Goal: Task Accomplishment & Management: Manage account settings

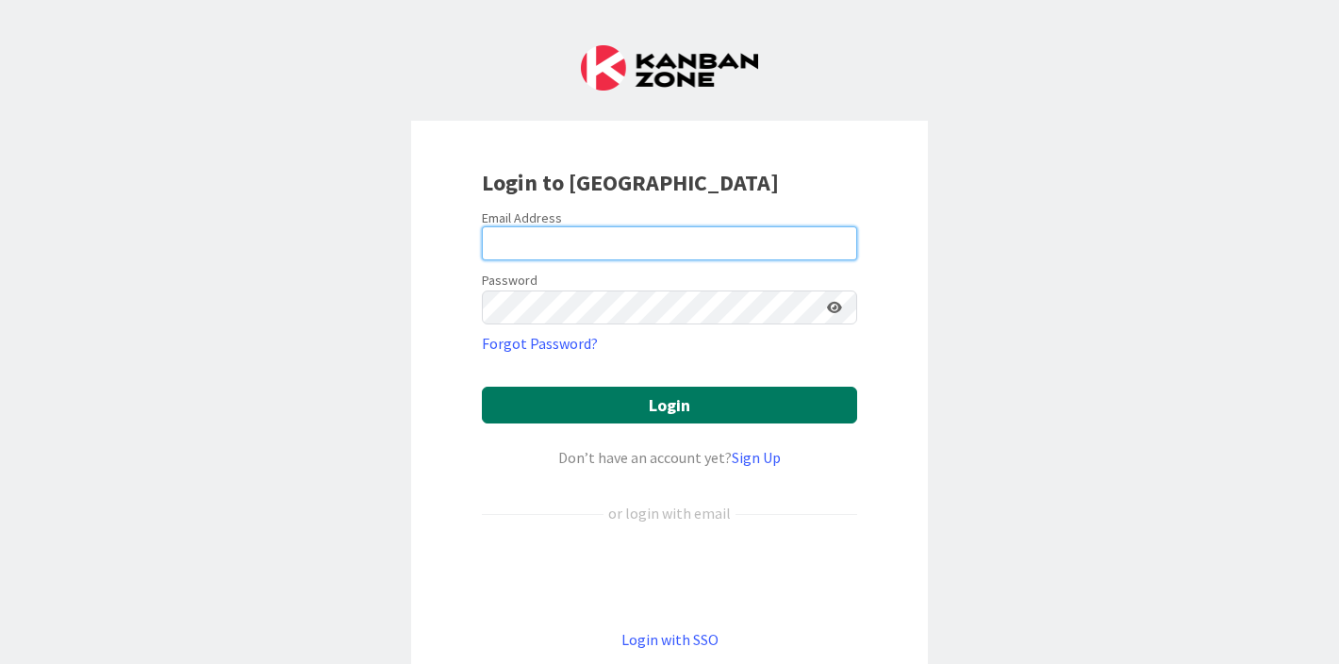
type input "[PERSON_NAME][EMAIL_ADDRESS][DOMAIN_NAME]"
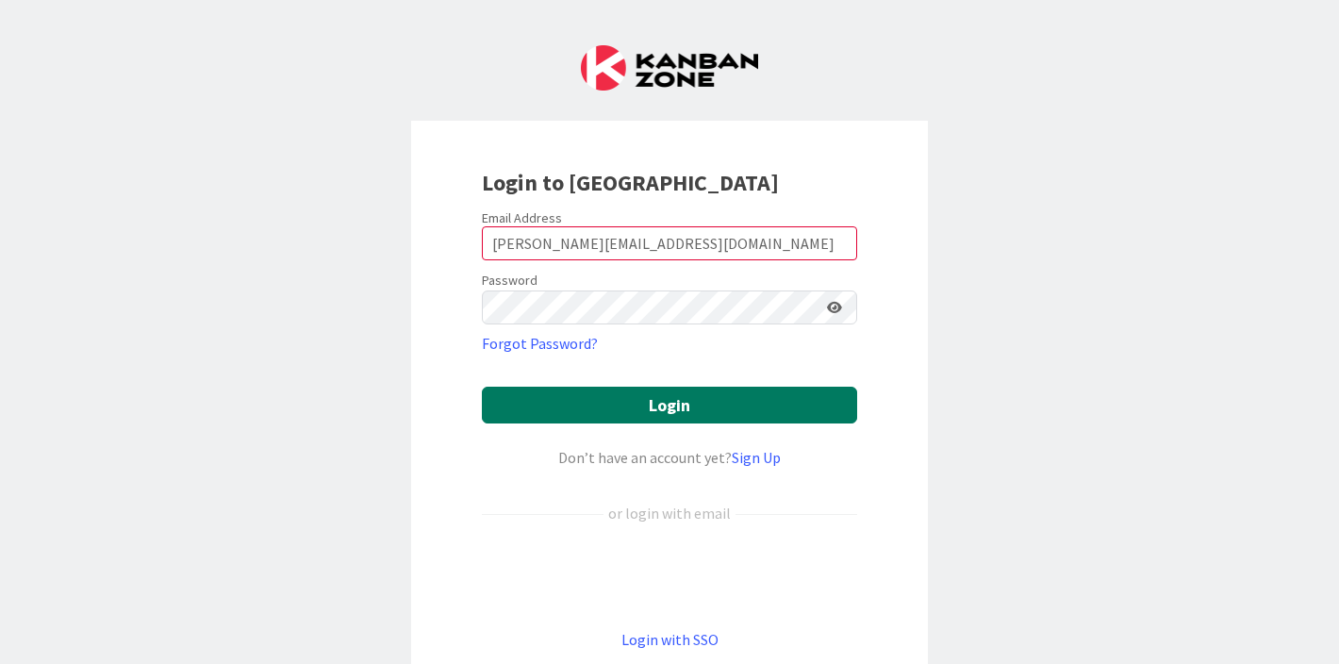
click at [624, 413] on button "Login" at bounding box center [669, 405] width 375 height 37
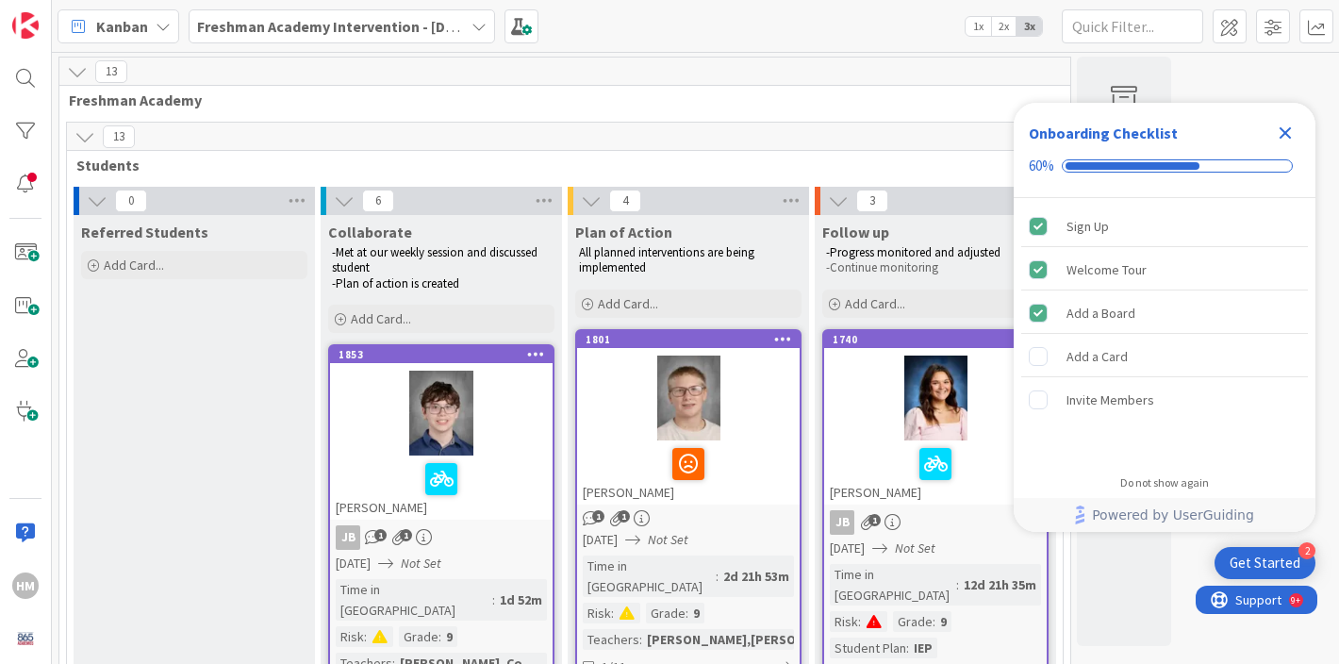
click at [388, 23] on b "Freshman Academy Intervention - [DATE]-[DATE]" at bounding box center [361, 26] width 328 height 19
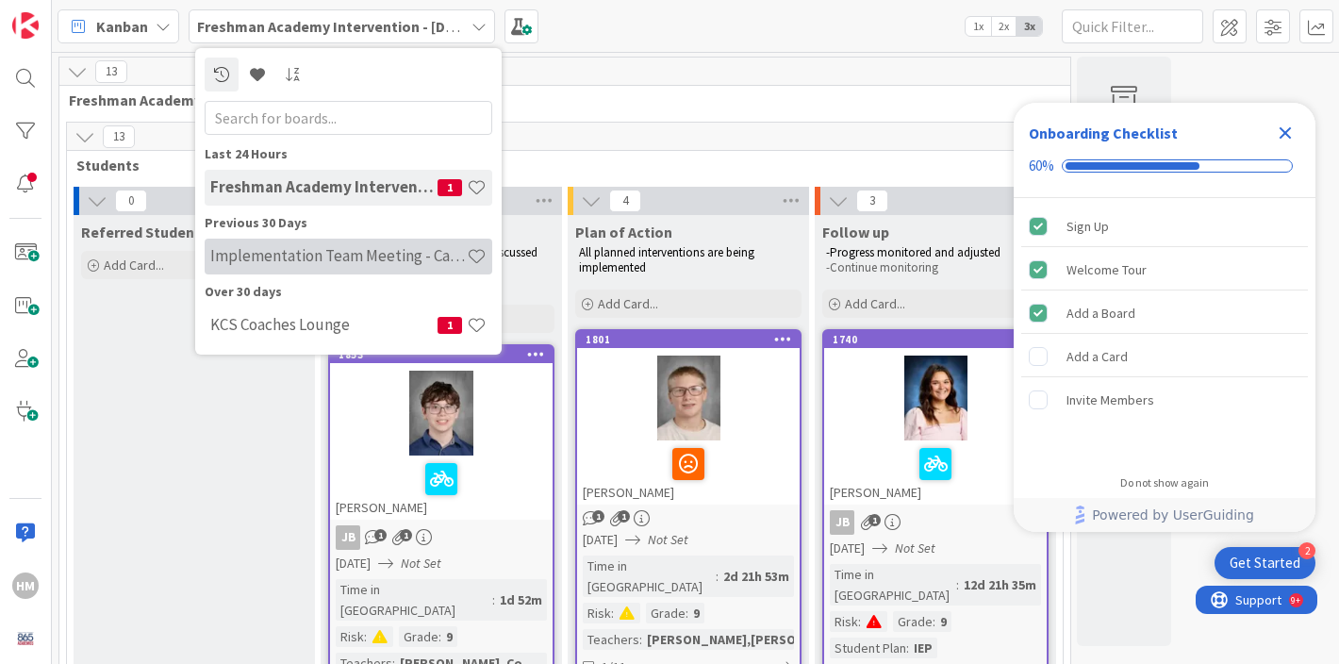
click at [328, 246] on h4 "Implementation Team Meeting - Career Themed" at bounding box center [338, 255] width 257 height 19
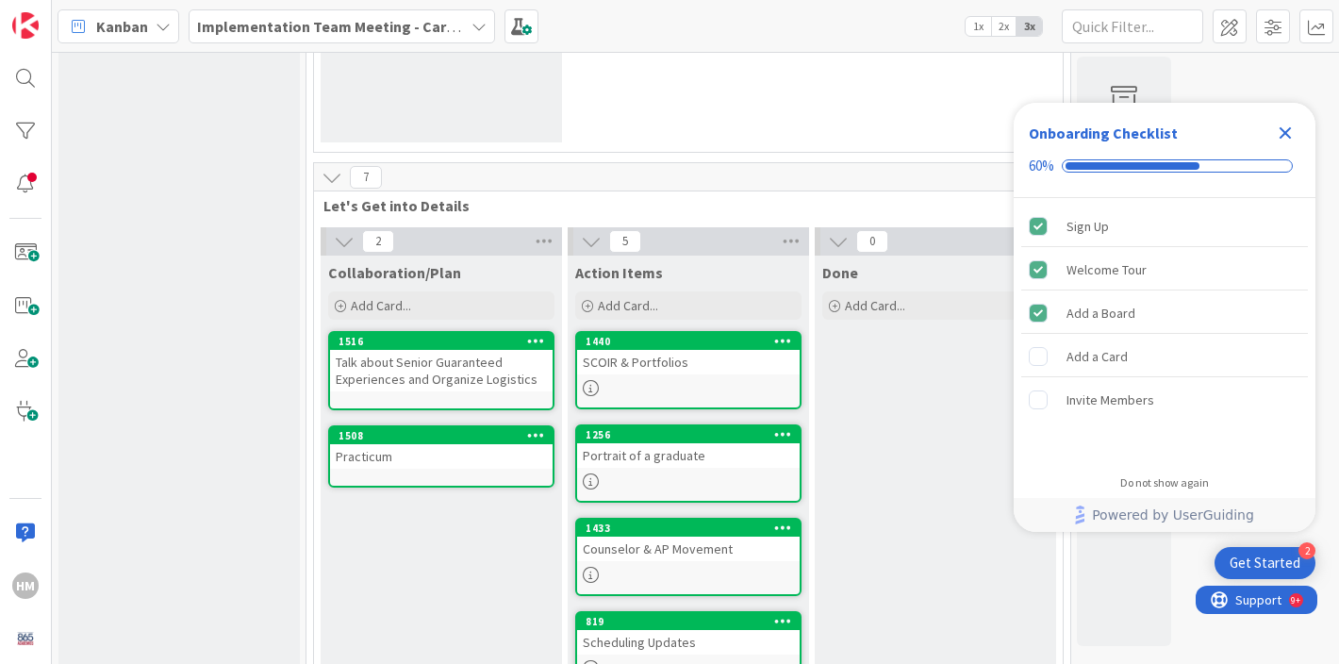
scroll to position [328, 0]
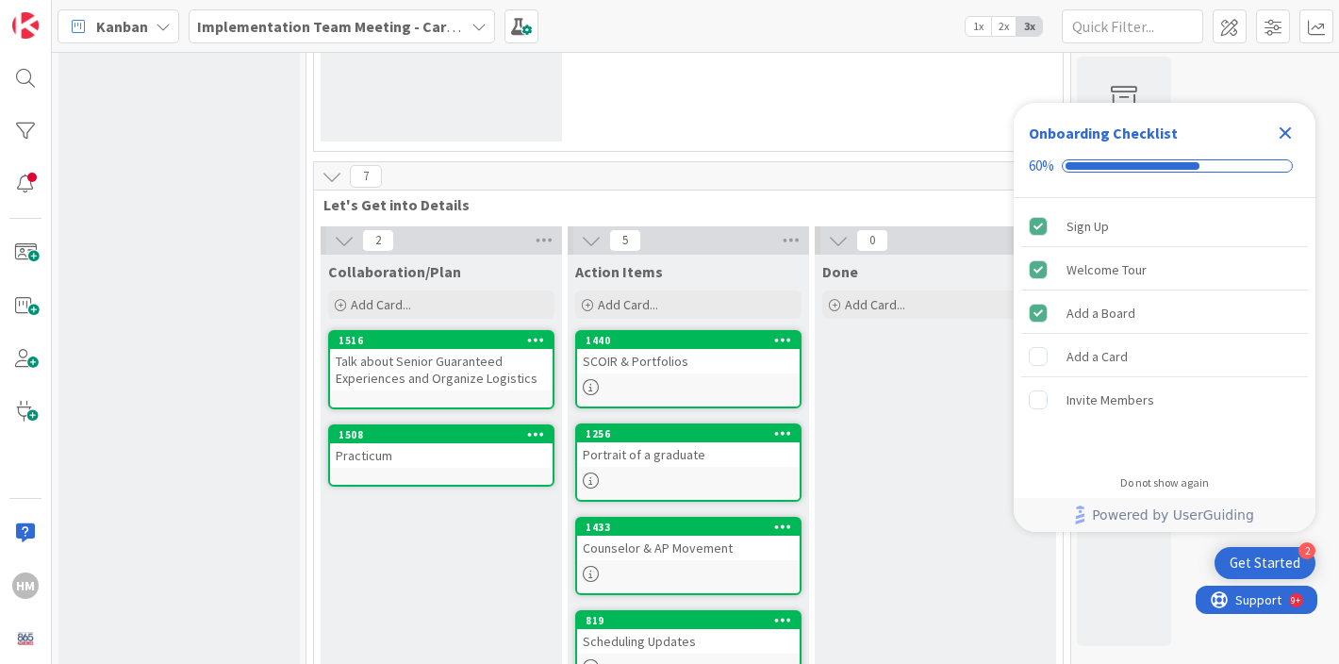
click at [1286, 130] on icon "Close Checklist" at bounding box center [1286, 133] width 12 height 12
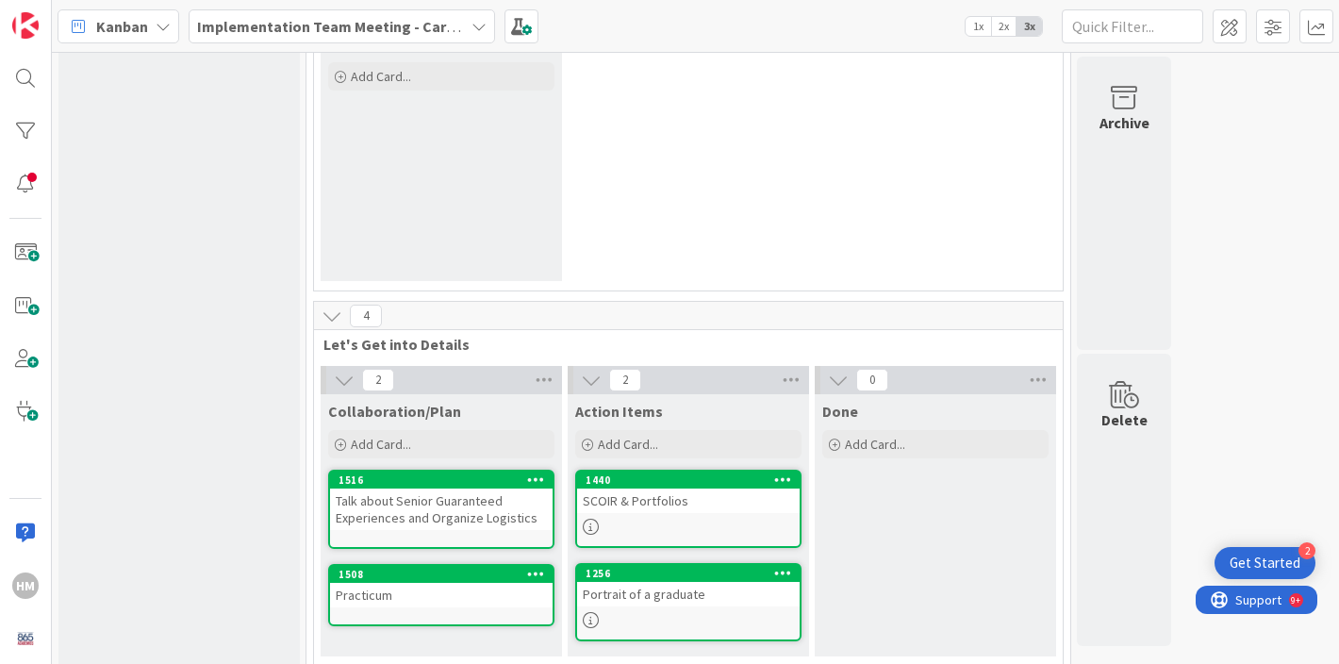
scroll to position [211, 0]
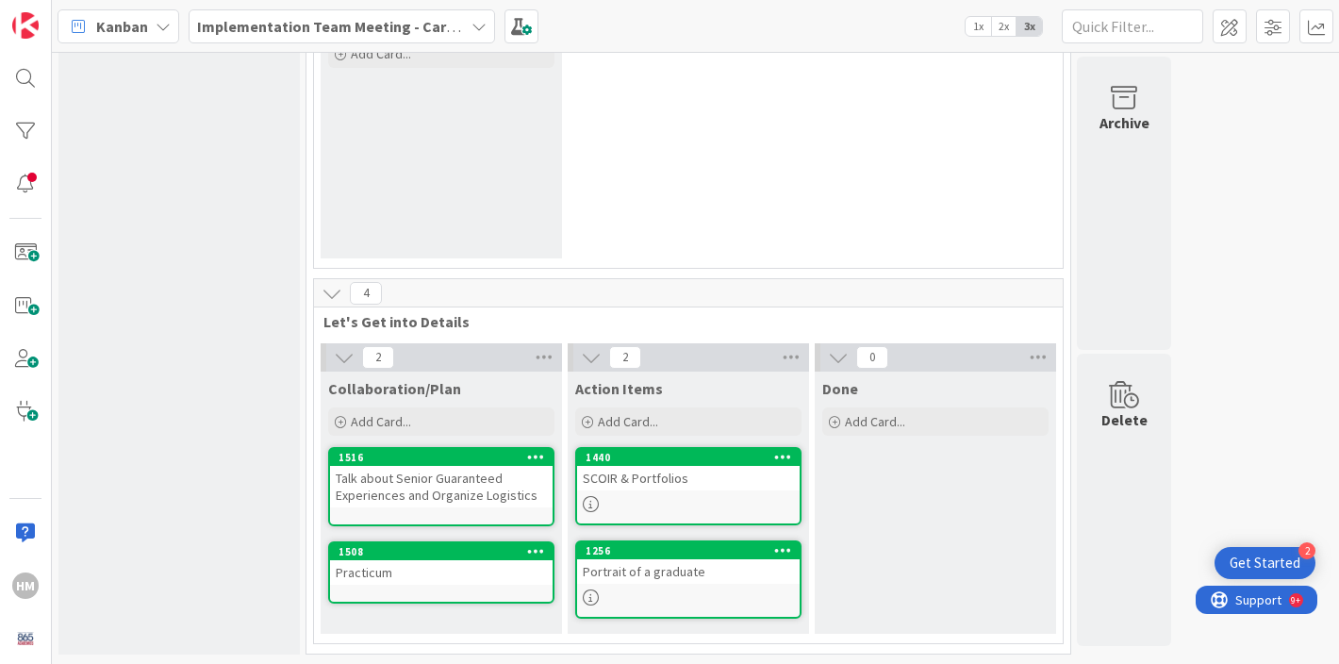
click at [479, 482] on div "Talk about Senior Guaranteed Experiences and Organize Logistics" at bounding box center [441, 486] width 223 height 41
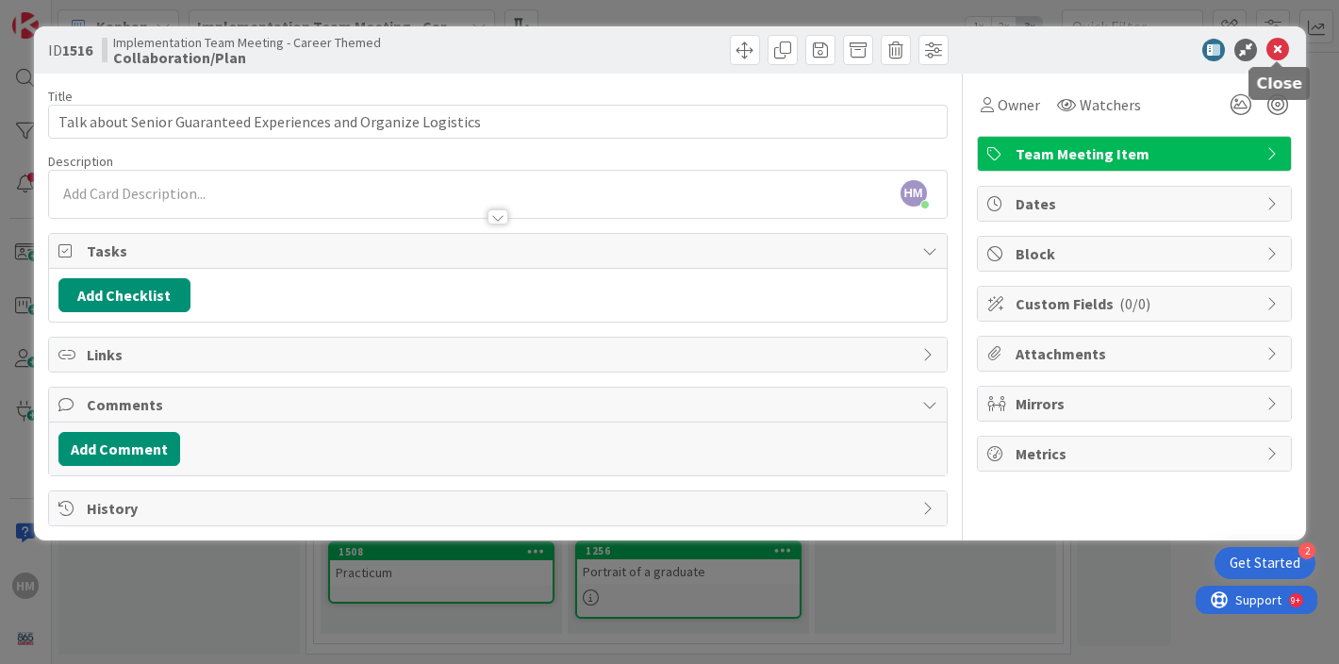
click at [1276, 48] on icon at bounding box center [1278, 50] width 23 height 23
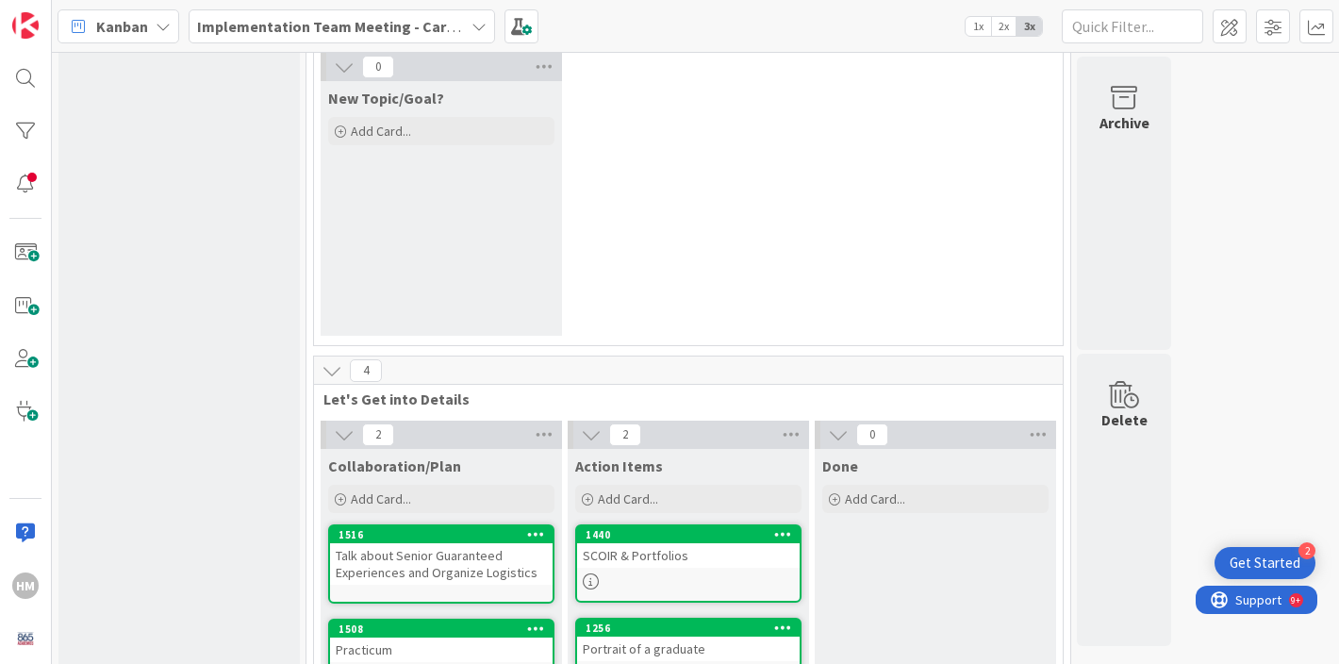
click at [392, 146] on div "New Topic/Goal? Add Card..." at bounding box center [441, 115] width 241 height 68
click at [386, 130] on span "Add Card..." at bounding box center [381, 131] width 60 height 17
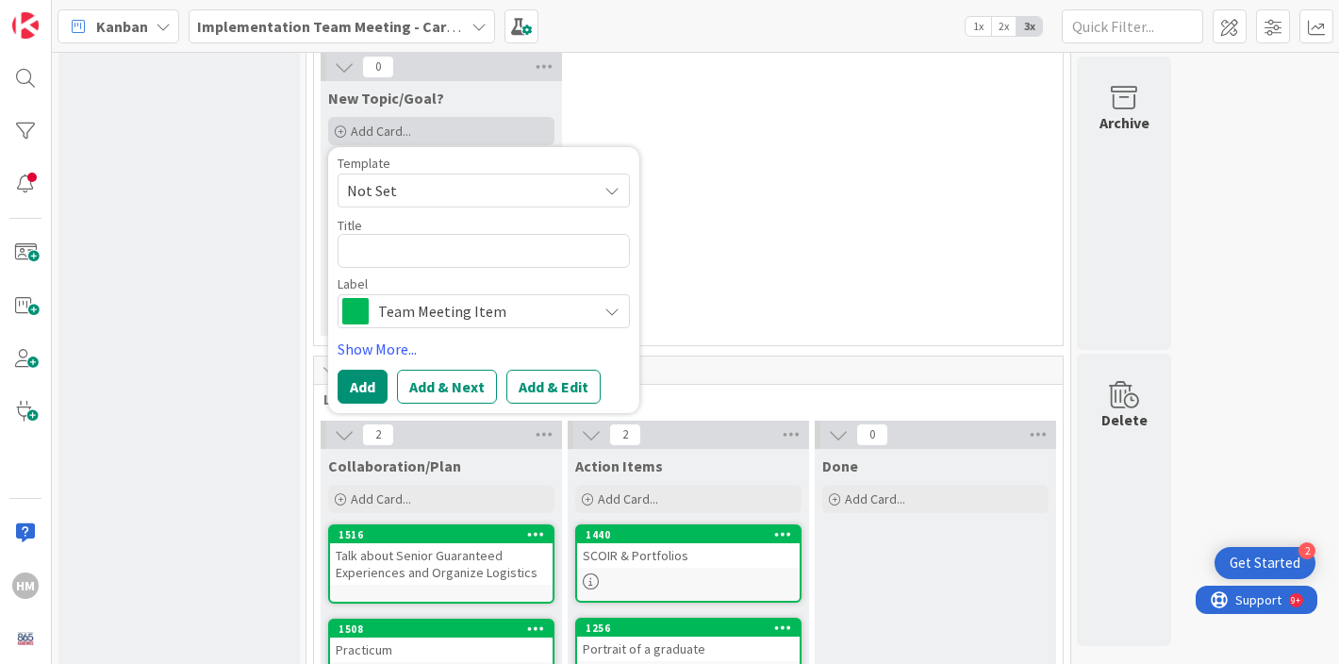
type textarea "x"
type textarea "P"
type textarea "x"
type textarea "Pu"
type textarea "x"
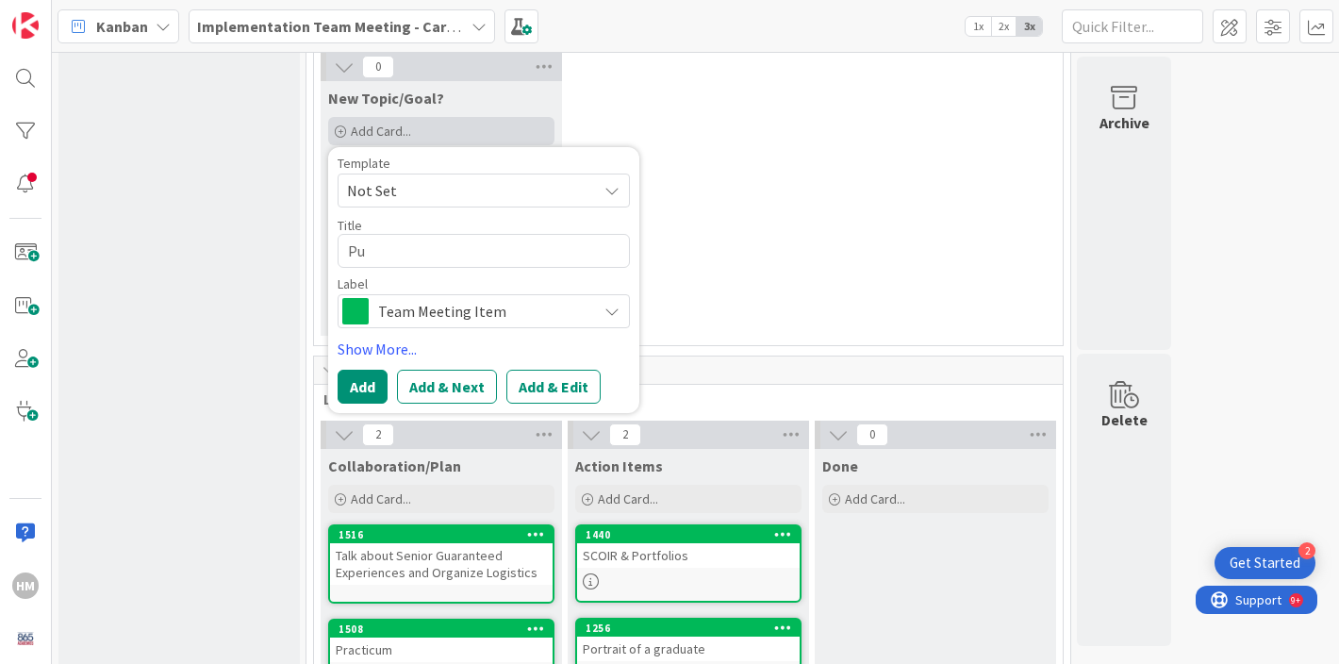
type textarea "Pur"
type textarea "x"
type textarea "Puri"
type textarea "x"
type textarea "Purit"
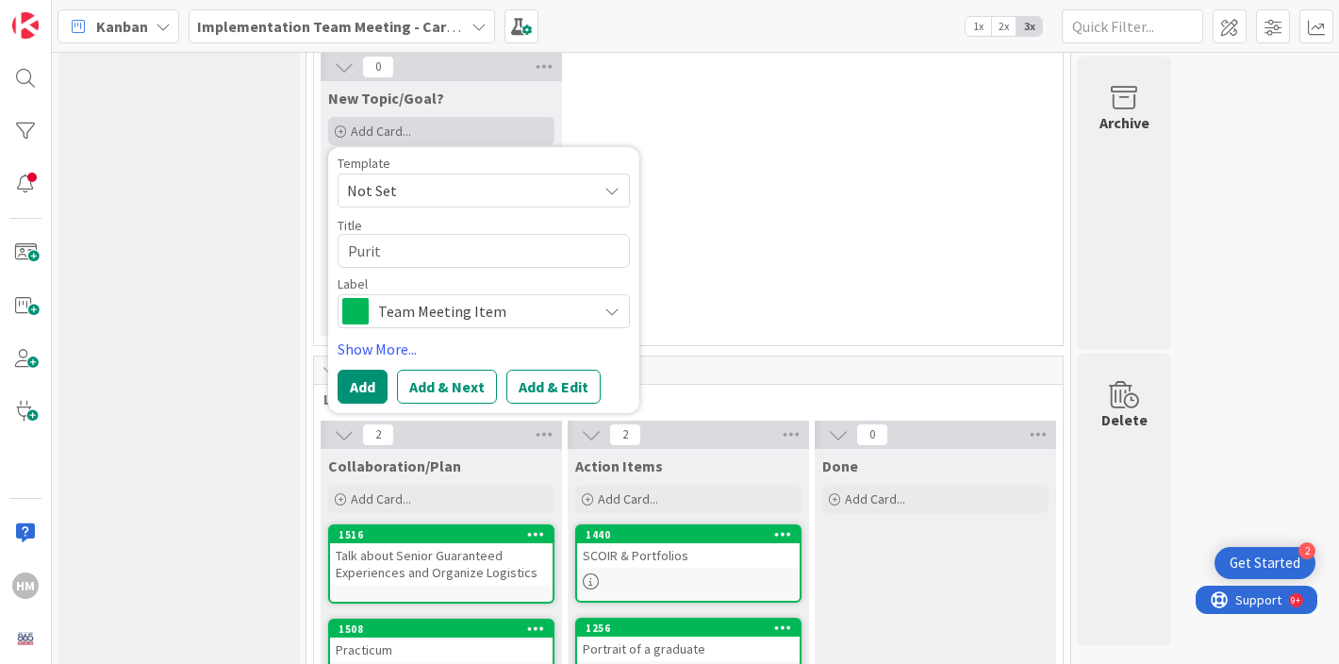
type textarea "x"
type textarea "Purity"
click at [374, 389] on button "Add" at bounding box center [363, 387] width 50 height 34
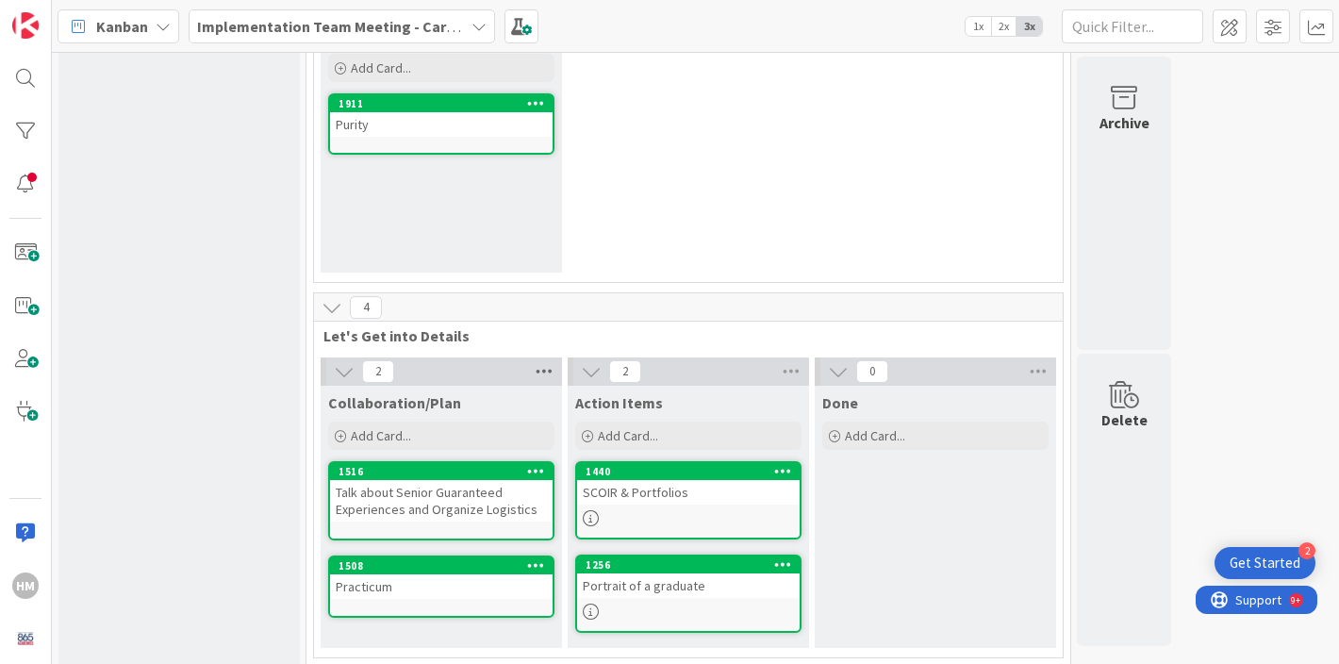
scroll to position [211, 0]
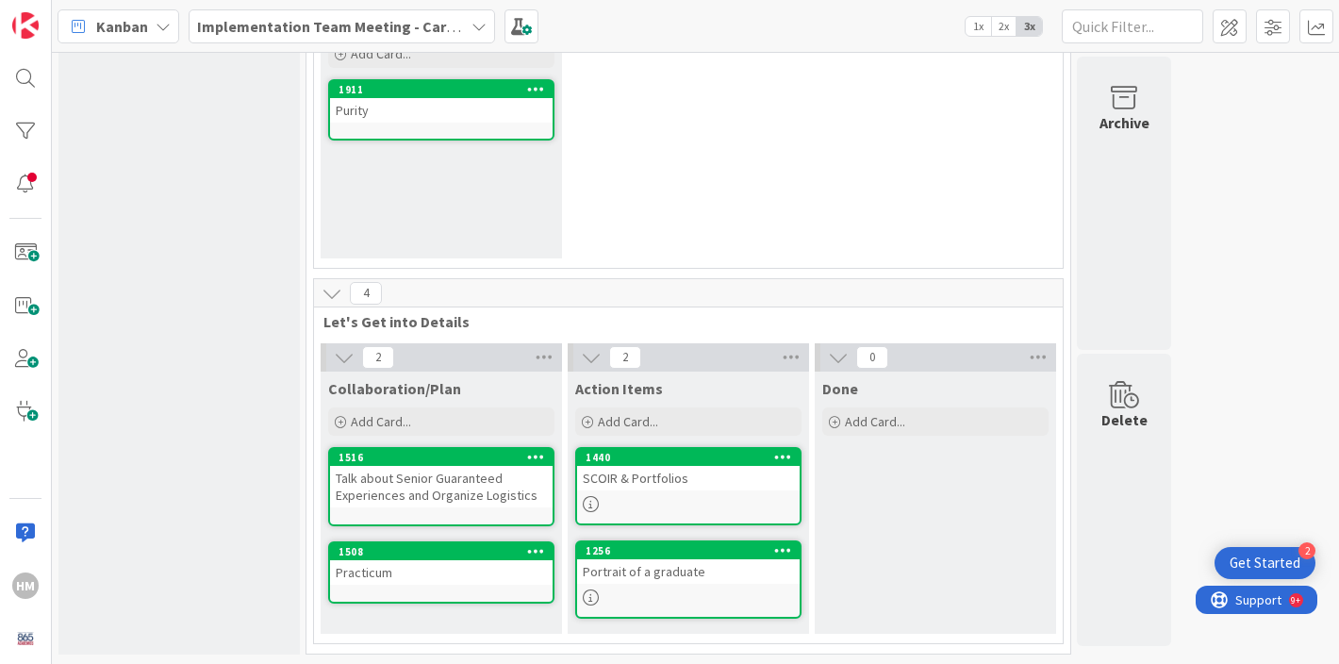
click at [472, 481] on div "Talk about Senior Guaranteed Experiences and Organize Logistics" at bounding box center [441, 486] width 223 height 41
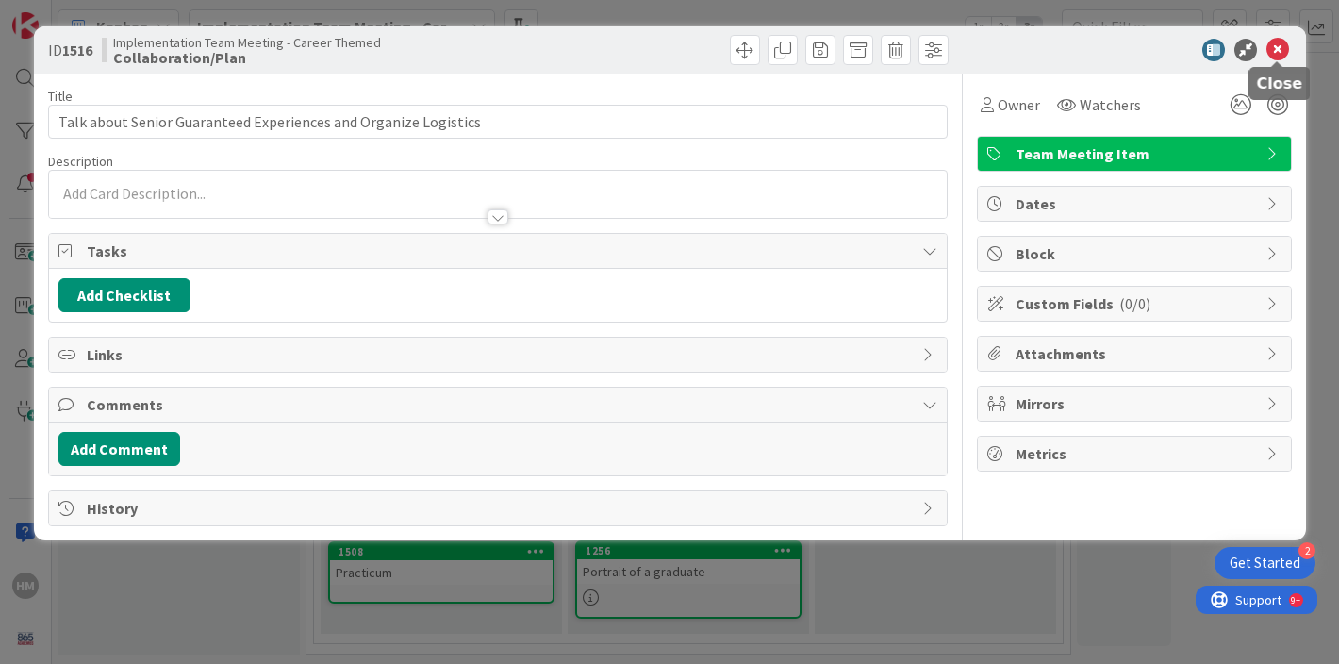
click at [1282, 41] on icon at bounding box center [1278, 50] width 23 height 23
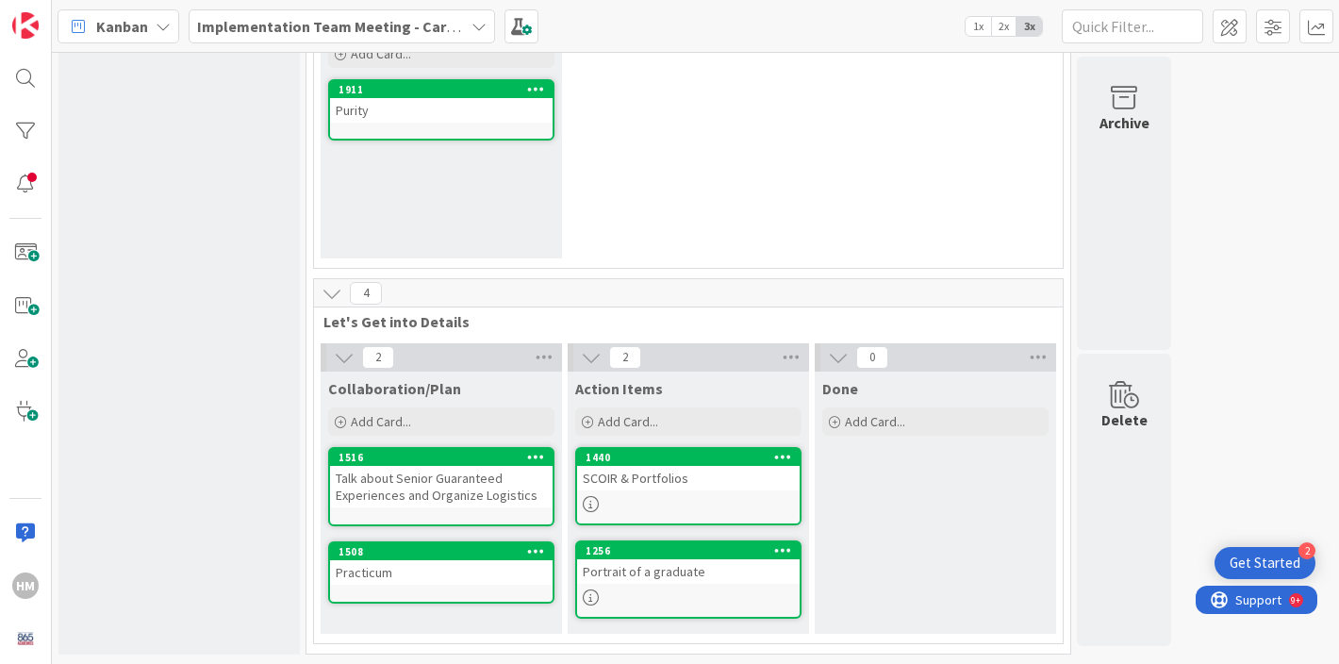
click at [456, 598] on link "1508 Practicum" at bounding box center [441, 572] width 226 height 62
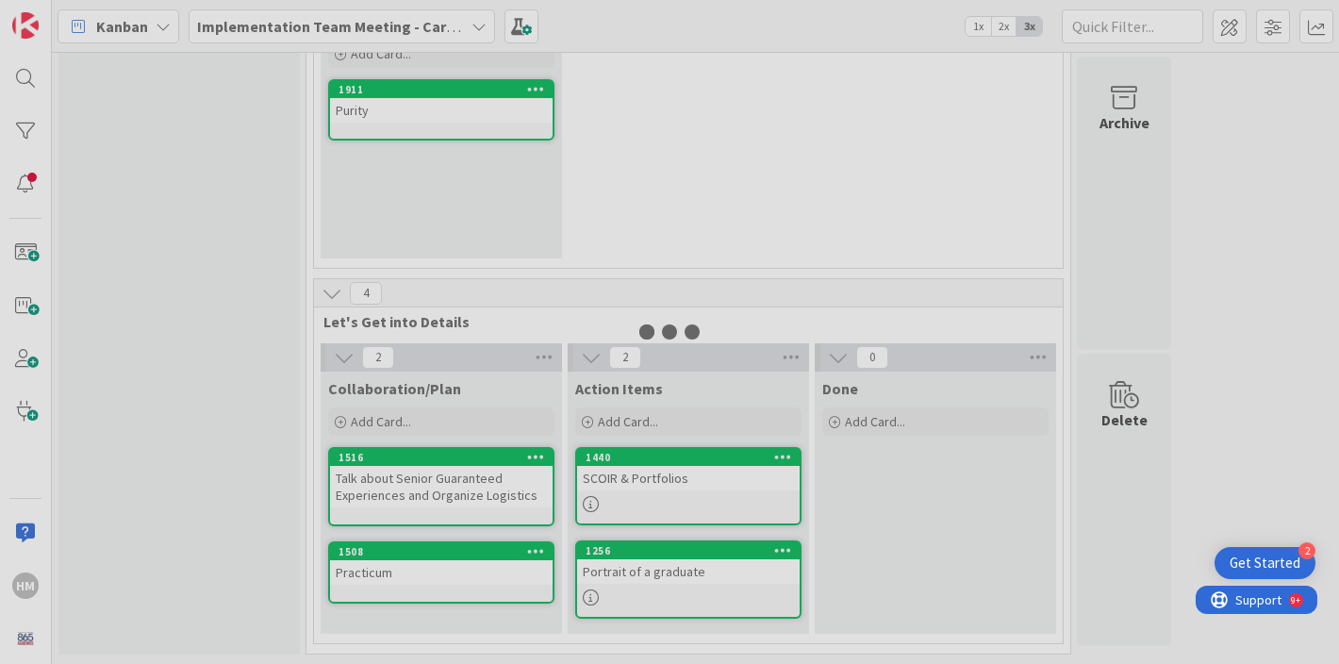
click at [456, 598] on div at bounding box center [669, 332] width 1339 height 664
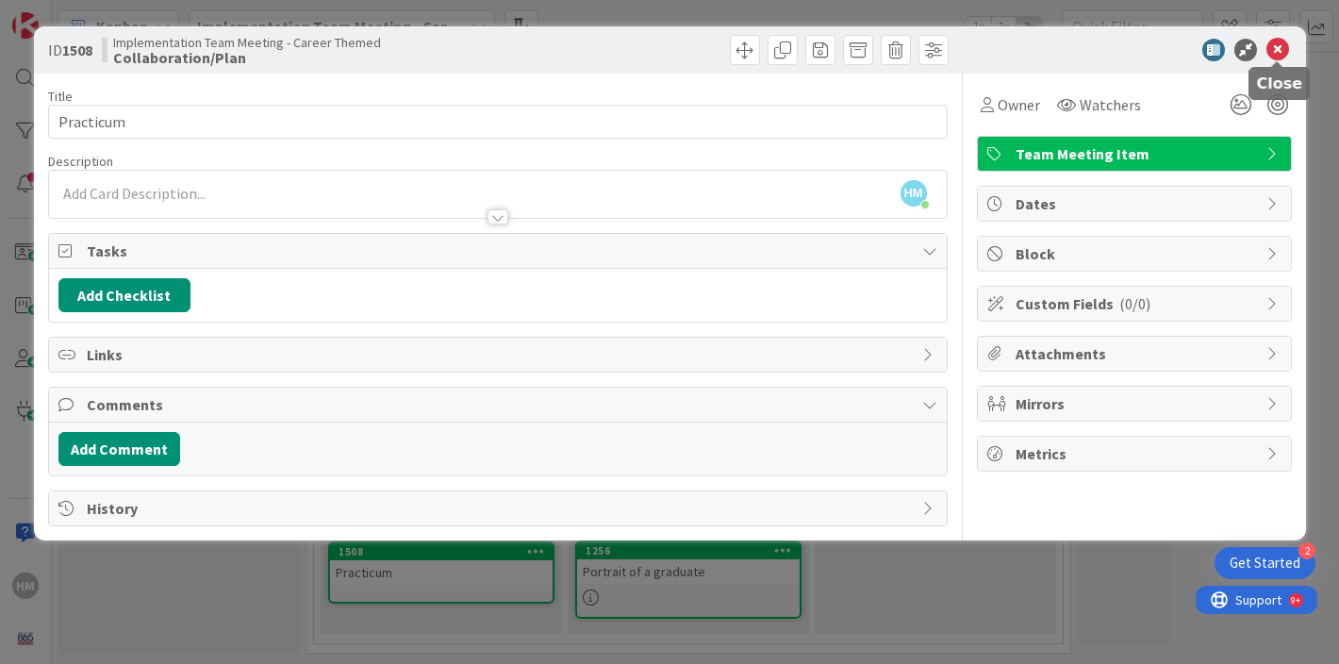
click at [1281, 50] on icon at bounding box center [1278, 50] width 23 height 23
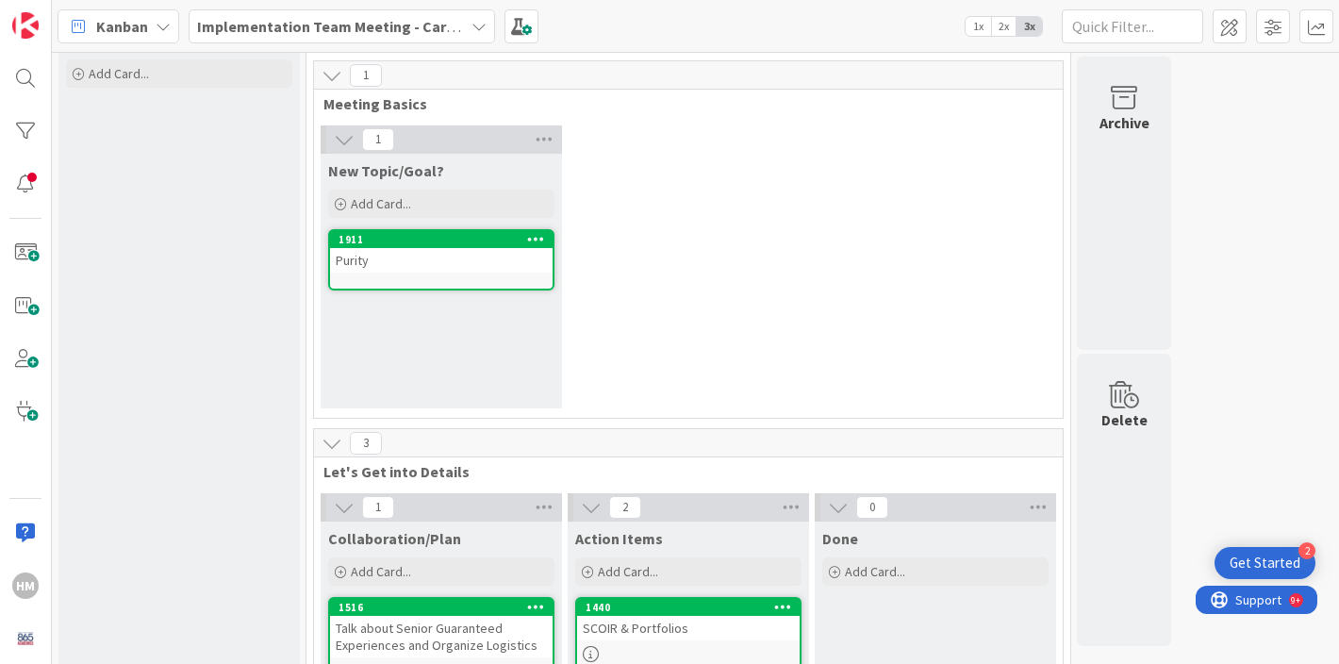
click at [451, 329] on div "New Topic/Goal? Add Card... Template Not Set Title 0 / 128 Label Team Meeting I…" at bounding box center [441, 281] width 241 height 255
click at [406, 206] on span "Add Card..." at bounding box center [381, 203] width 60 height 17
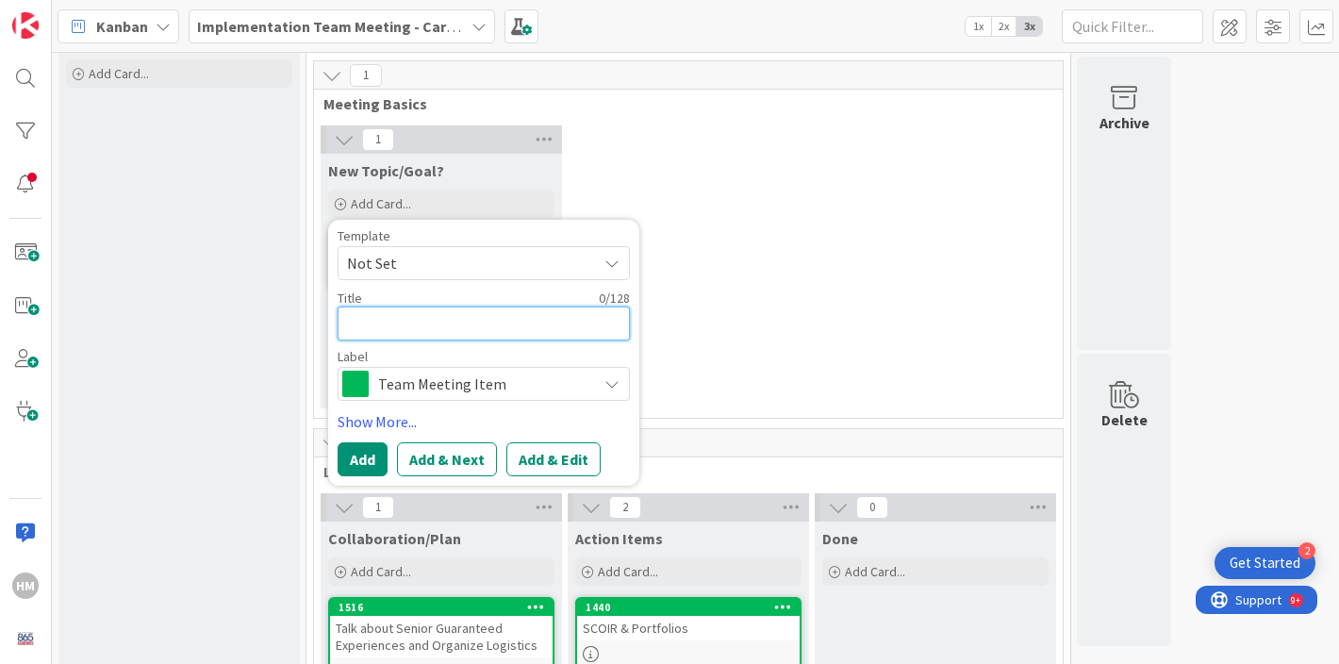
type textarea "x"
type textarea "P"
type textarea "x"
type textarea "Pa"
type textarea "x"
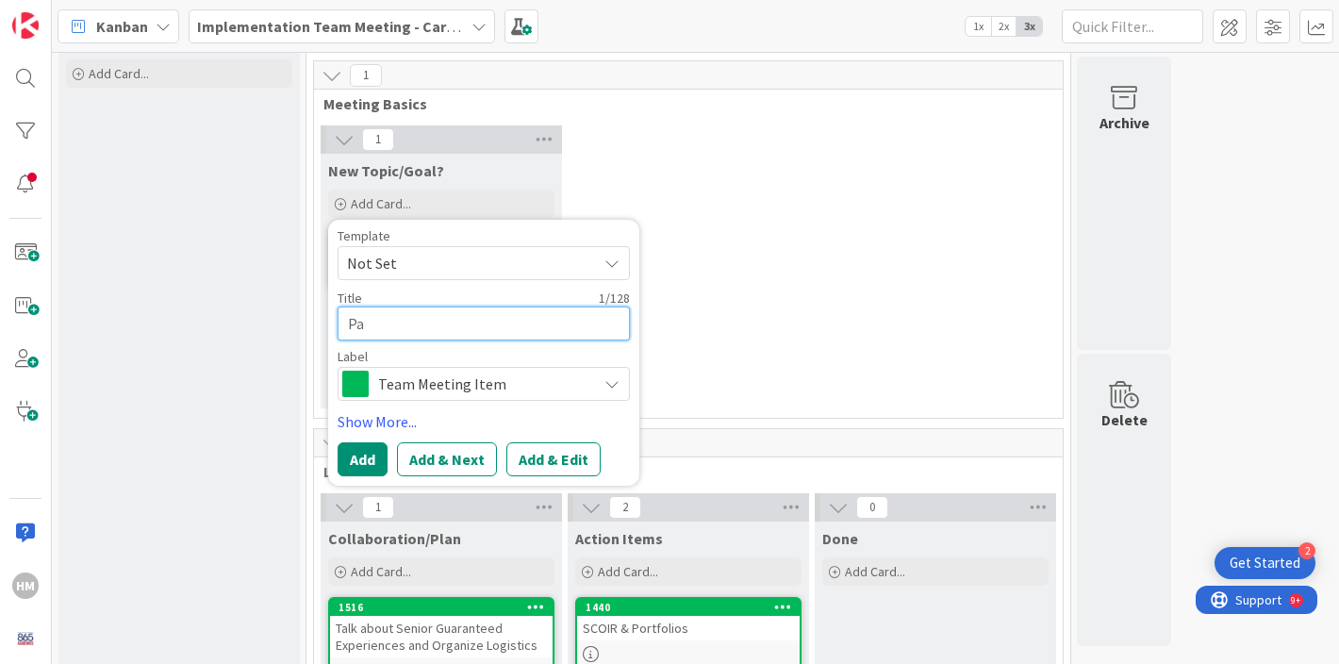
type textarea "Pat"
type textarea "x"
type textarea "Path"
type textarea "x"
type textarea "Pathw"
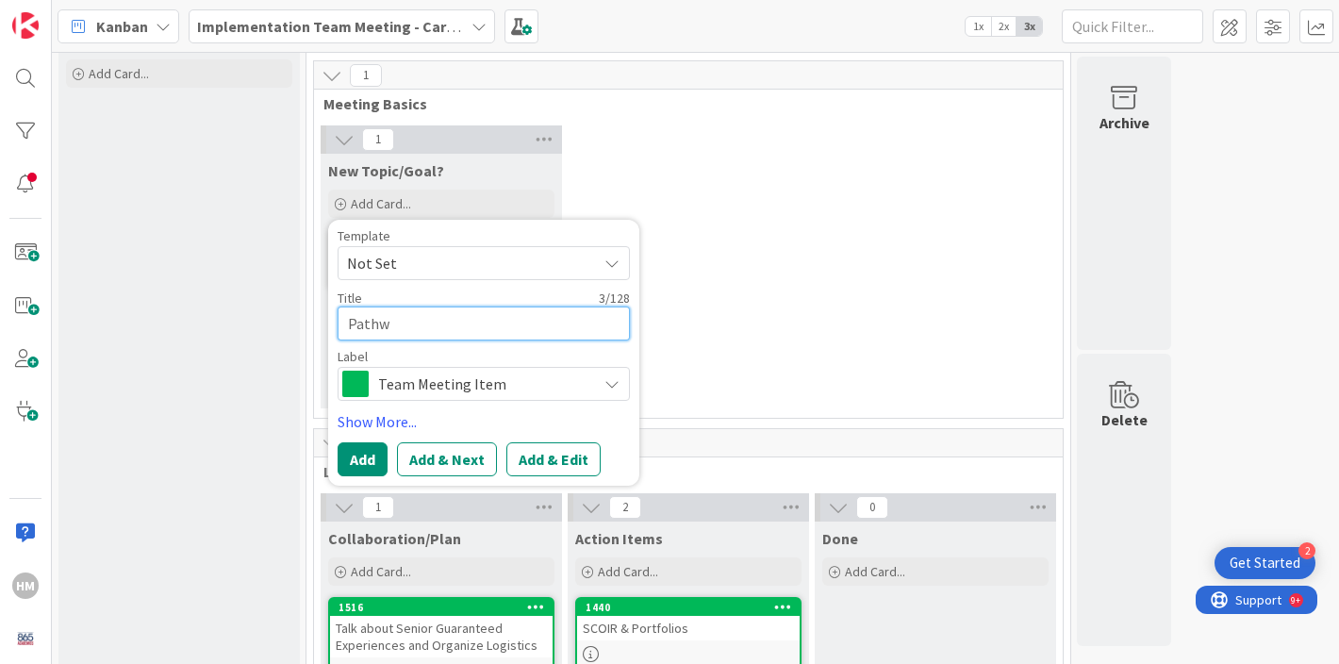
type textarea "x"
type textarea "Pathwa"
type textarea "x"
type textarea "Pathway"
type textarea "x"
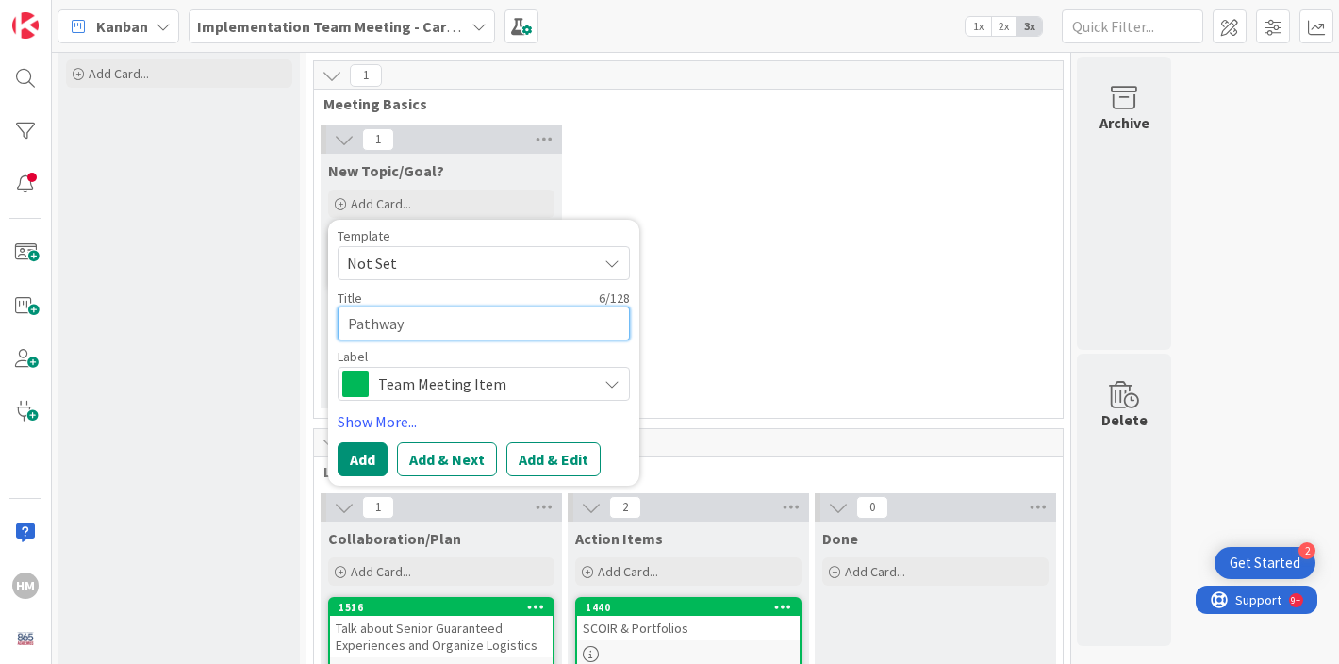
type textarea "Pathway"
type textarea "x"
type textarea "Pathway C"
type textarea "x"
type textarea "Pathway Ch"
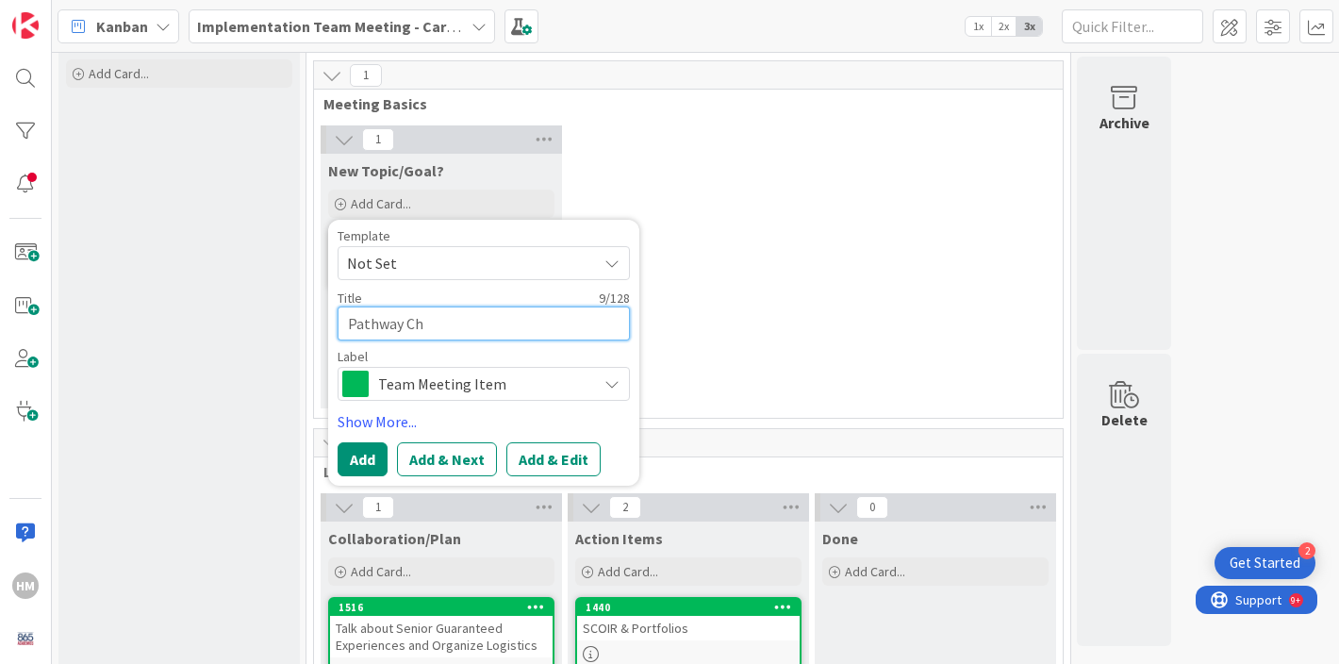
type textarea "x"
type textarea "Pathway Chan"
type textarea "x"
type textarea "Pathway [PERSON_NAME]"
type textarea "x"
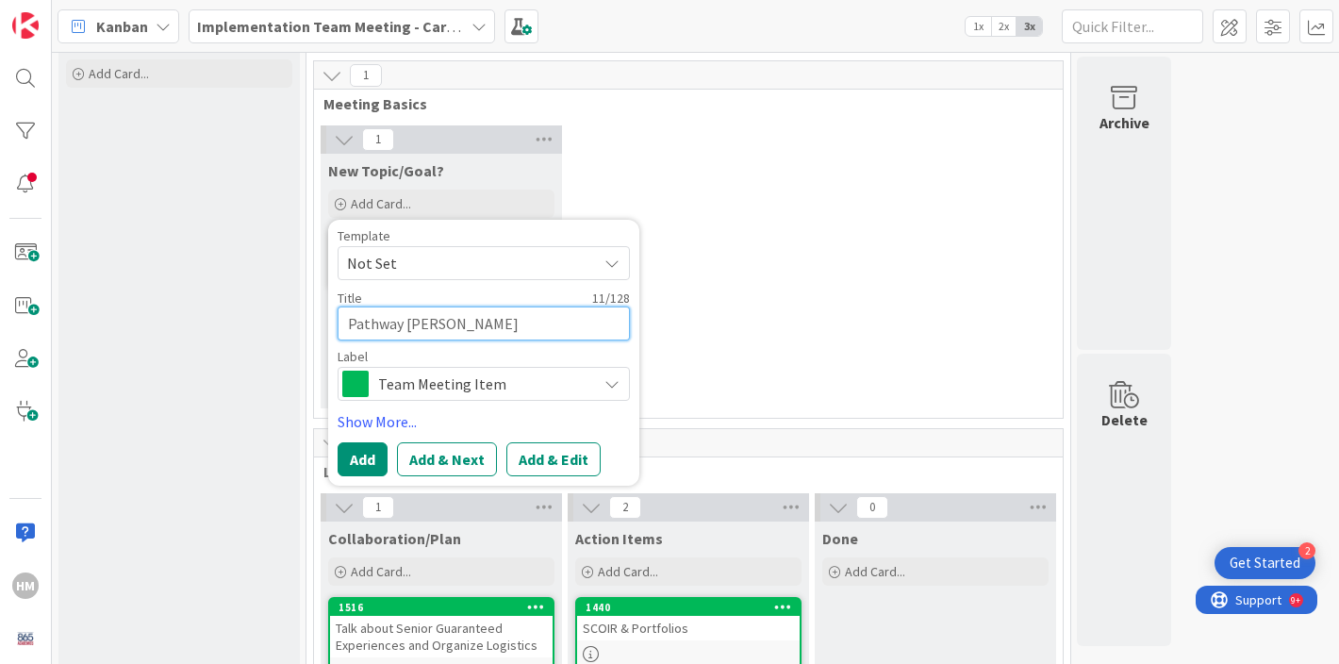
type textarea "Pathway Change"
type textarea "x"
type textarea "Pathway Change F"
type textarea "x"
type textarea "Pathway Change Fo"
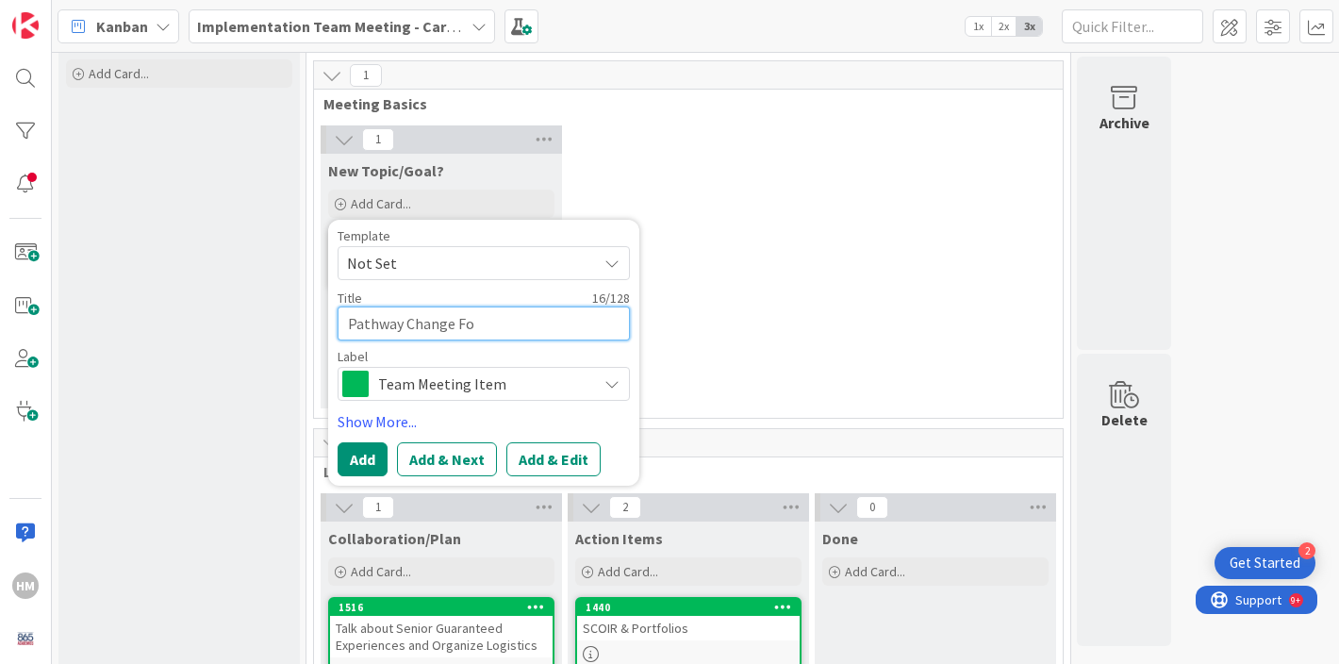
type textarea "x"
type textarea "Pathway Change For"
type textarea "x"
type textarea "Pathway Change Form"
click at [358, 456] on button "Add" at bounding box center [363, 459] width 50 height 34
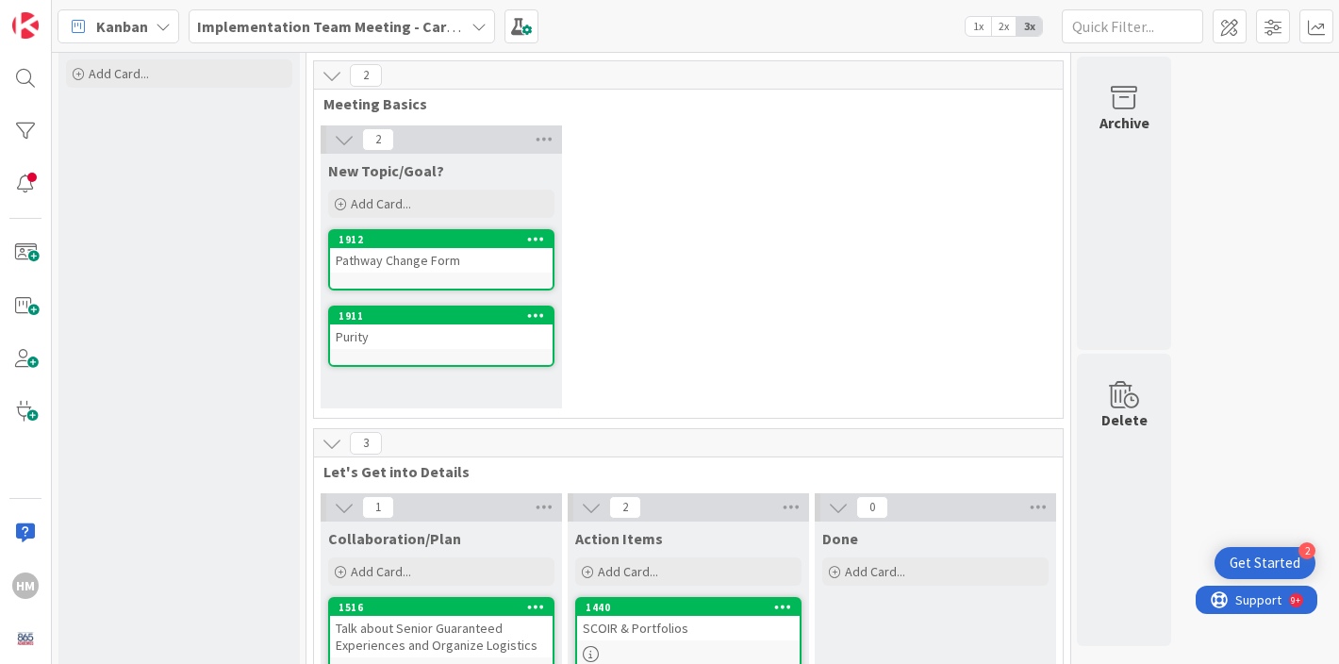
scroll to position [211, 0]
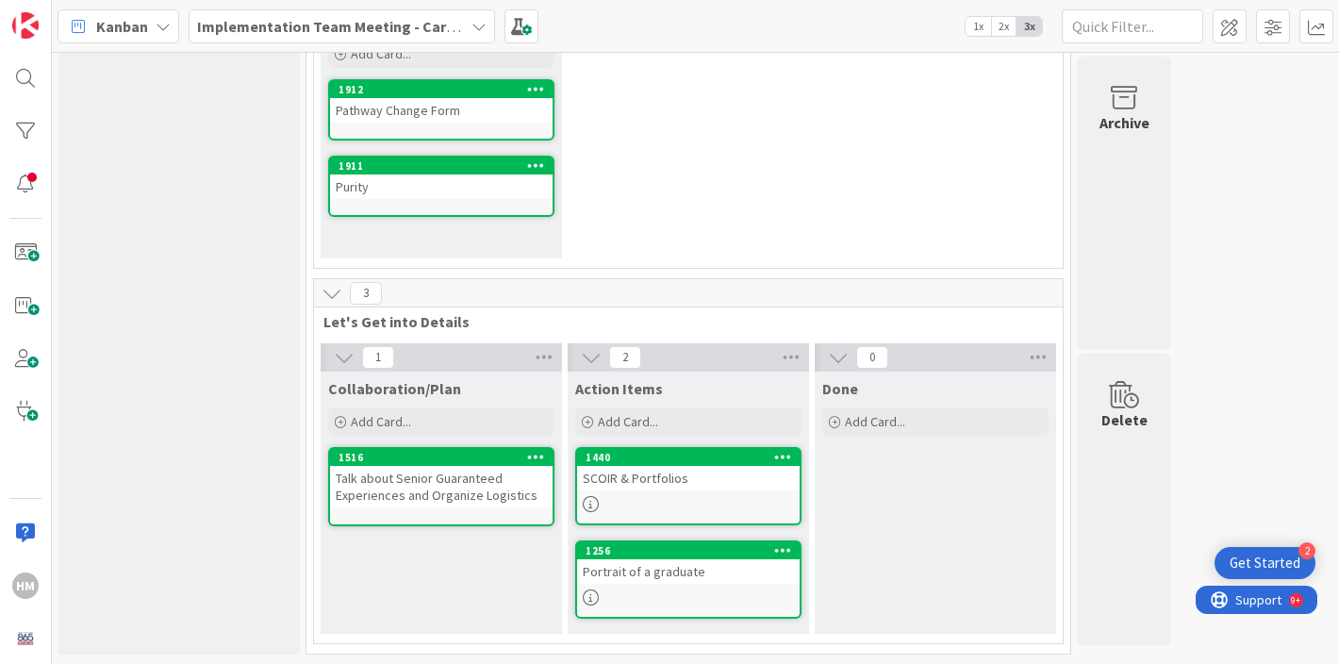
click at [401, 494] on div "Talk about Senior Guaranteed Experiences and Organize Logistics" at bounding box center [441, 486] width 223 height 41
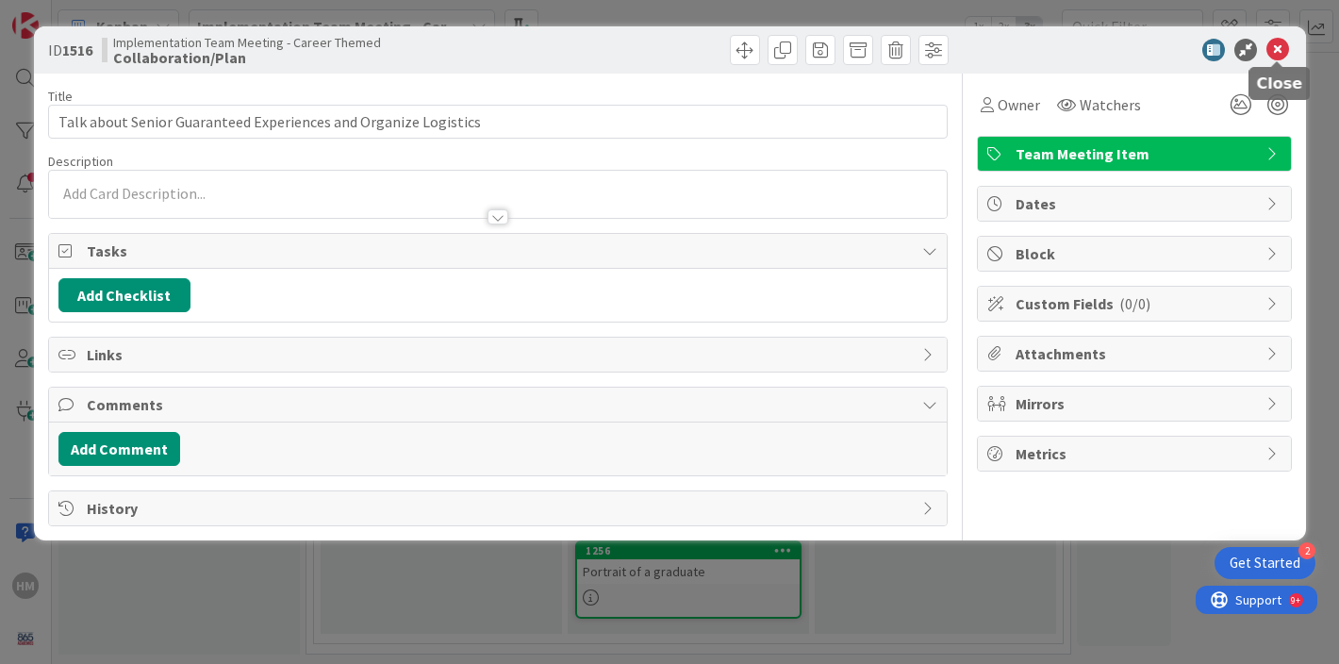
click at [1278, 58] on icon at bounding box center [1278, 50] width 23 height 23
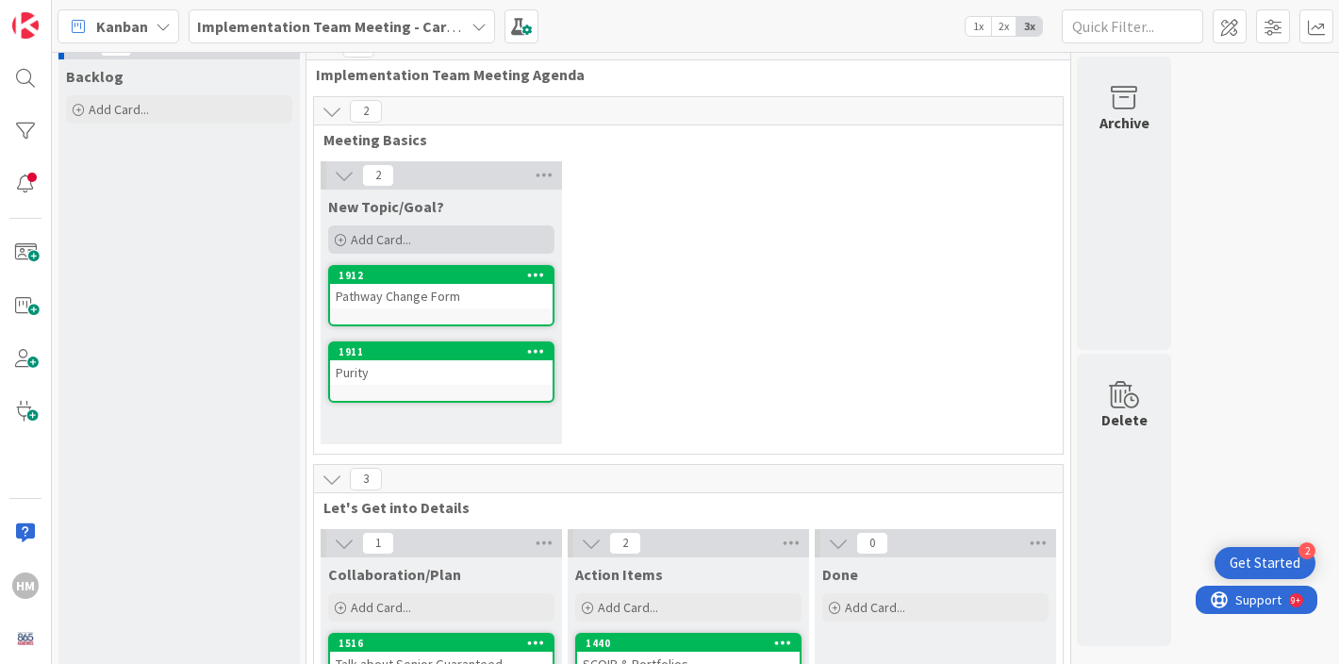
click at [456, 238] on div "Add Card..." at bounding box center [441, 239] width 226 height 28
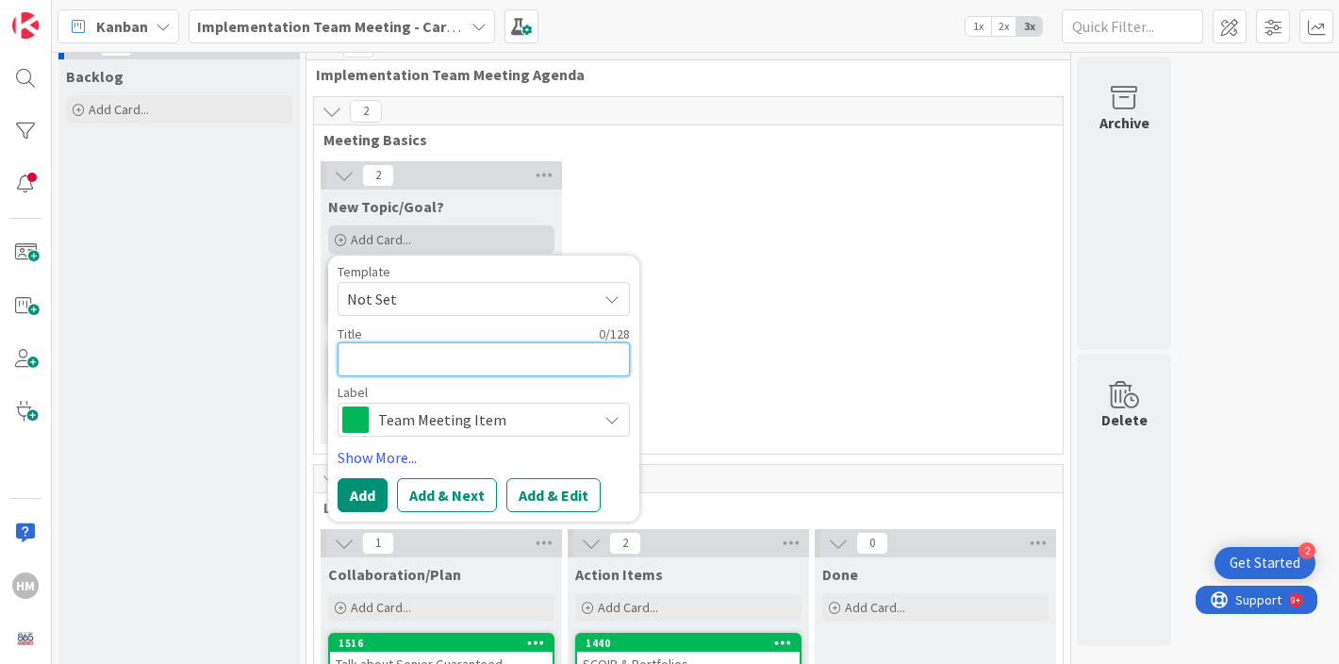
type textarea "x"
type textarea "S"
type textarea "x"
type textarea "SI"
type textarea "x"
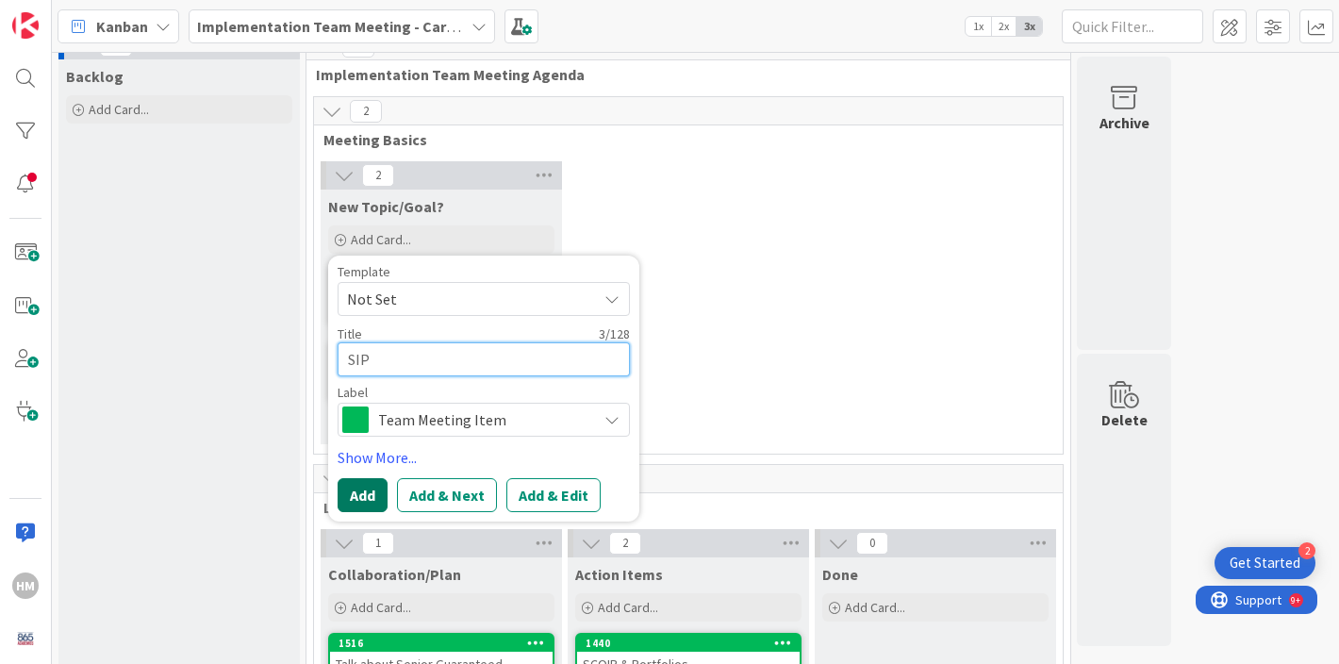
type textarea "SIP"
click at [373, 492] on button "Add" at bounding box center [363, 495] width 50 height 34
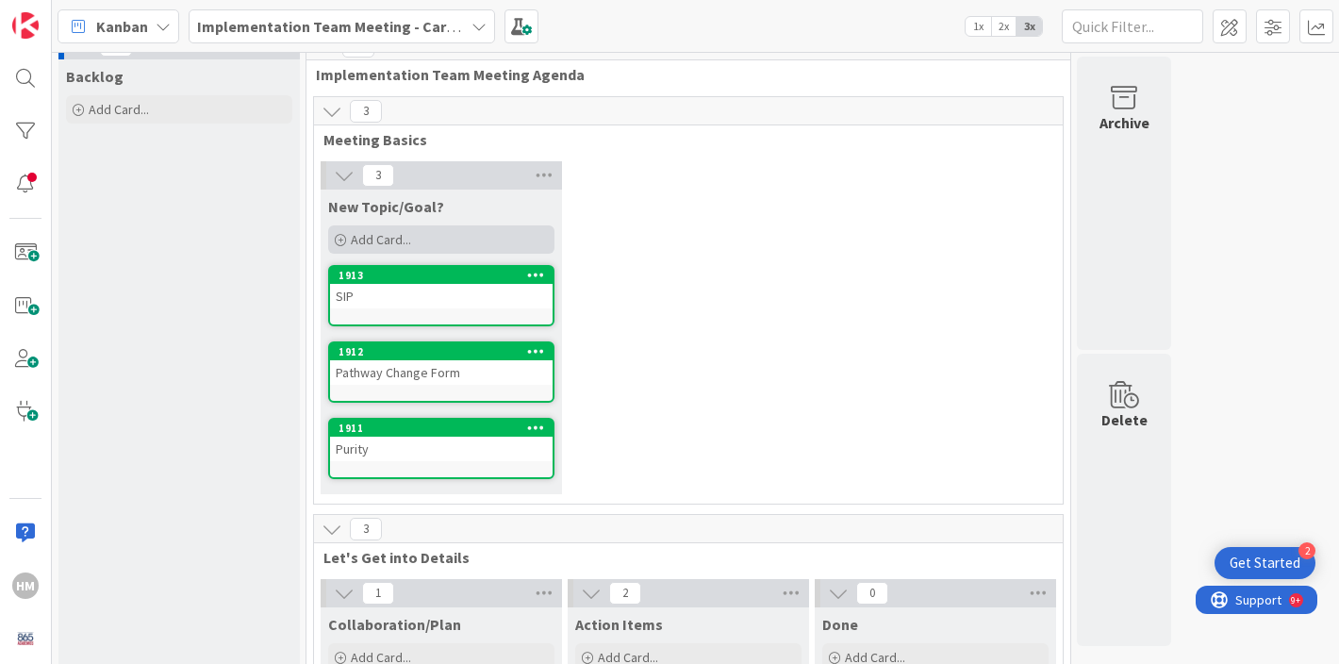
click at [411, 241] on div "Add Card..." at bounding box center [441, 239] width 226 height 28
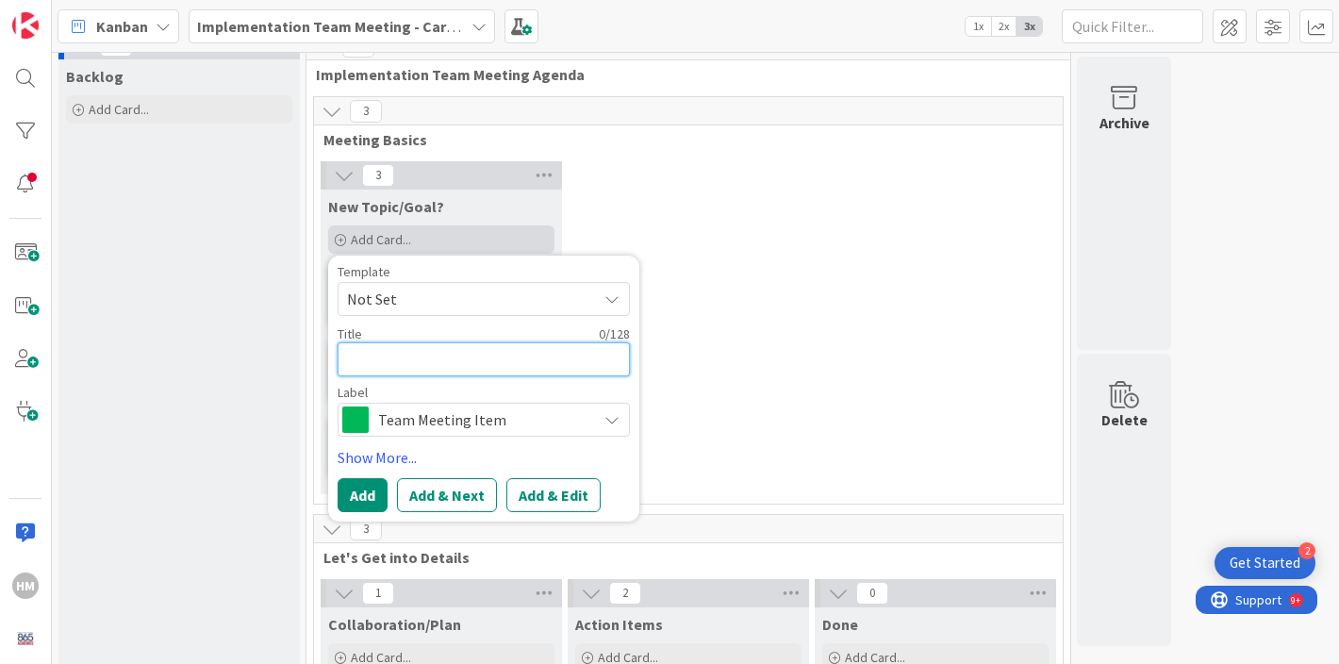
type textarea "x"
type textarea "S"
type textarea "x"
type textarea "C"
type textarea "x"
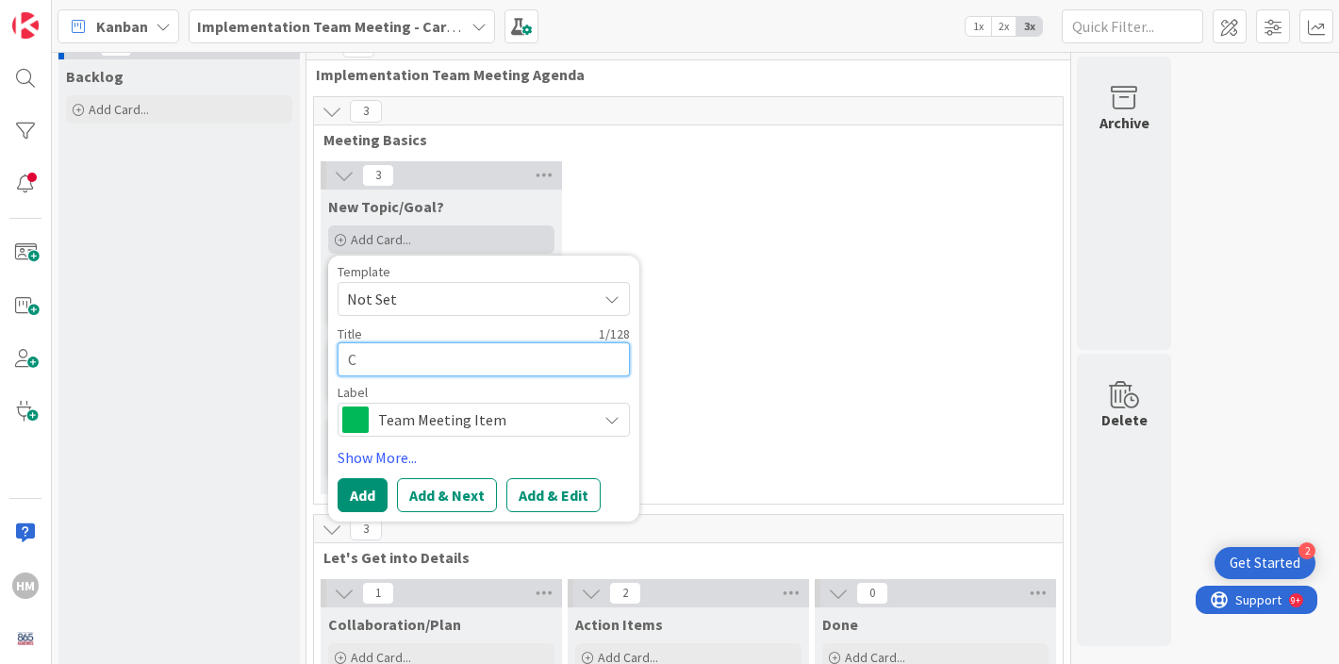
type textarea "CD"
type textarea "x"
type textarea "CDC"
type textarea "x"
type textarea "CDC"
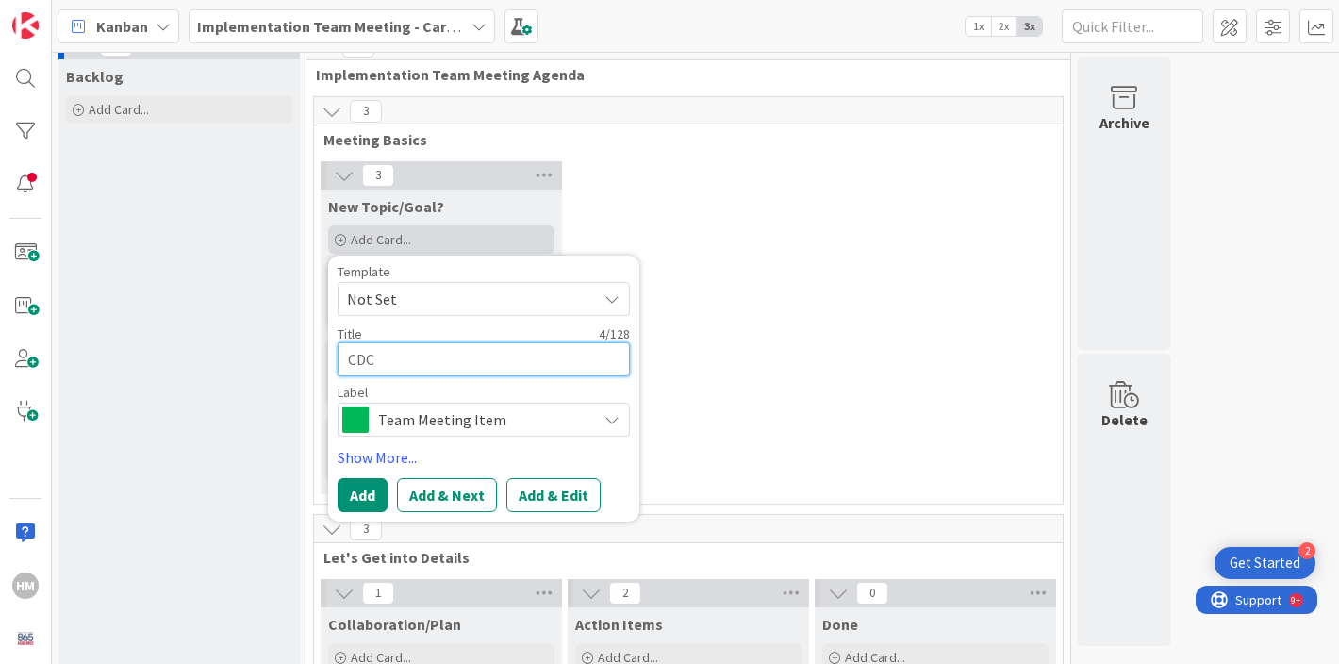
type textarea "x"
type textarea "CDC S"
type textarea "x"
type textarea "CDC St"
type textarea "x"
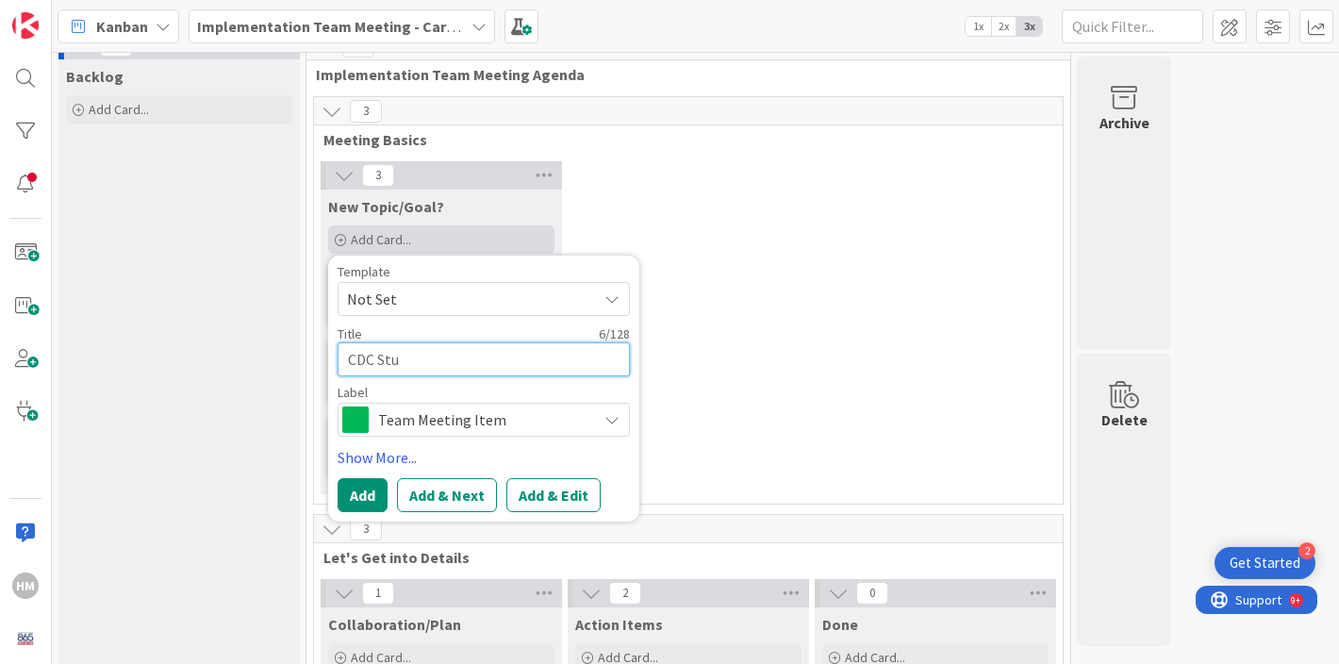
type textarea "CDC Stud"
type textarea "x"
type textarea "CDC Stude"
type textarea "x"
type textarea "CDC Studen"
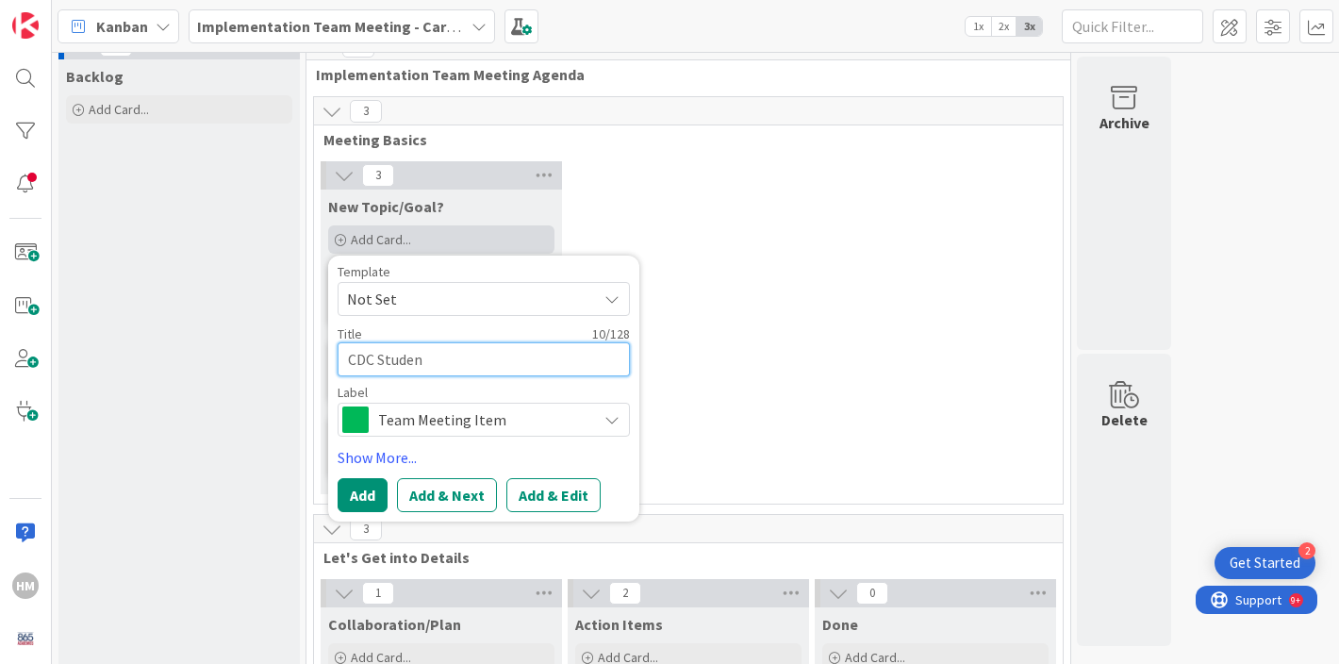
type textarea "x"
type textarea "CDC Student"
type textarea "x"
type textarea "CDC Students"
type textarea "x"
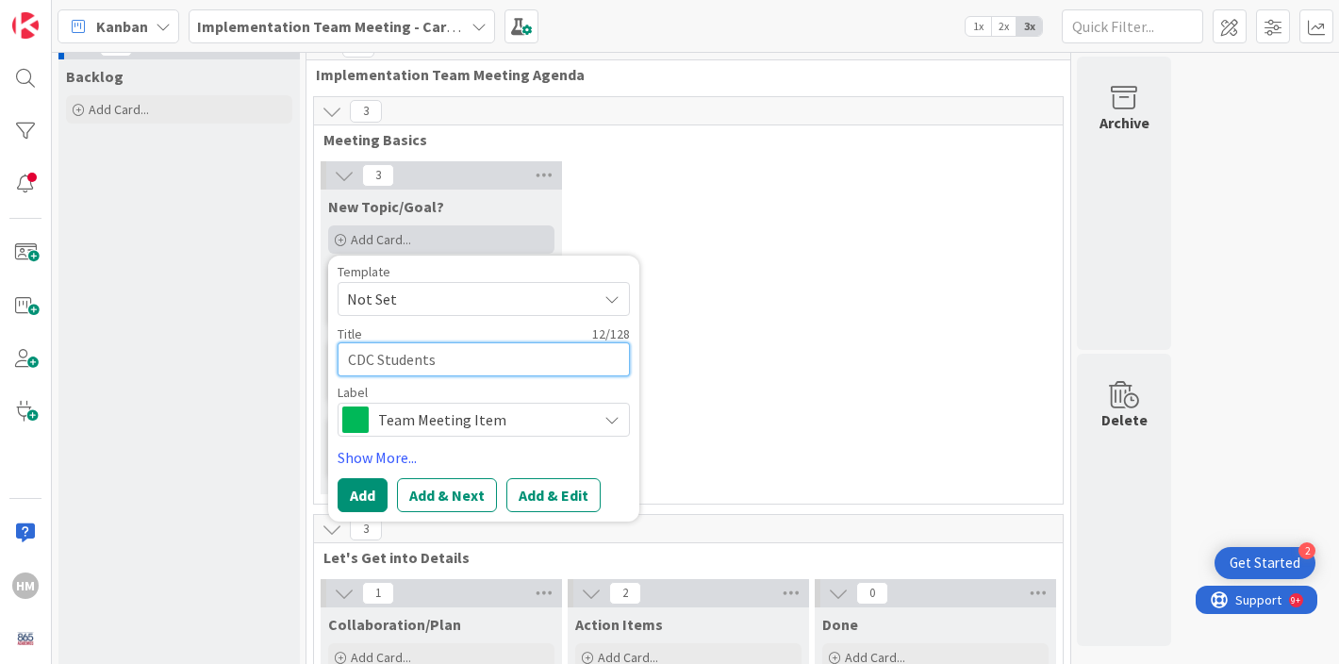
type textarea "CDC Students"
type textarea "x"
type textarea "CDC Students &"
type textarea "x"
type textarea "CDC Students &"
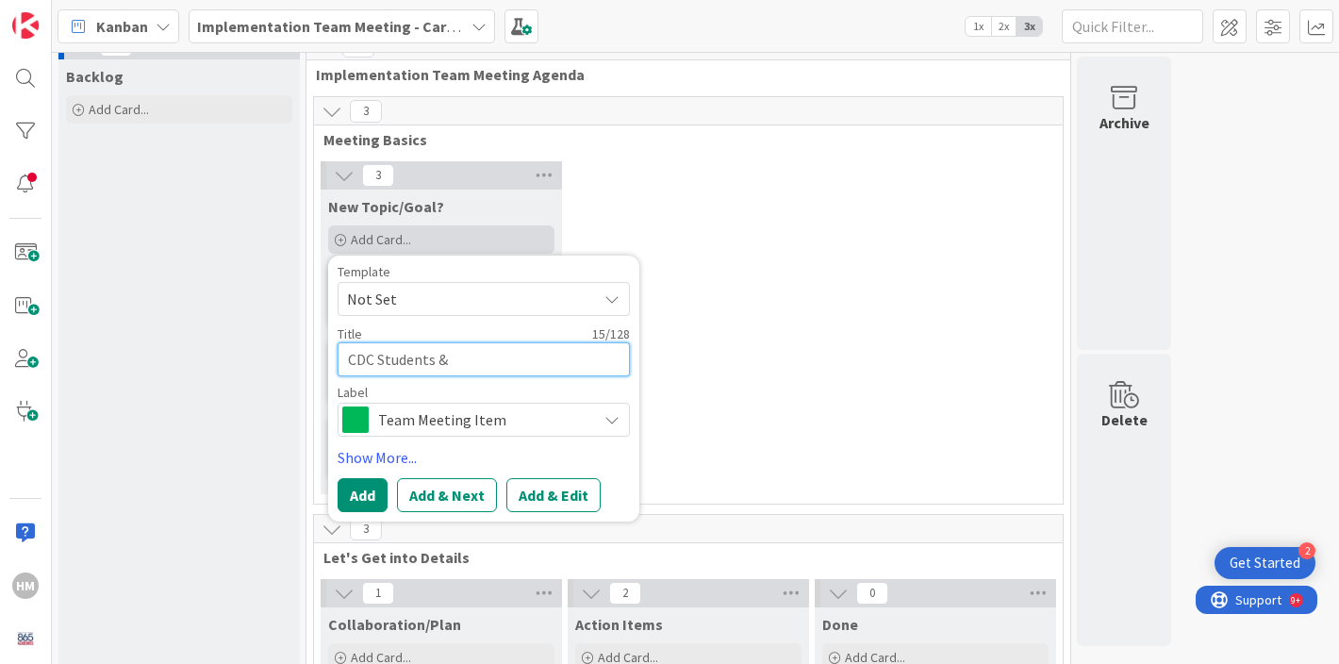
type textarea "x"
type textarea "CDC Students & I"
type textarea "x"
type textarea "CDC Students & IE"
type textarea "x"
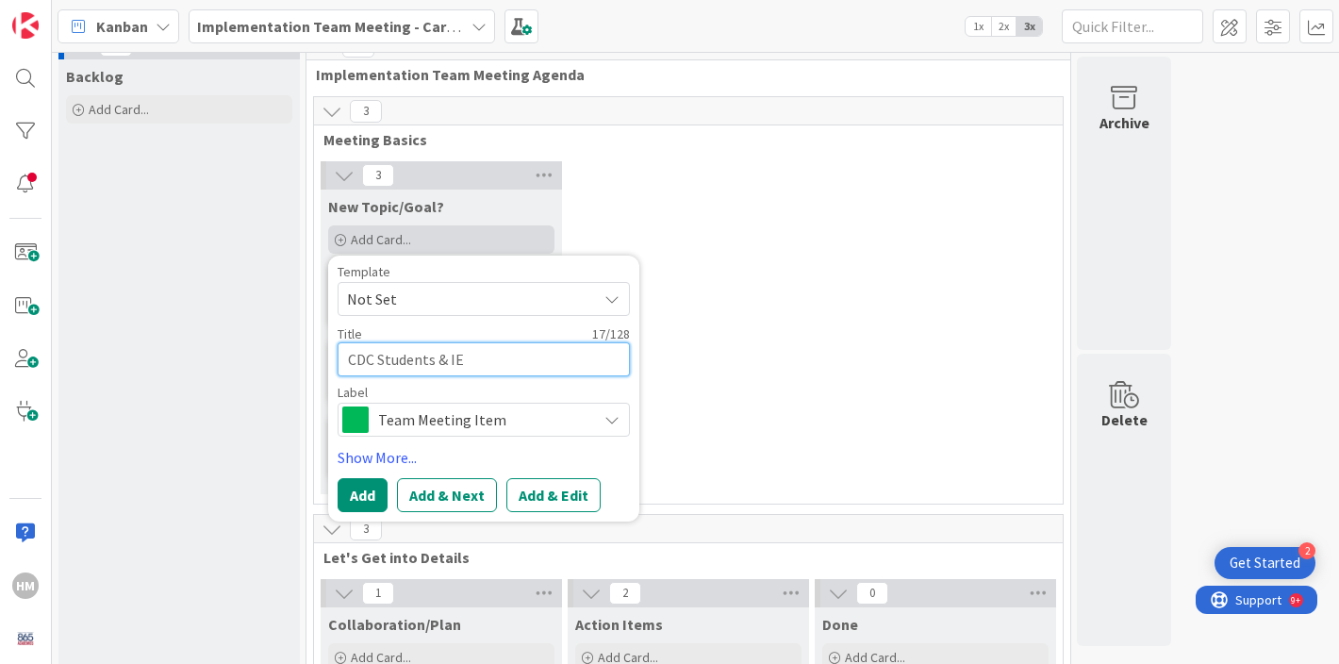
type textarea "CDC Students & IEP"
type textarea "x"
type textarea "CDC Students & IEP"
type textarea "x"
type textarea "CDC Students & IEP -"
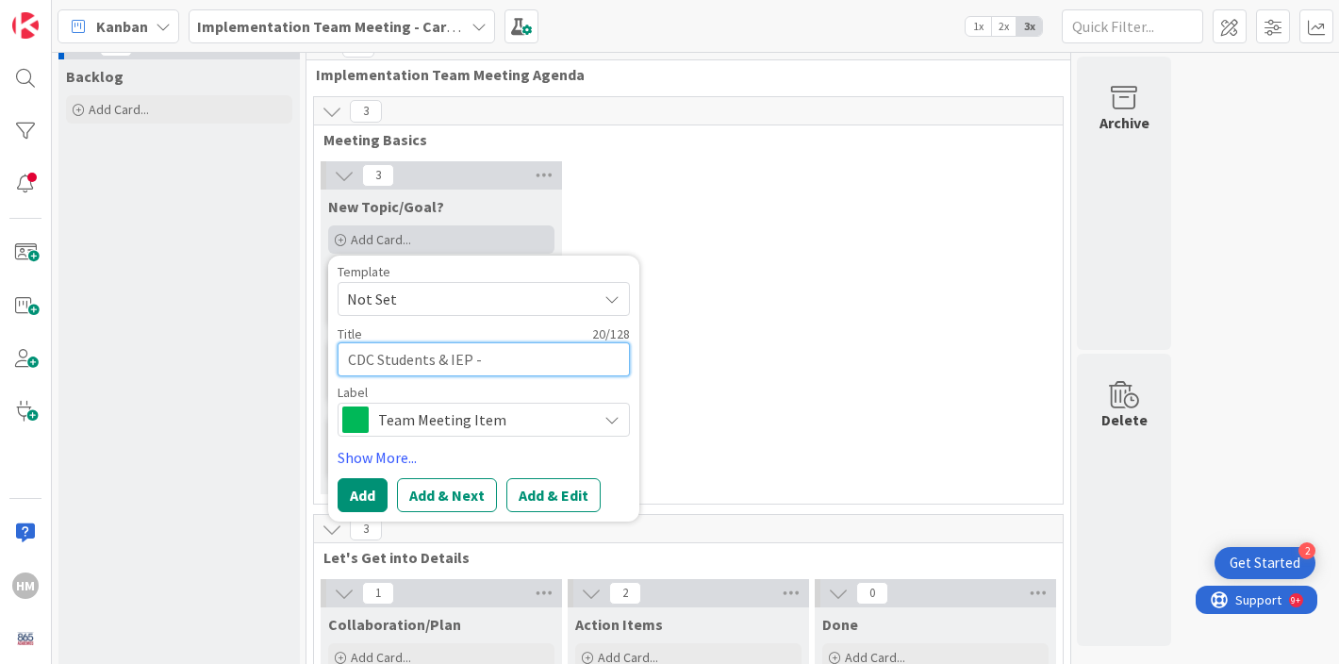
type textarea "x"
type textarea "CDC Students & IEP - G"
type textarea "x"
type textarea "CDC Students & IEP - Gu"
type textarea "x"
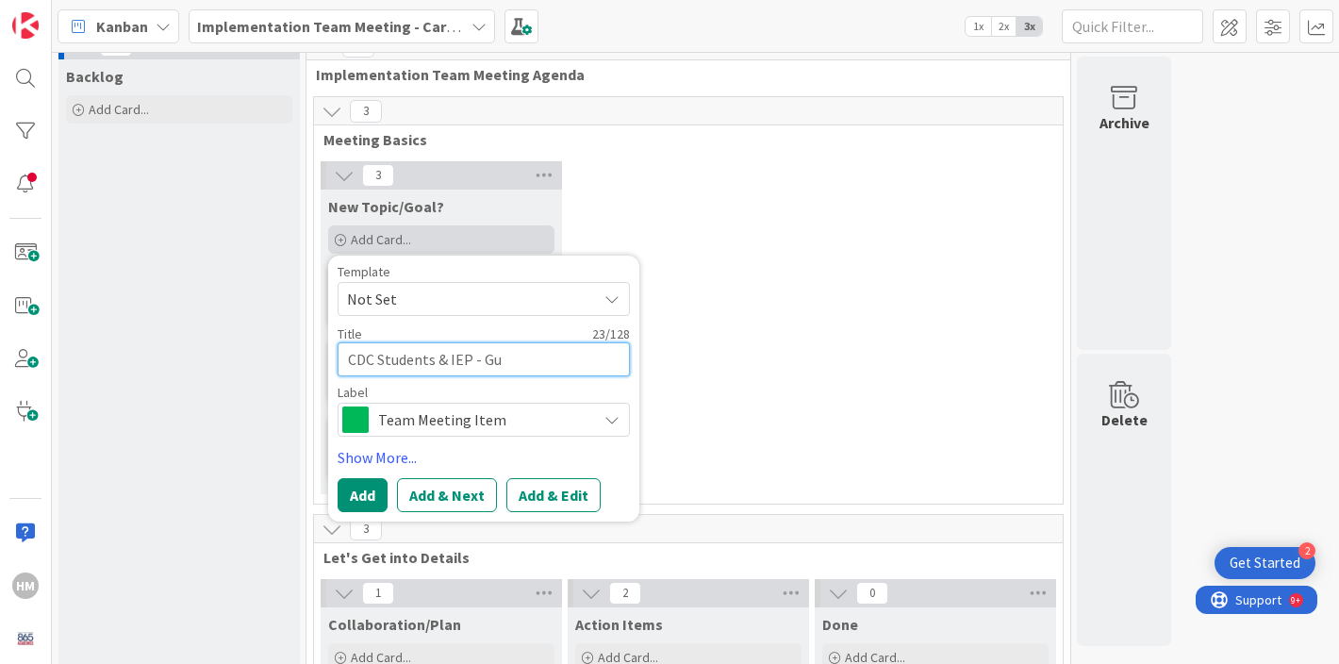
type textarea "CDC Students & IEP - Gua"
type textarea "x"
type textarea "CDC Students & IEP - Guar"
type textarea "x"
type textarea "CDC Students & IEP - Guara"
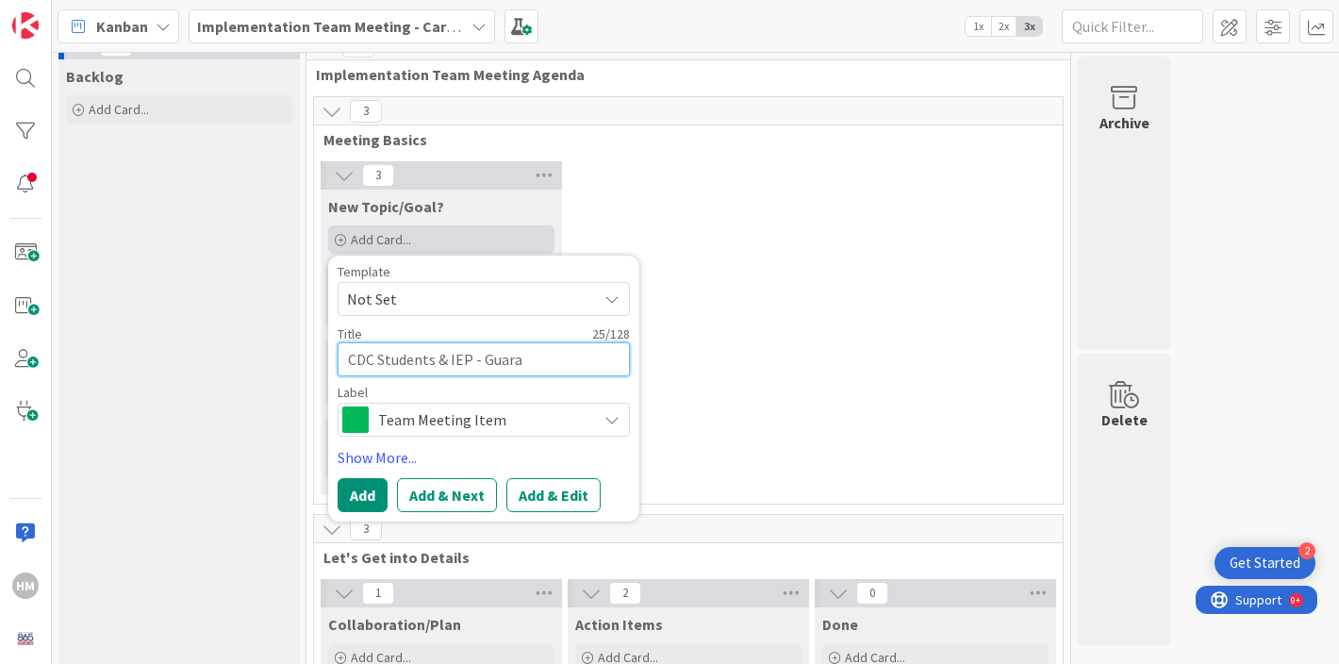
type textarea "x"
type textarea "CDC Students & IEP - Guaran"
type textarea "x"
type textarea "CDC Students & IEP - Guarant"
type textarea "x"
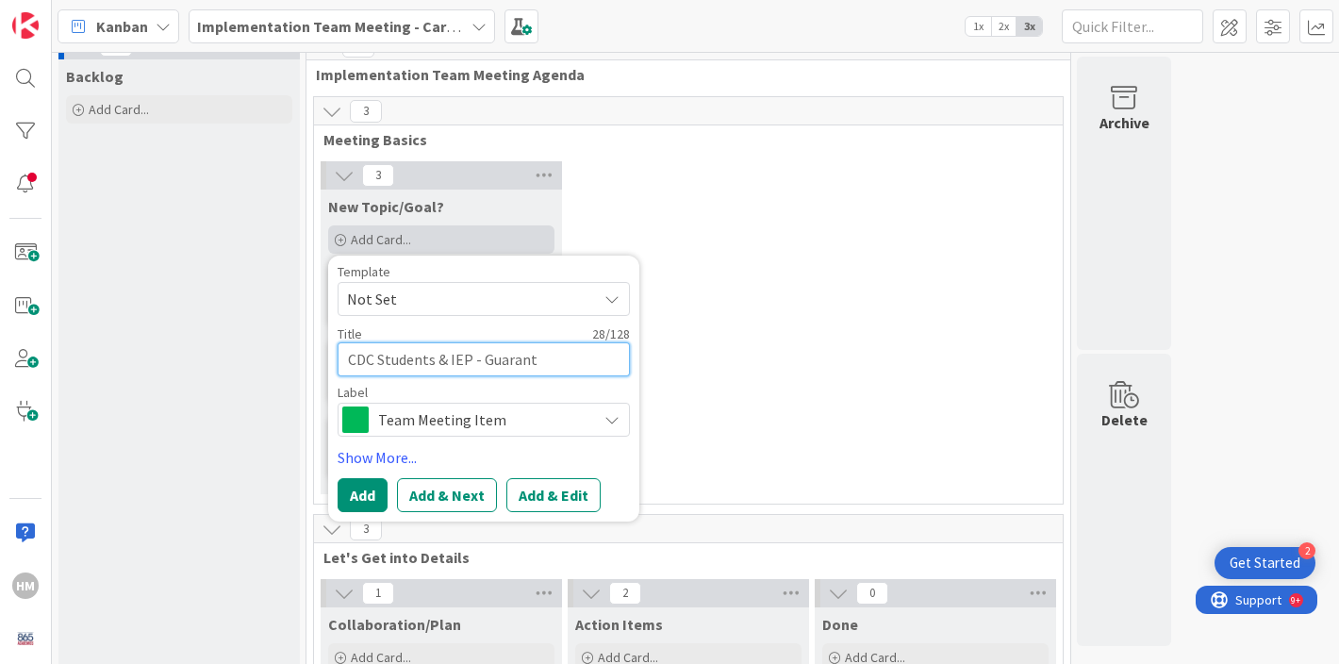
type textarea "CDC Students & IEP - Guarante"
type textarea "x"
type textarea "CDC Students & IEP - Guarantee"
type textarea "x"
type textarea "CDC Students & IEP - Guaranteed"
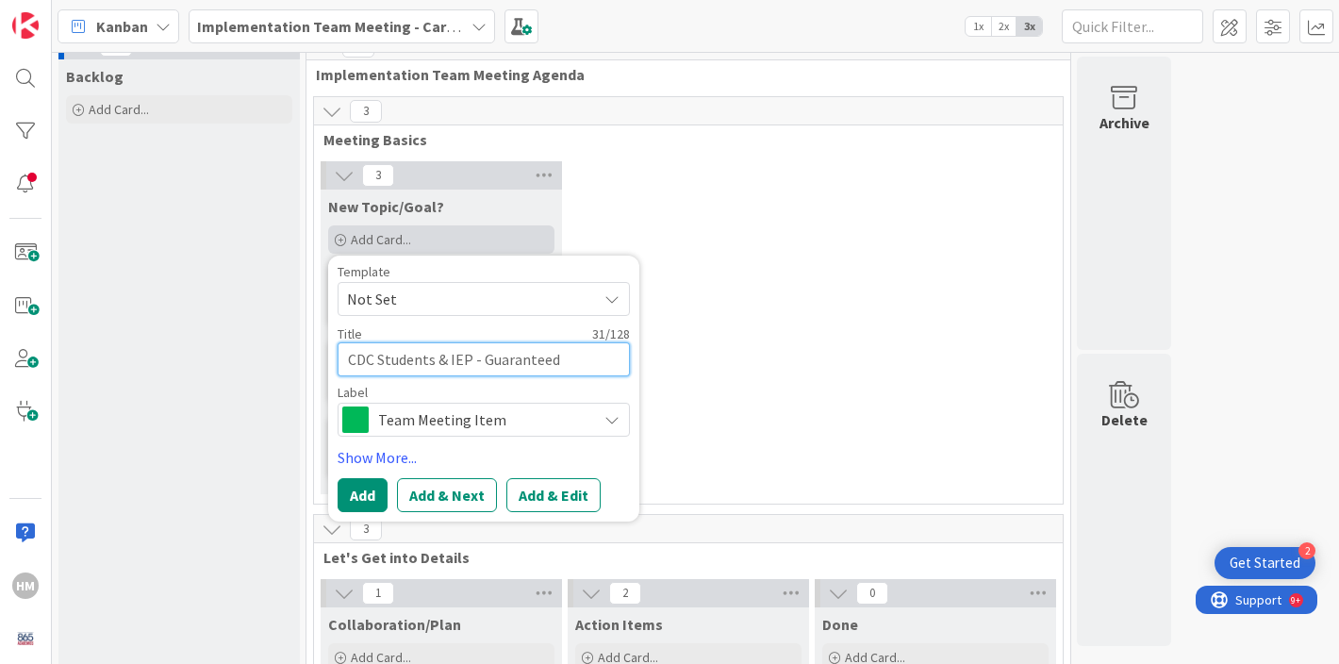
type textarea "x"
type textarea "CDC Students & IEP - Guaranteed E"
type textarea "x"
type textarea "CDC Students & IEP - Guaranteed Ex"
type textarea "x"
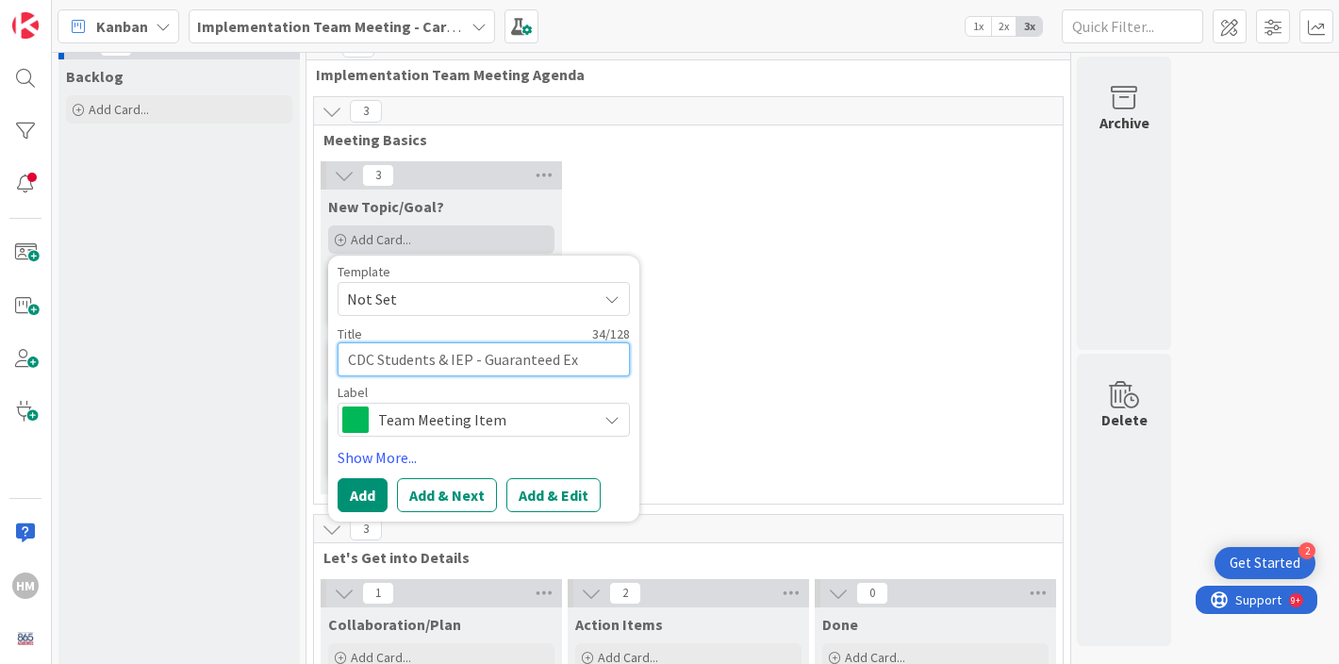
type textarea "CDC Students & IEP - Guaranteed Exp"
type textarea "x"
type textarea "CDC Students & IEP - Guaranteed Expe"
type textarea "x"
type textarea "CDC Students & IEP - Guaranteed Exper"
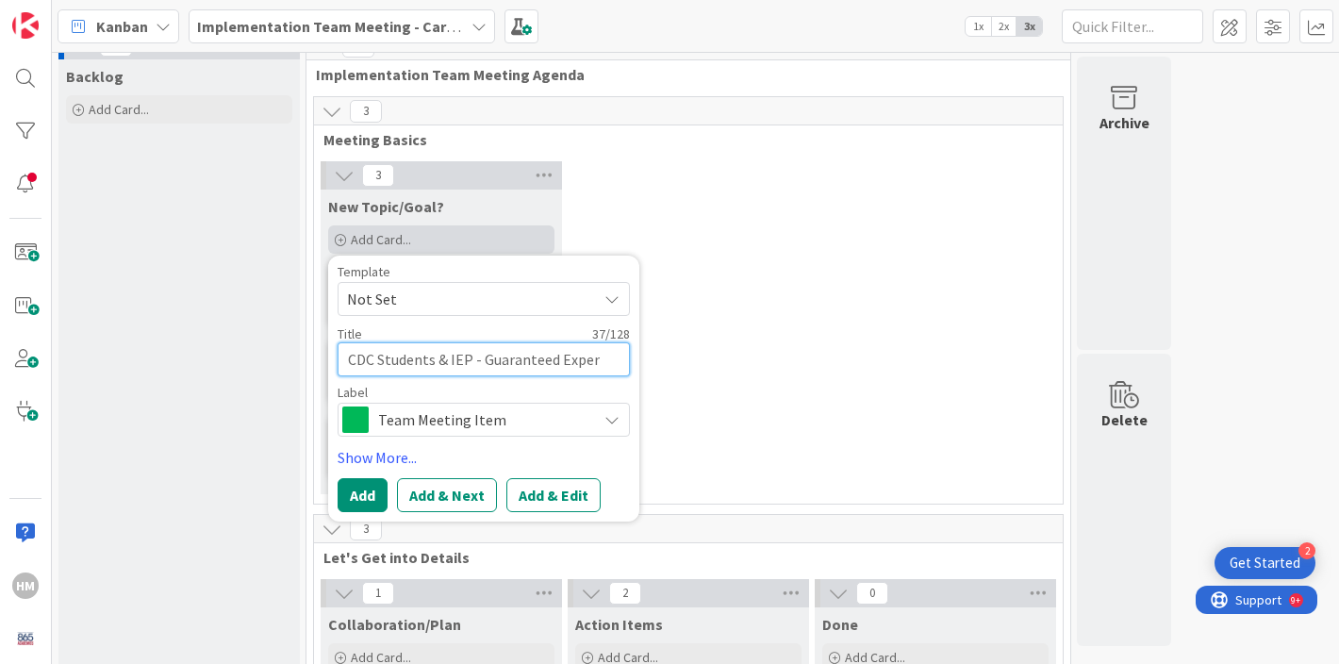
type textarea "x"
type textarea "CDC Students & IEP - Guaranteed Experi"
type textarea "x"
type textarea "CDC Students & IEP - Guaranteed Experie"
type textarea "x"
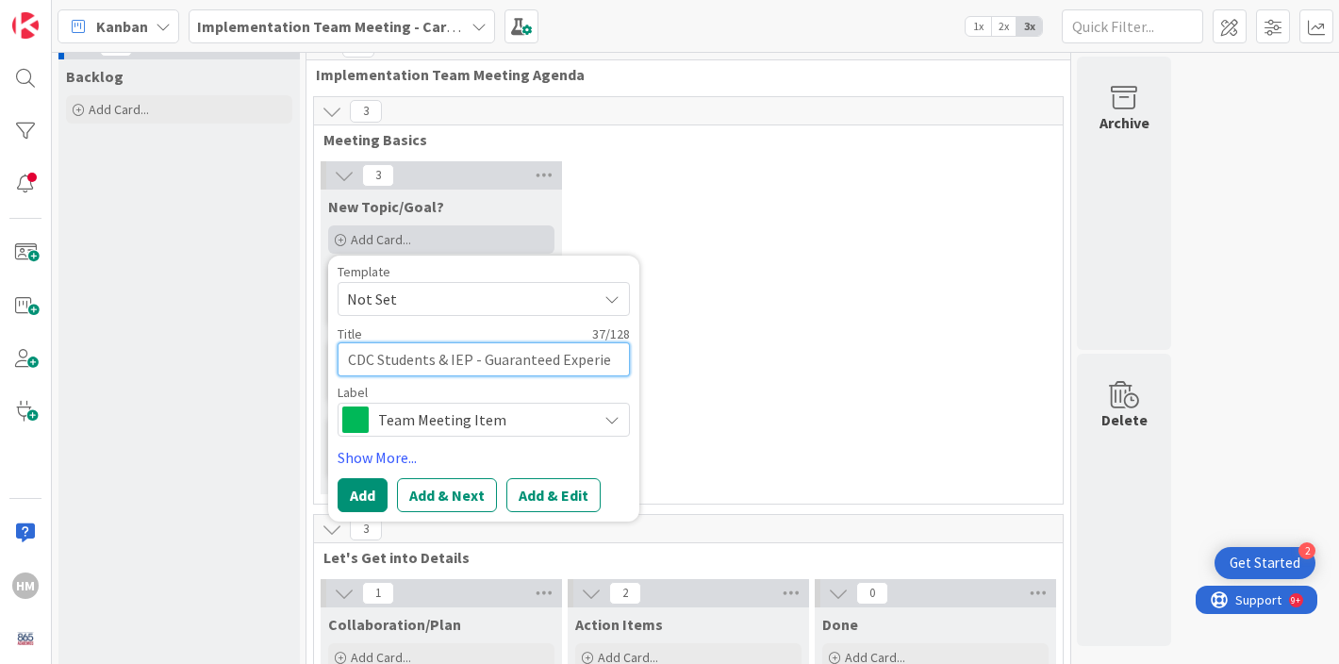
type textarea "CDC Students & IEP - Guaranteed Experien"
type textarea "x"
type textarea "CDC Students & IEP - Guaranteed Experience"
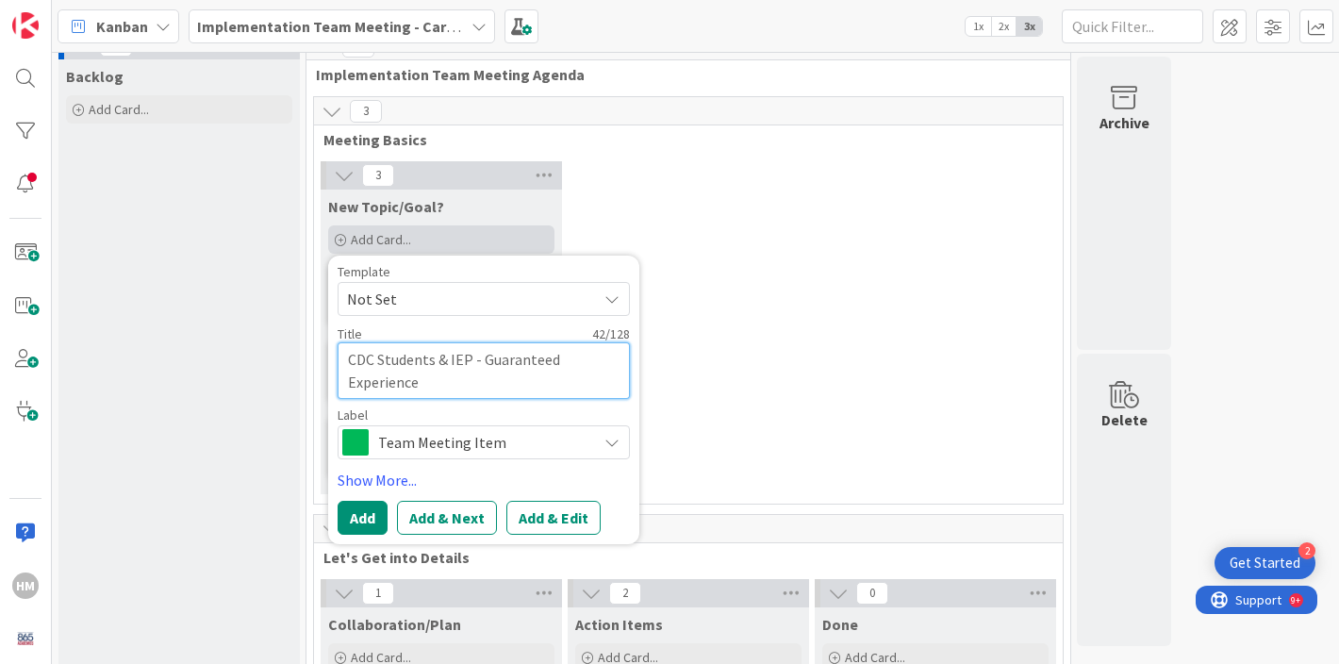
type textarea "x"
type textarea "CDC Students & IEP - Guaranteed Experiences"
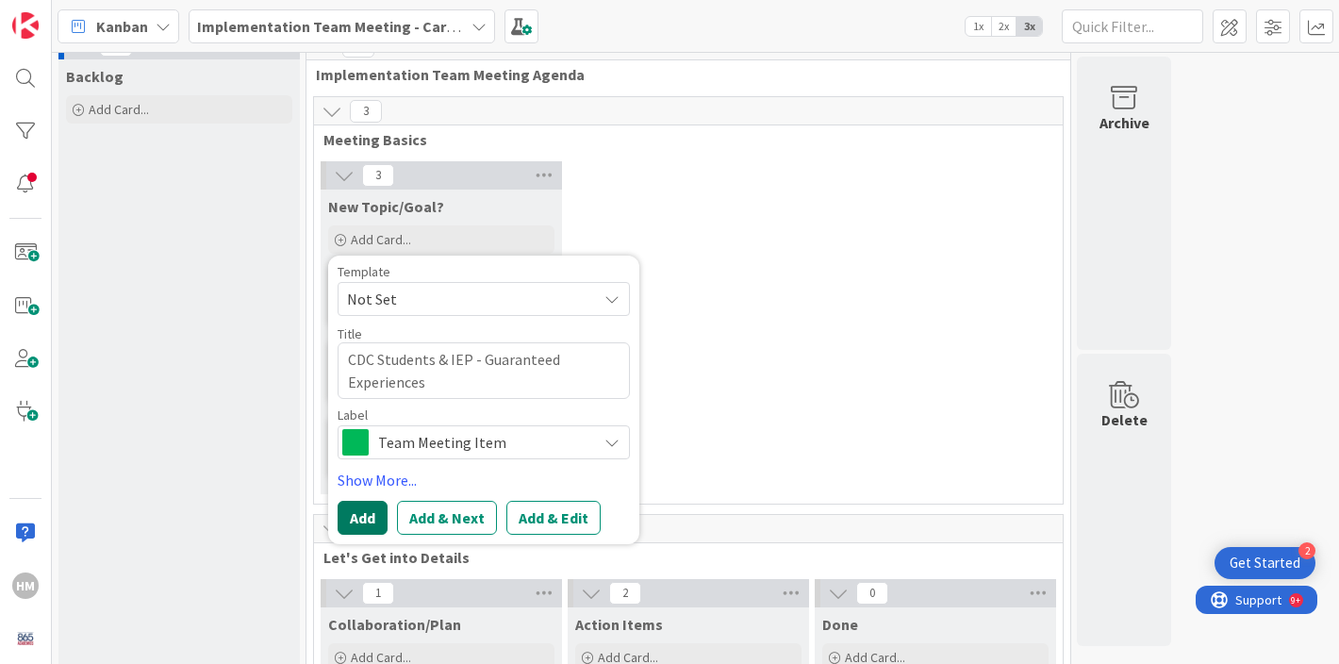
click at [366, 509] on button "Add" at bounding box center [363, 518] width 50 height 34
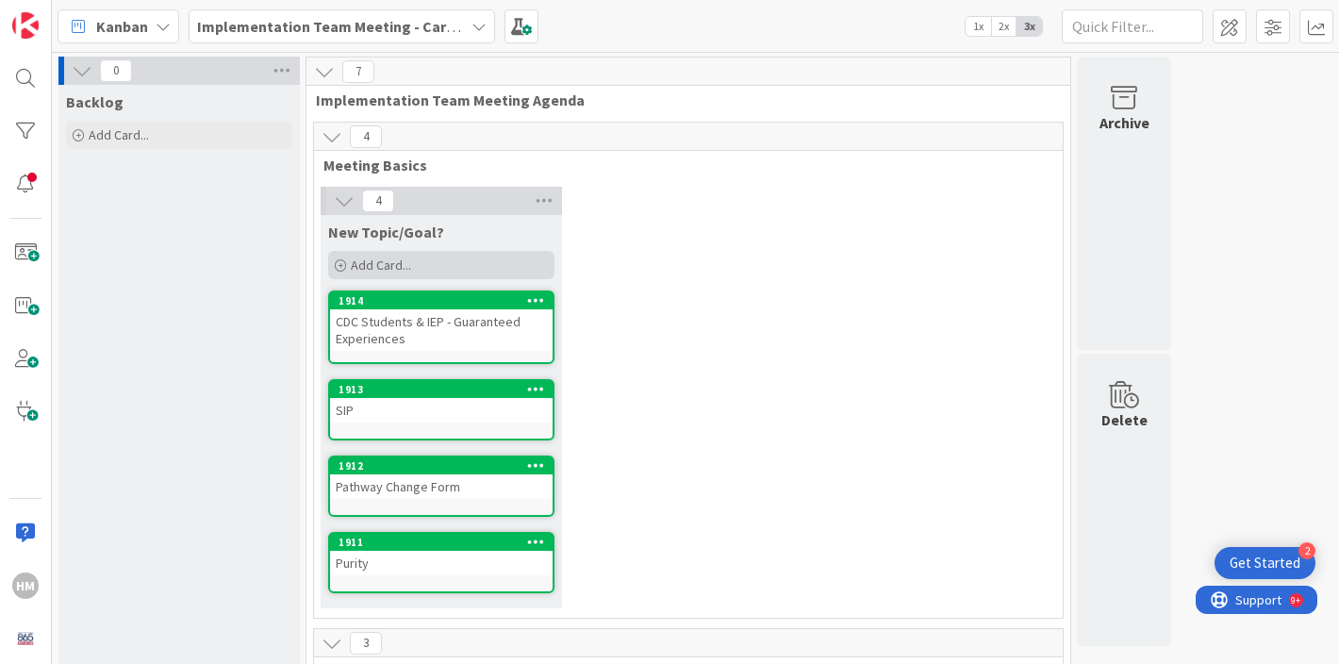
click at [390, 265] on span "Add Card..." at bounding box center [381, 265] width 60 height 17
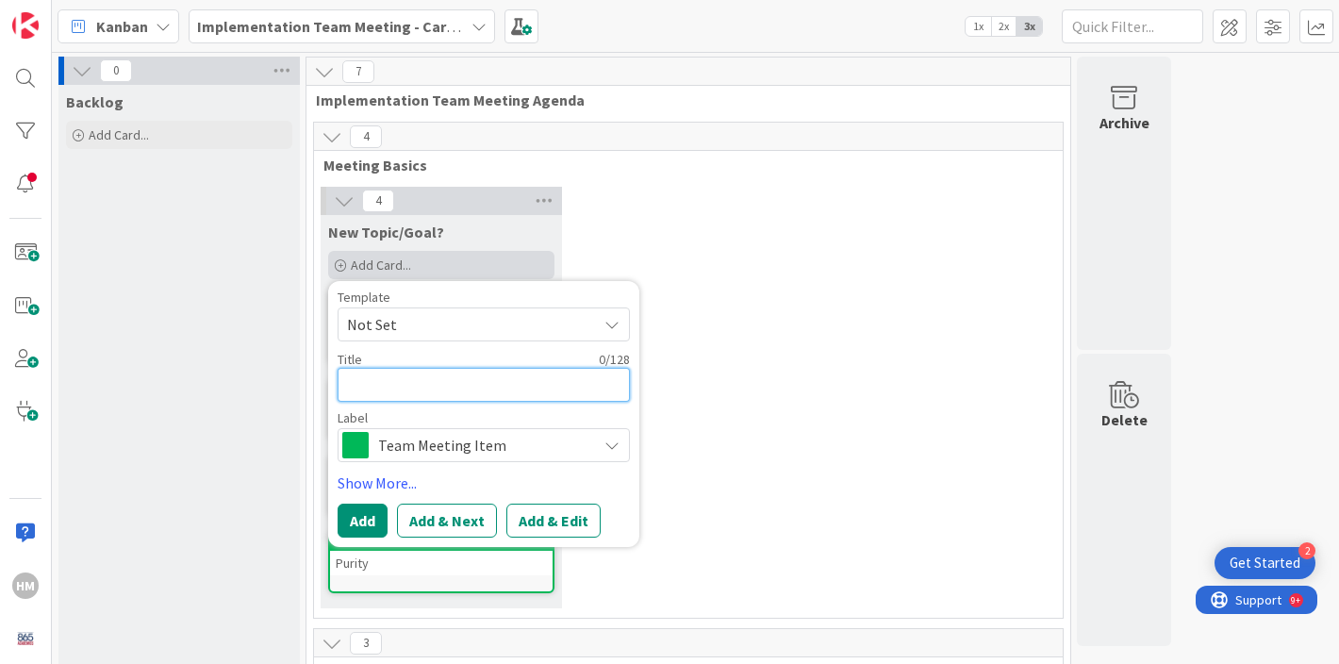
type textarea "x"
type textarea "1"
type textarea "x"
type textarea "10"
type textarea "x"
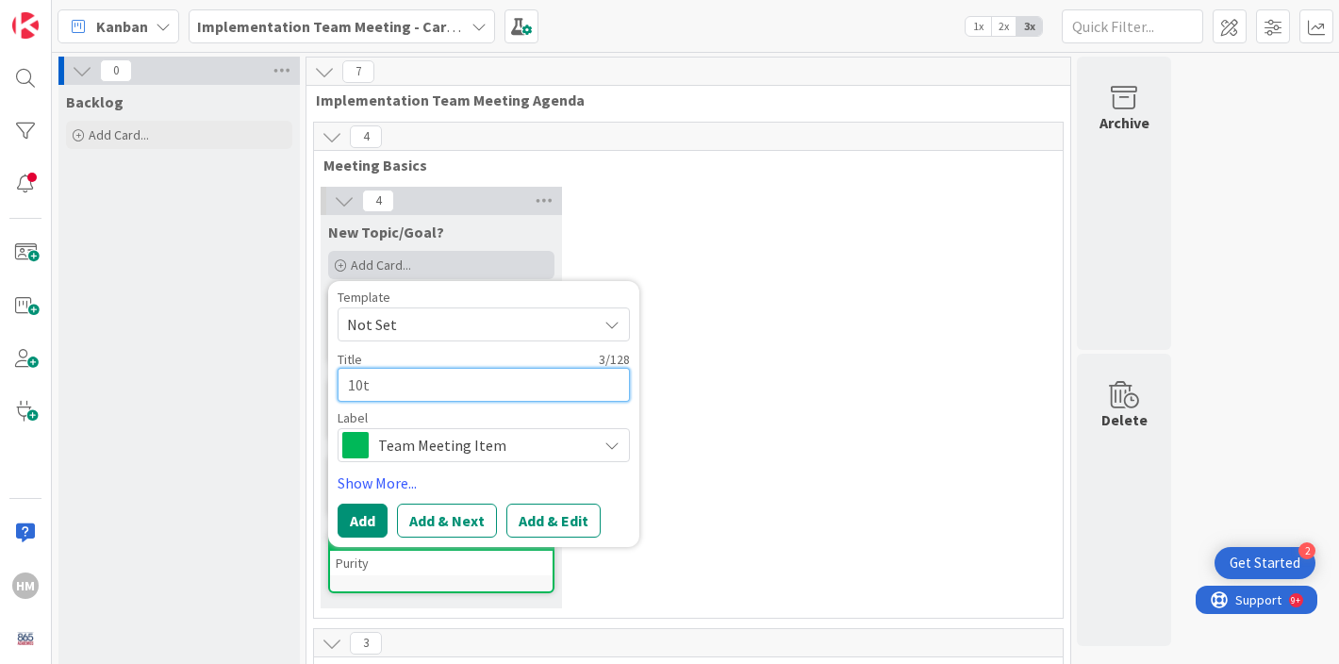
type textarea "10th"
type textarea "x"
type textarea "10th"
type textarea "x"
type textarea "10th G"
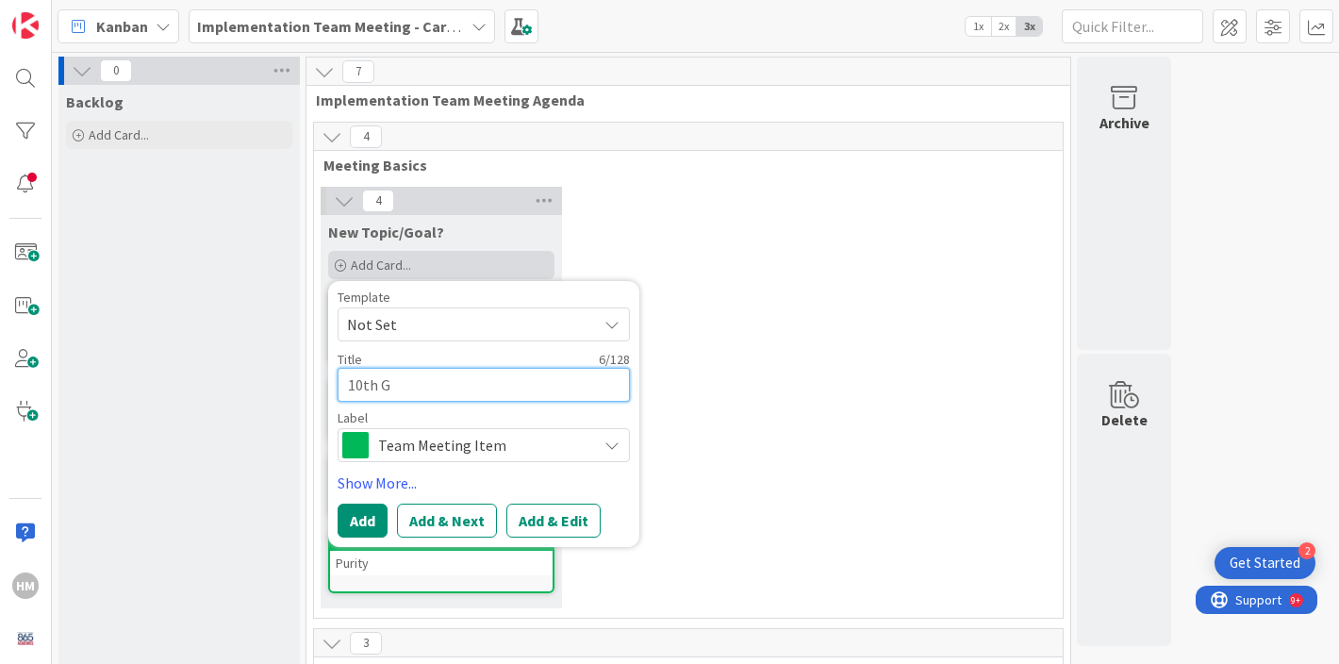
type textarea "x"
type textarea "10th Gr"
type textarea "x"
type textarea "10th Gra"
type textarea "x"
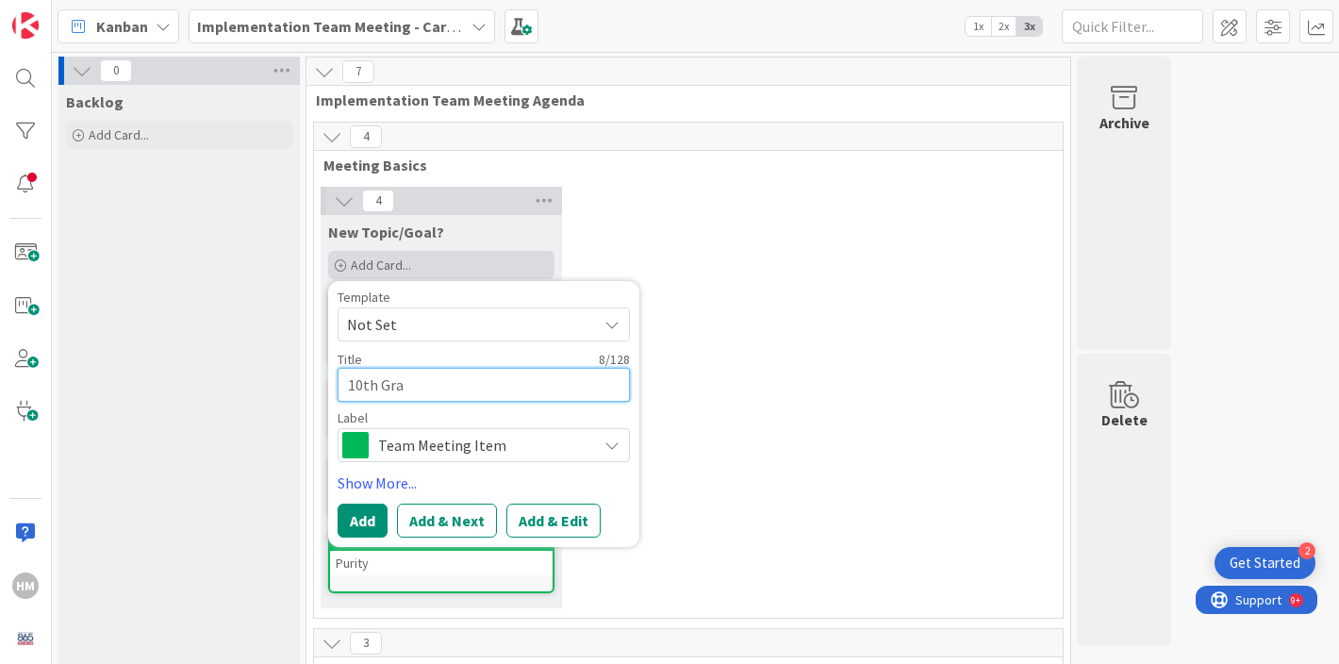
type textarea "10th Grad"
type textarea "x"
type textarea "10th Grade"
type textarea "x"
type textarea "10th Grade"
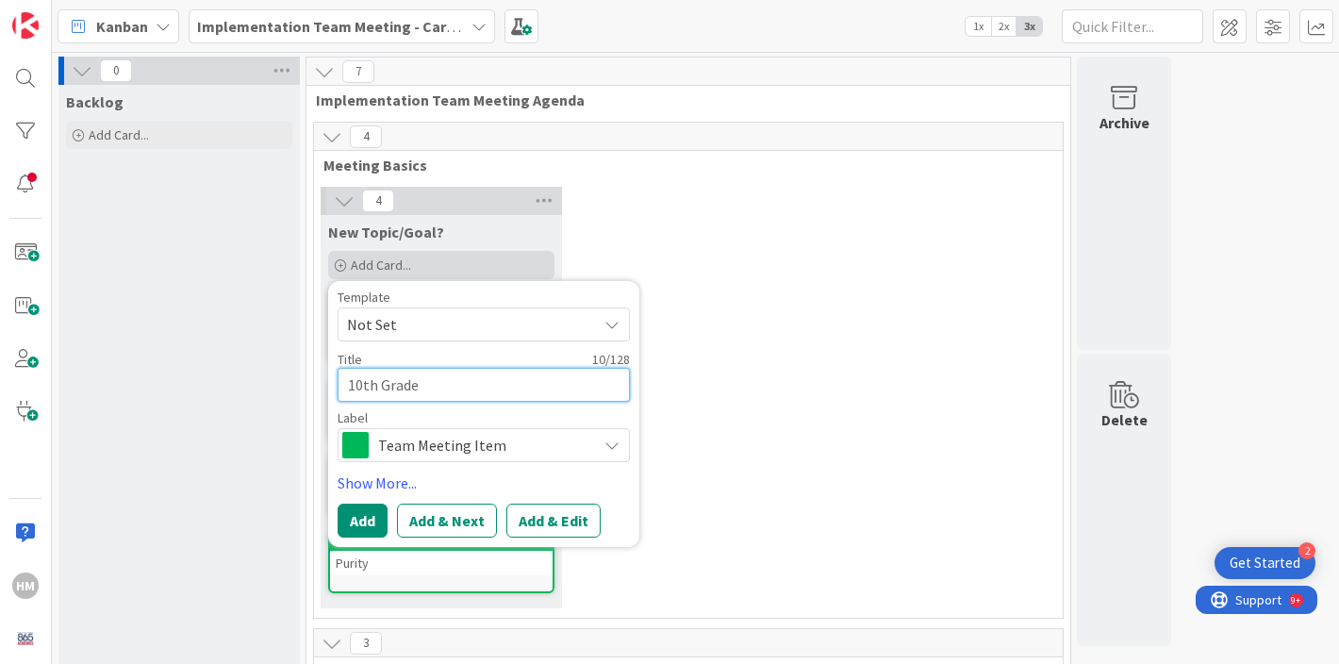
type textarea "x"
type textarea "10th Grade G"
type textarea "x"
type textarea "10th Grade Gua"
type textarea "x"
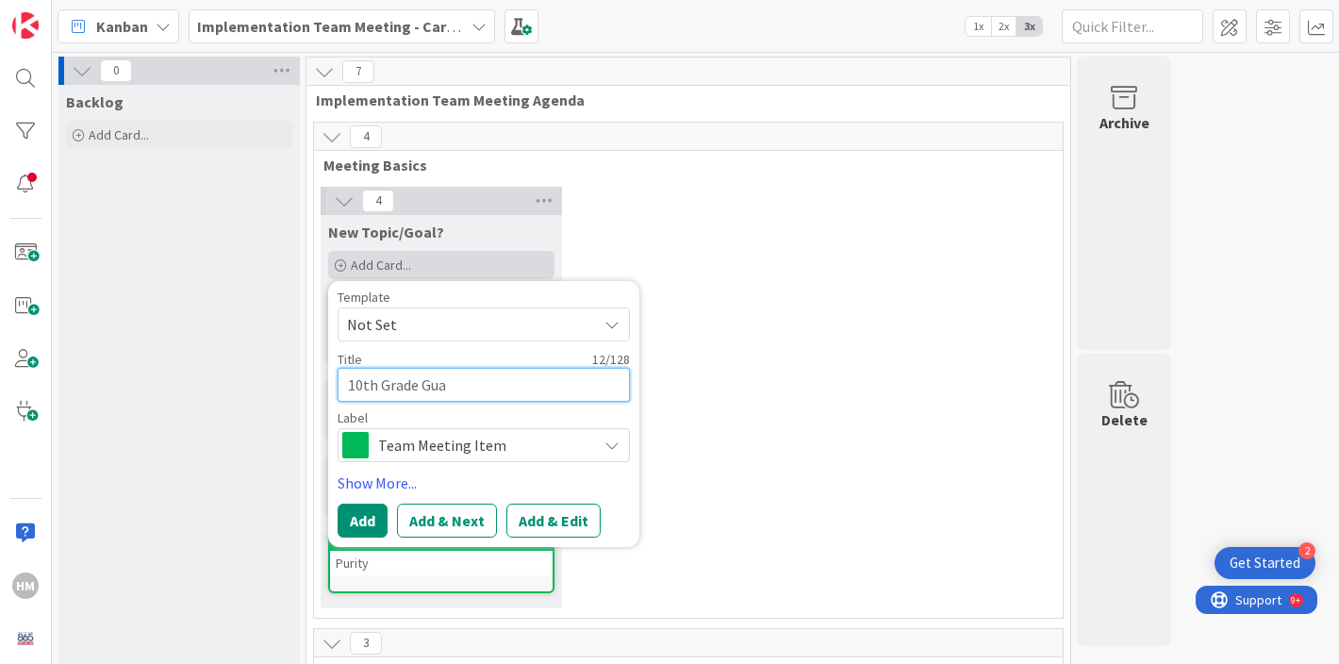
type textarea "10th Grade Guar"
type textarea "x"
type textarea "10th Grade Guara"
type textarea "x"
type textarea "10th Grade Guaran"
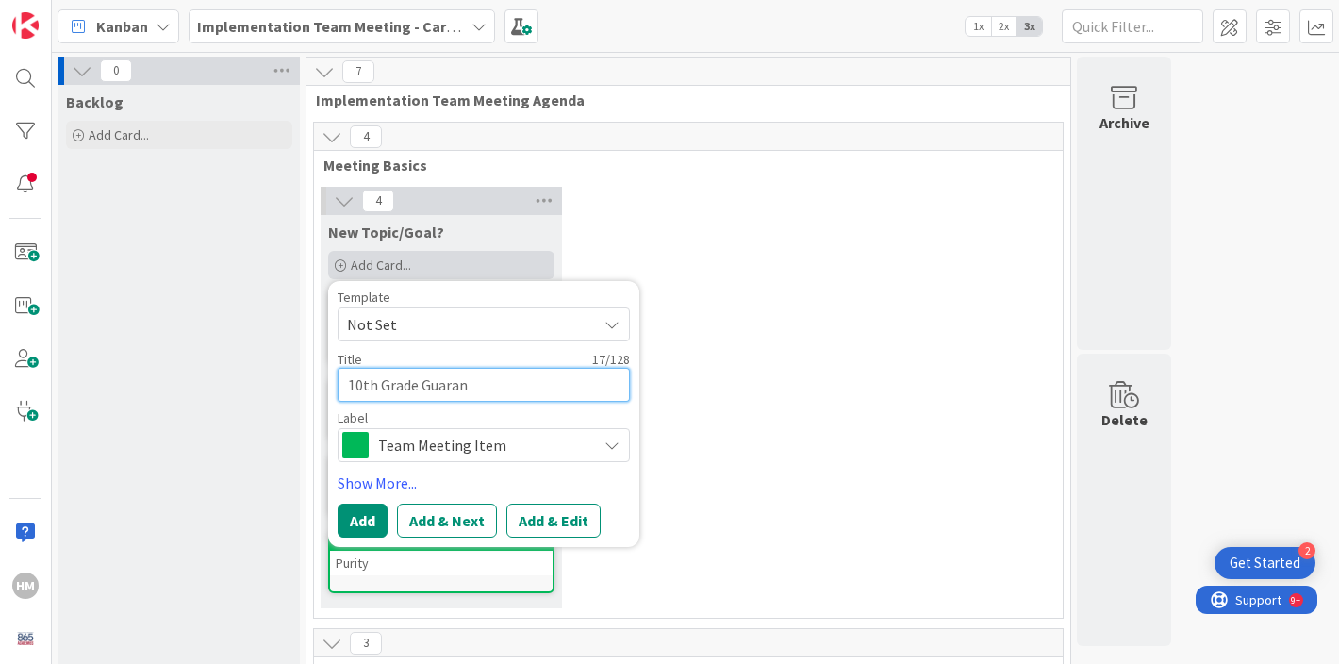
type textarea "x"
type textarea "10th Grade Guarant"
type textarea "x"
type textarea "10th Grade Guarante"
type textarea "x"
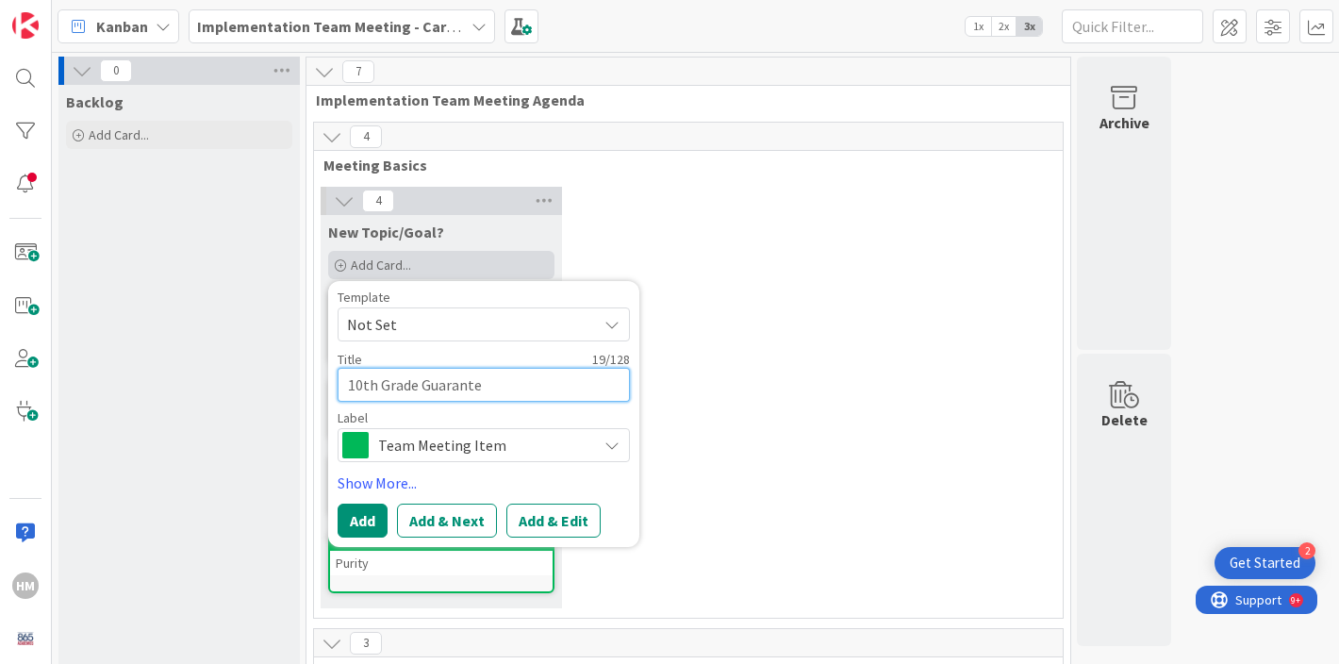
type textarea "10th Grade Guarantee"
type textarea "x"
type textarea "10th Grade Guaranteed"
type textarea "x"
type textarea "10th Grade Guaranteed"
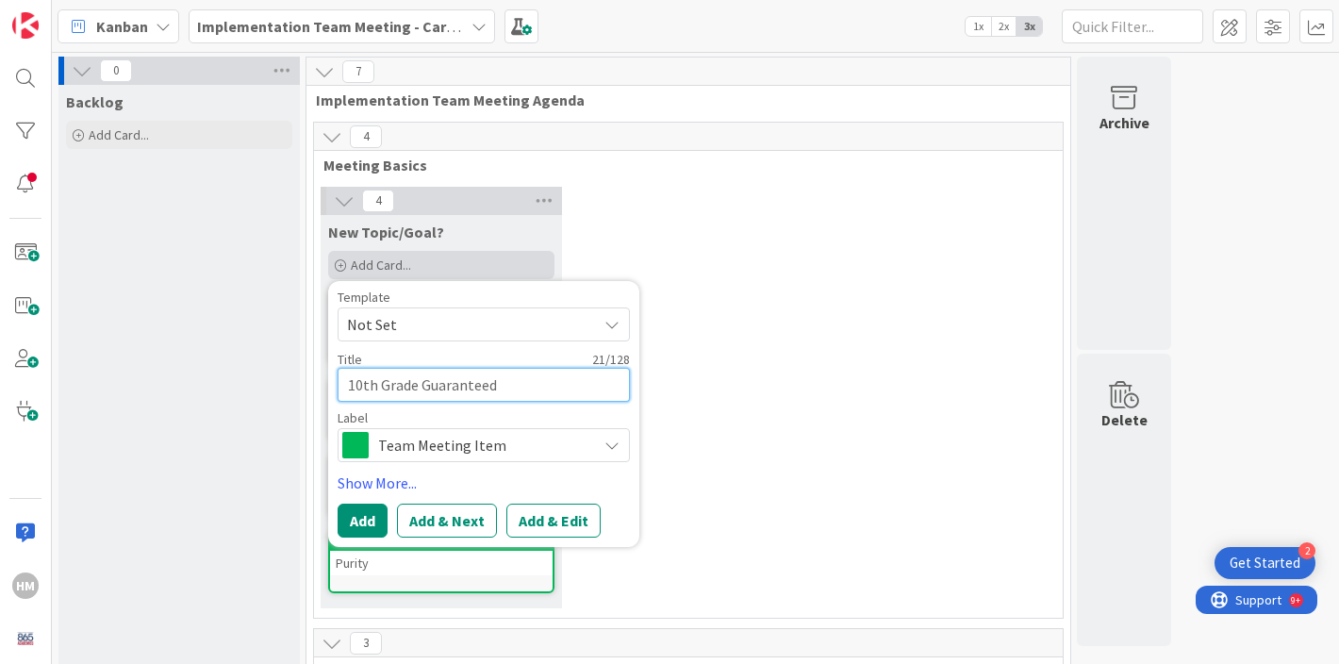
type textarea "x"
type textarea "10th Grade Guaranteed E"
type textarea "x"
type textarea "10th Grade Guaranteed Ex"
type textarea "x"
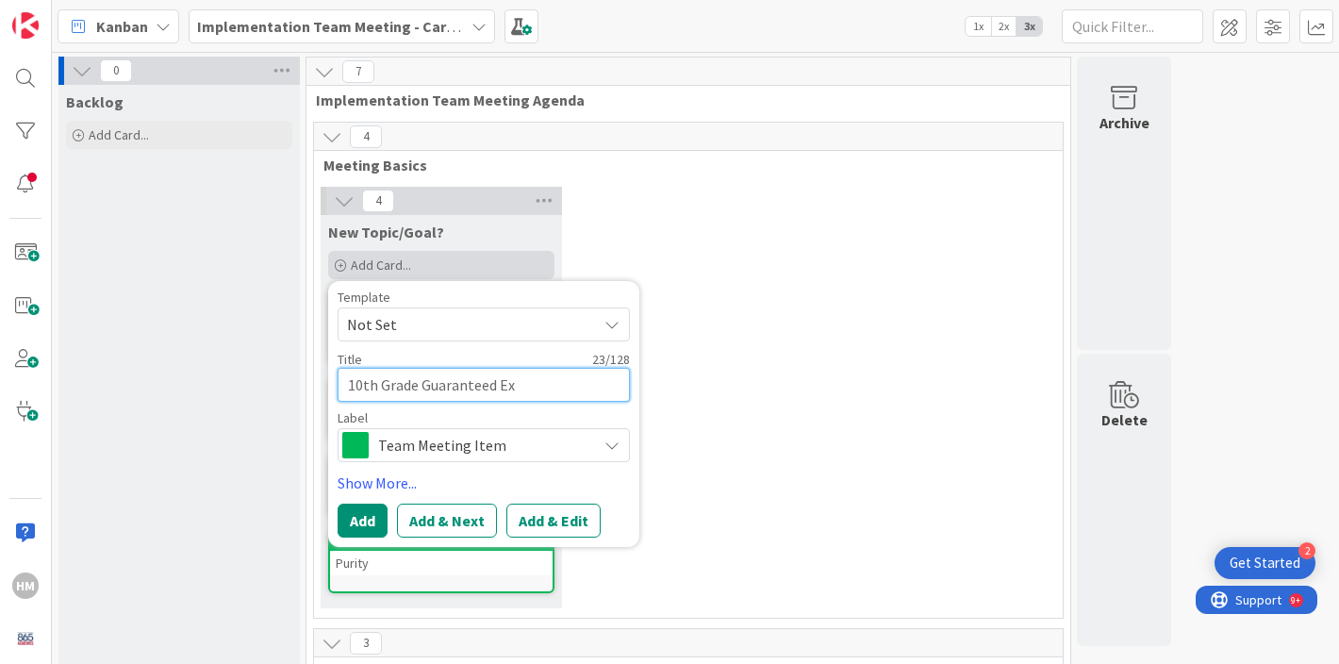
type textarea "10th Grade Guaranteed Exp"
type textarea "x"
type textarea "10th Grade Guaranteed Expe"
type textarea "x"
type textarea "10th Grade Guaranteed Exper"
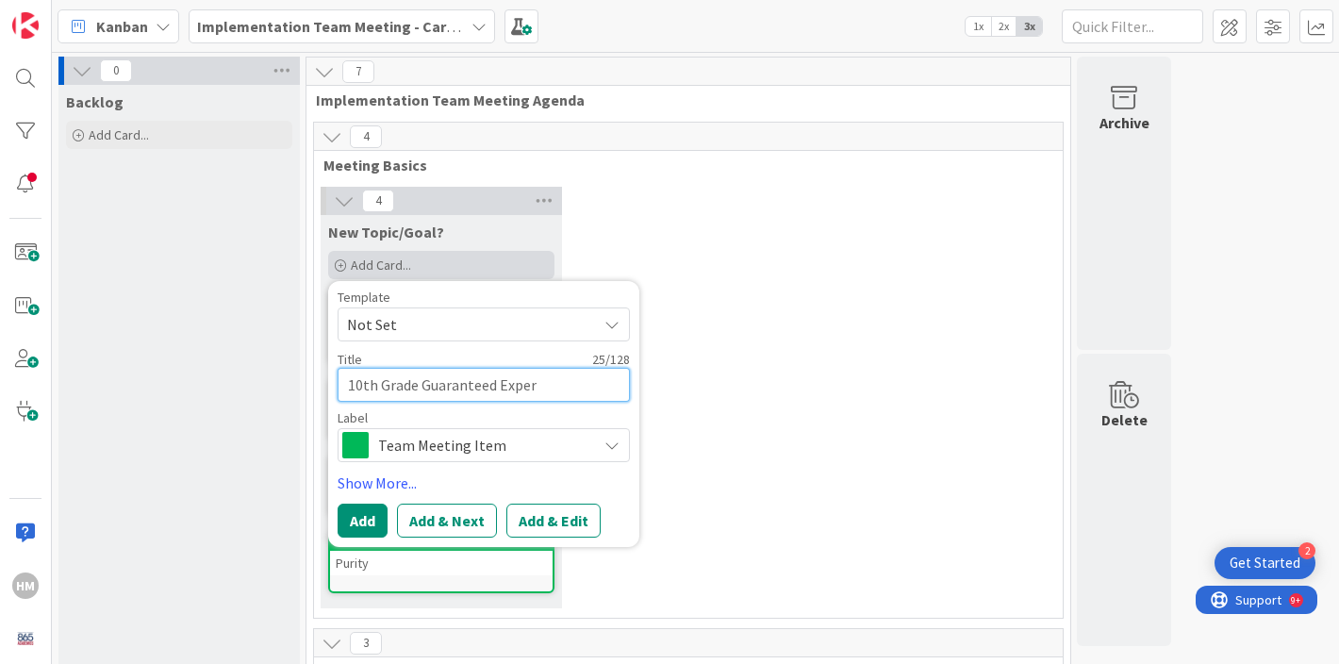
type textarea "x"
type textarea "10th Grade Guaranteed Experi"
type textarea "x"
type textarea "10th Grade Guaranteed Experie"
type textarea "x"
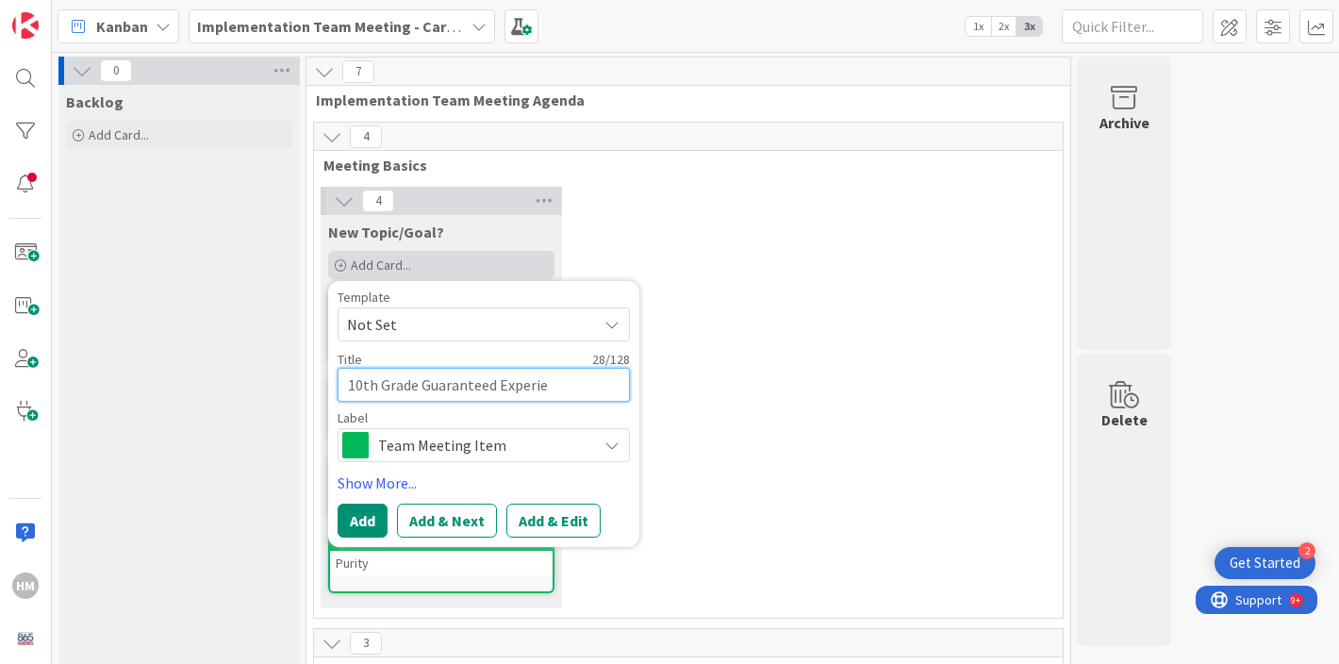
type textarea "10th Grade Guaranteed Experien"
type textarea "x"
type textarea "10th Grade Guaranteed Experience"
type textarea "x"
type textarea "10th Grade Guaranteed Experiences"
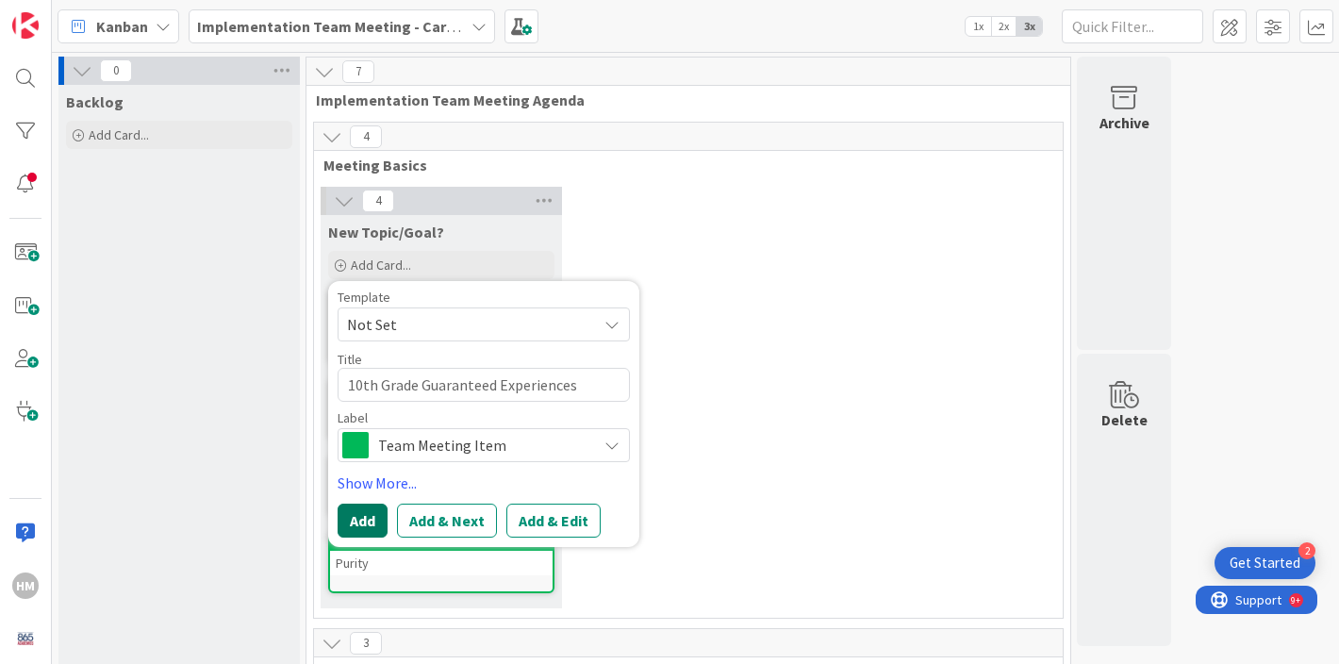
click at [356, 515] on button "Add" at bounding box center [363, 521] width 50 height 34
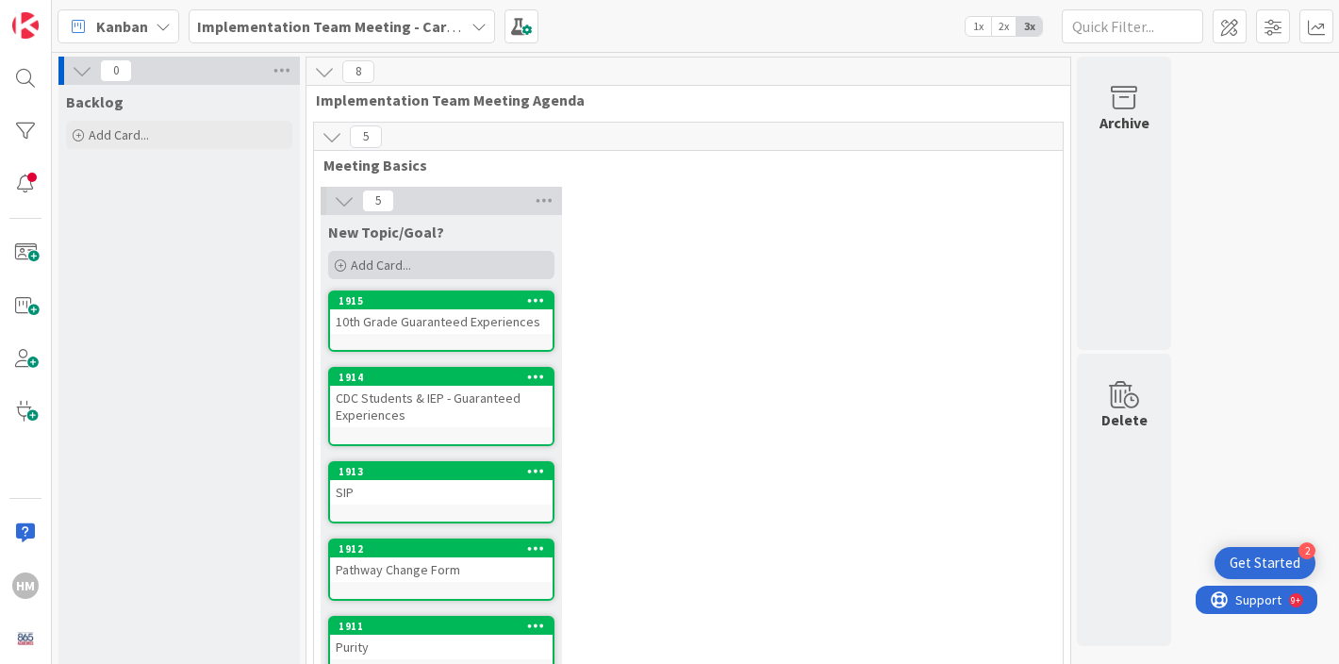
click at [431, 260] on div "Add Card..." at bounding box center [441, 265] width 226 height 28
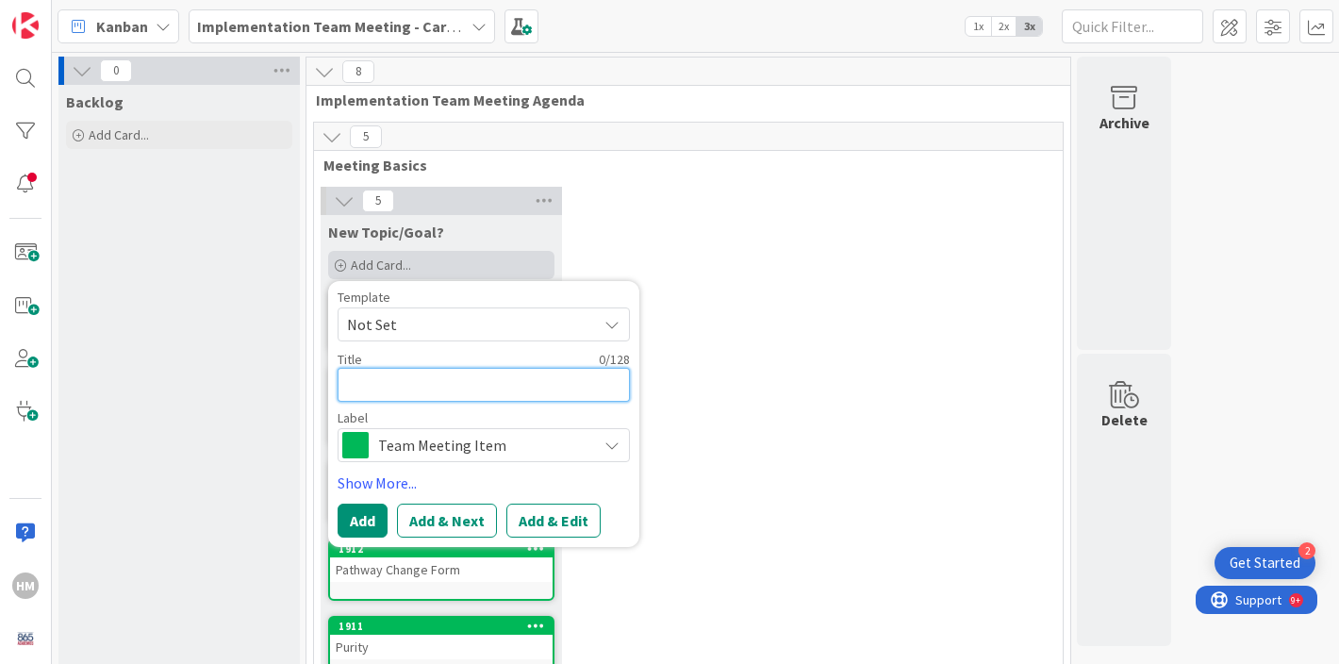
type textarea "x"
type textarea "9"
type textarea "x"
type textarea "9t"
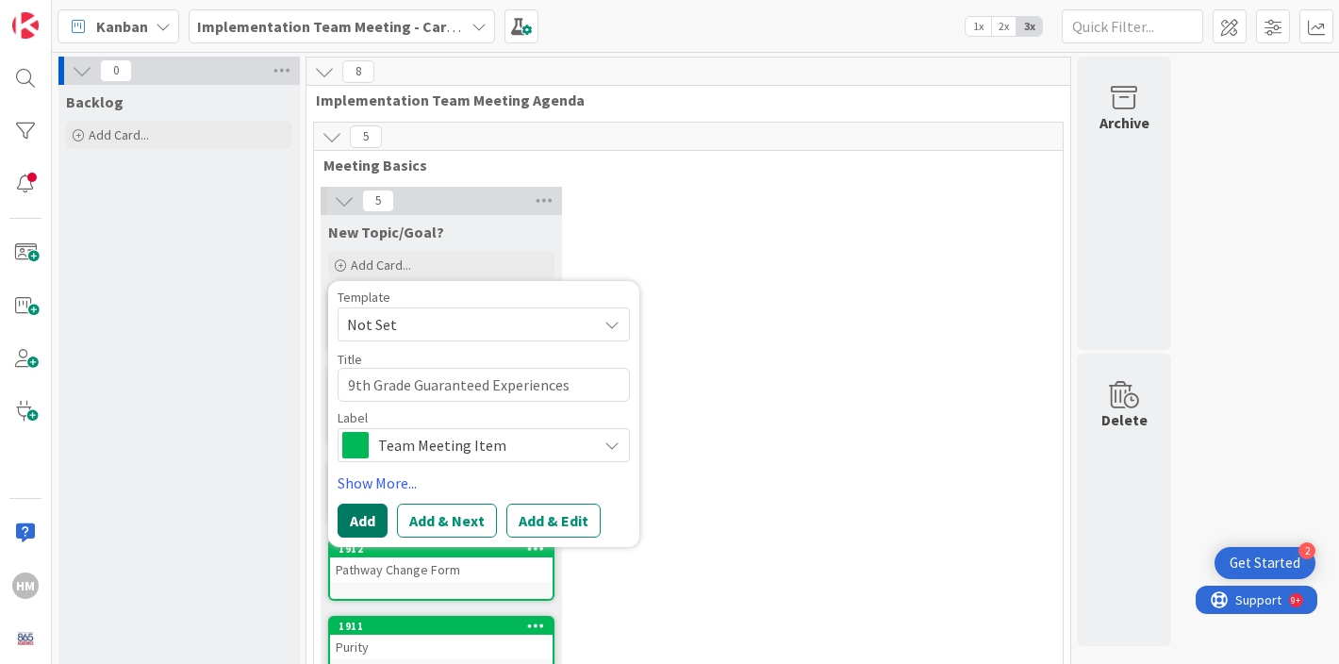
click at [365, 518] on button "Add" at bounding box center [363, 521] width 50 height 34
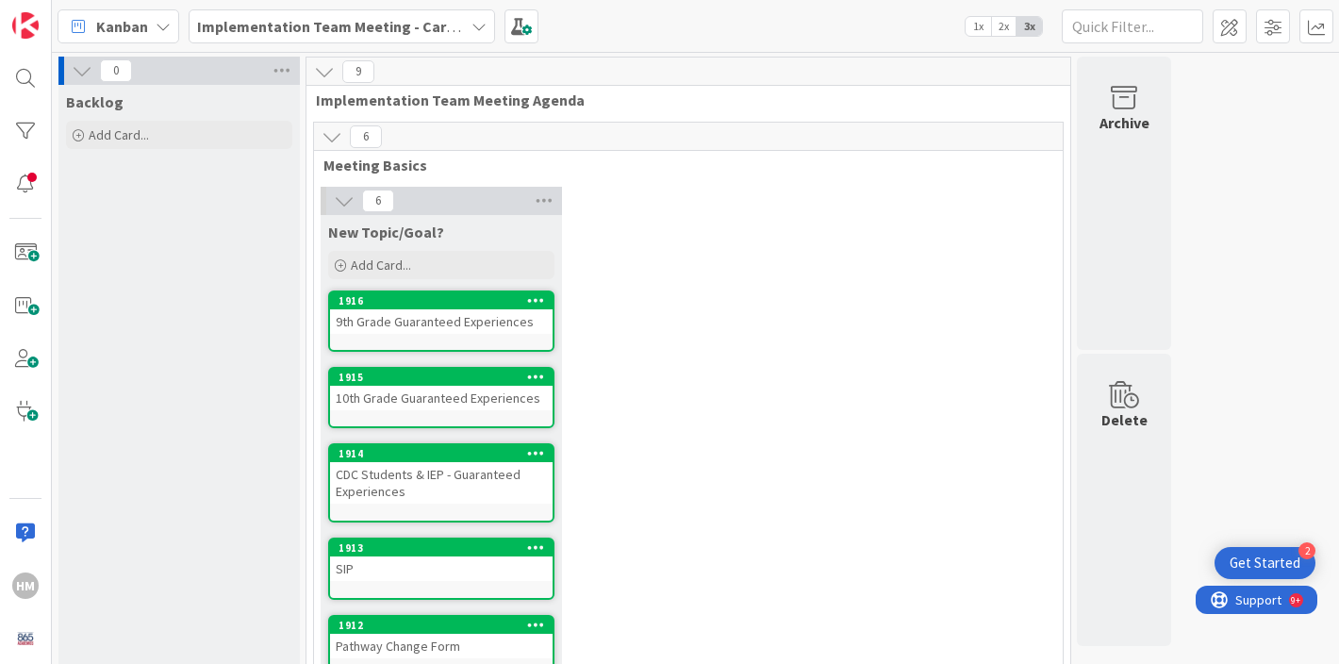
click at [491, 325] on div "9th Grade Guaranteed Experiences" at bounding box center [441, 321] width 223 height 25
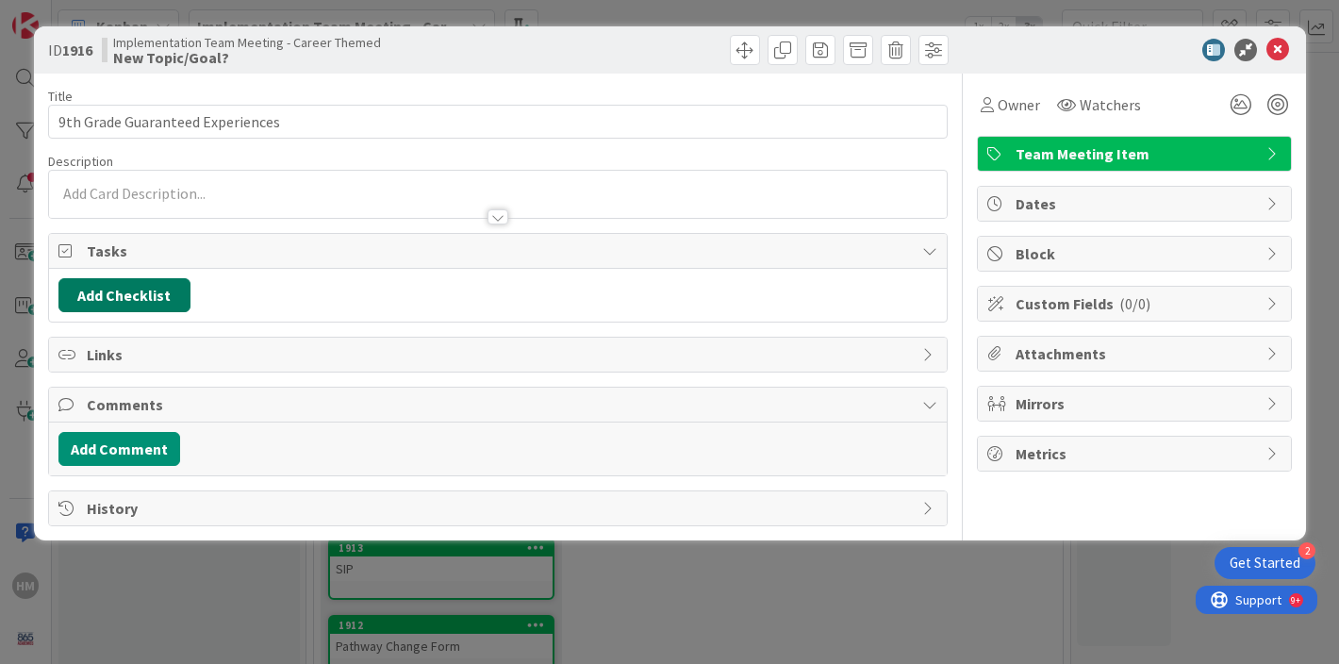
click at [135, 298] on button "Add Checklist" at bounding box center [124, 295] width 132 height 34
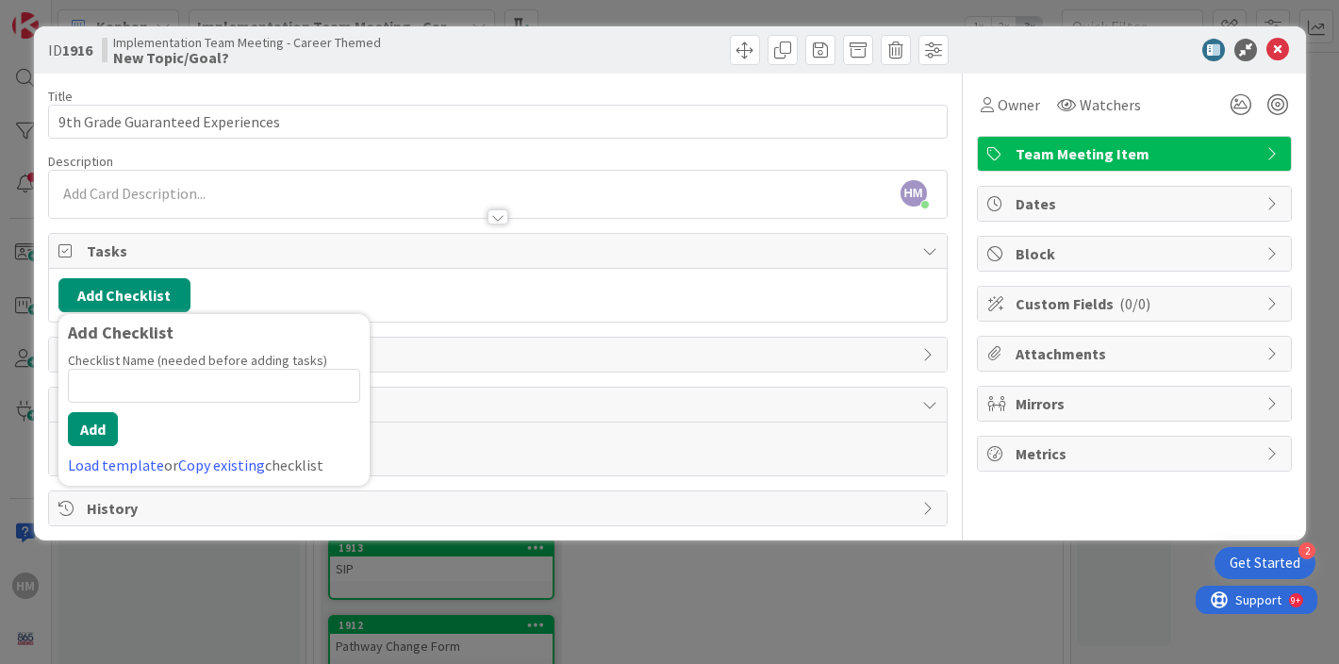
click at [184, 180] on body "2 Get Started HM Kanban Implementation Team Meeting - Career Themed 1x 2x 3x 0 …" at bounding box center [669, 332] width 1339 height 664
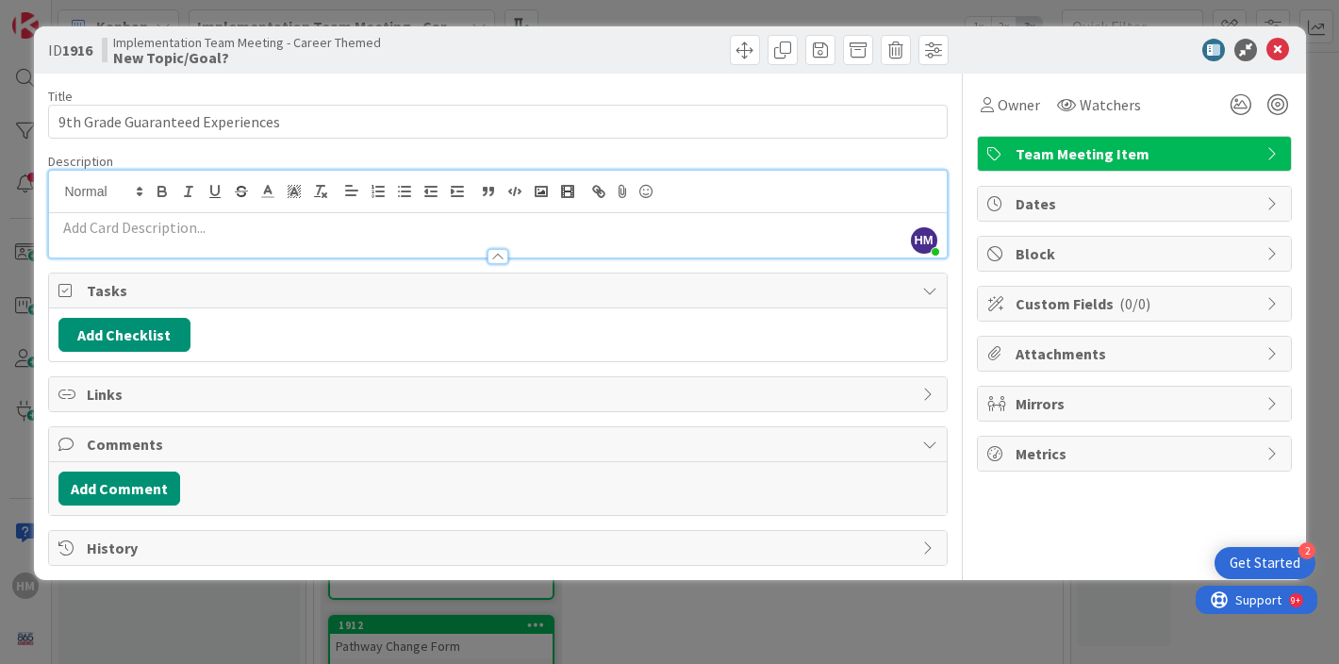
click at [141, 234] on p at bounding box center [497, 228] width 879 height 22
click at [401, 188] on icon "button" at bounding box center [404, 191] width 17 height 17
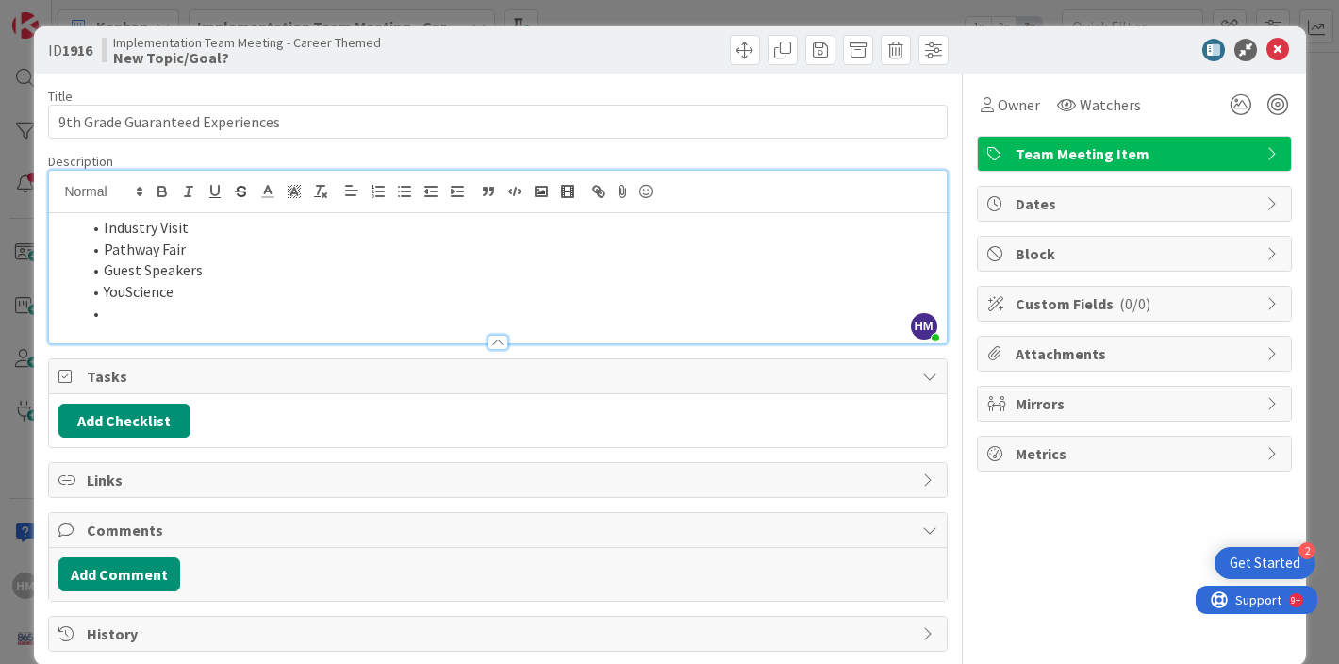
click at [234, 219] on li "Industry Visit" at bounding box center [509, 228] width 856 height 22
click at [113, 320] on li at bounding box center [509, 314] width 856 height 22
click at [516, 279] on li "Guest Speakers" at bounding box center [509, 270] width 856 height 22
click at [431, 297] on li "YouScience" at bounding box center [509, 292] width 856 height 22
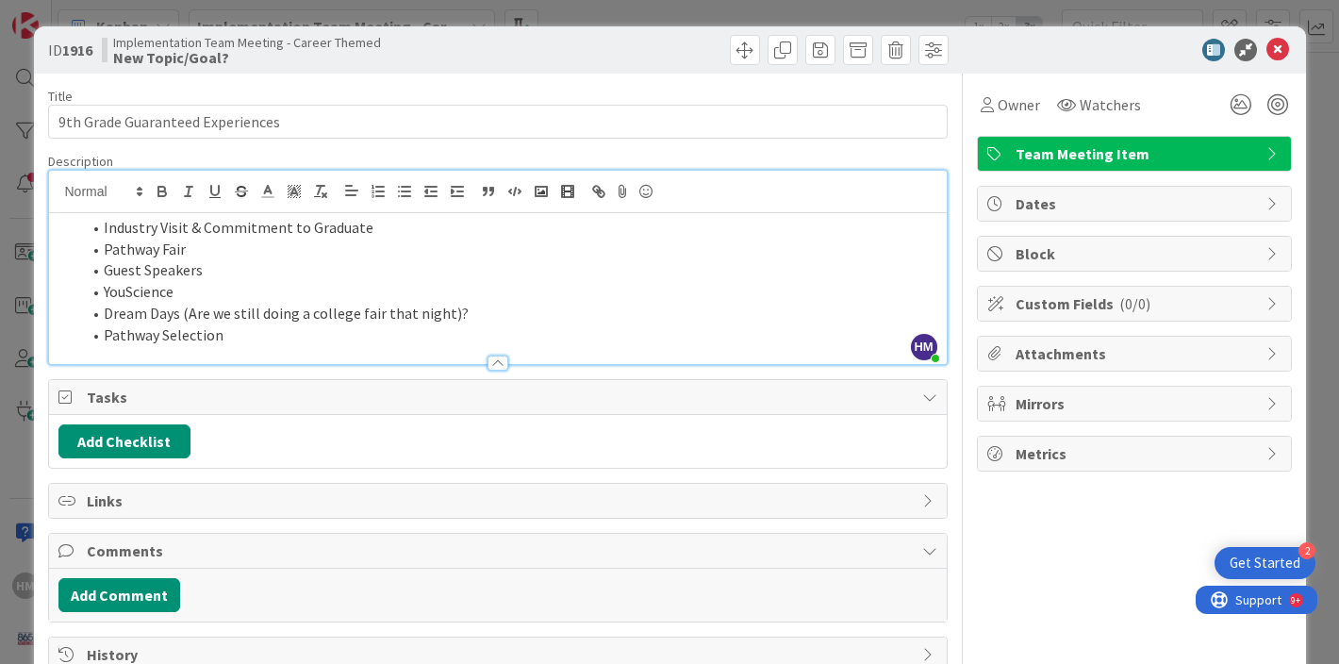
click at [271, 350] on div at bounding box center [498, 354] width 898 height 20
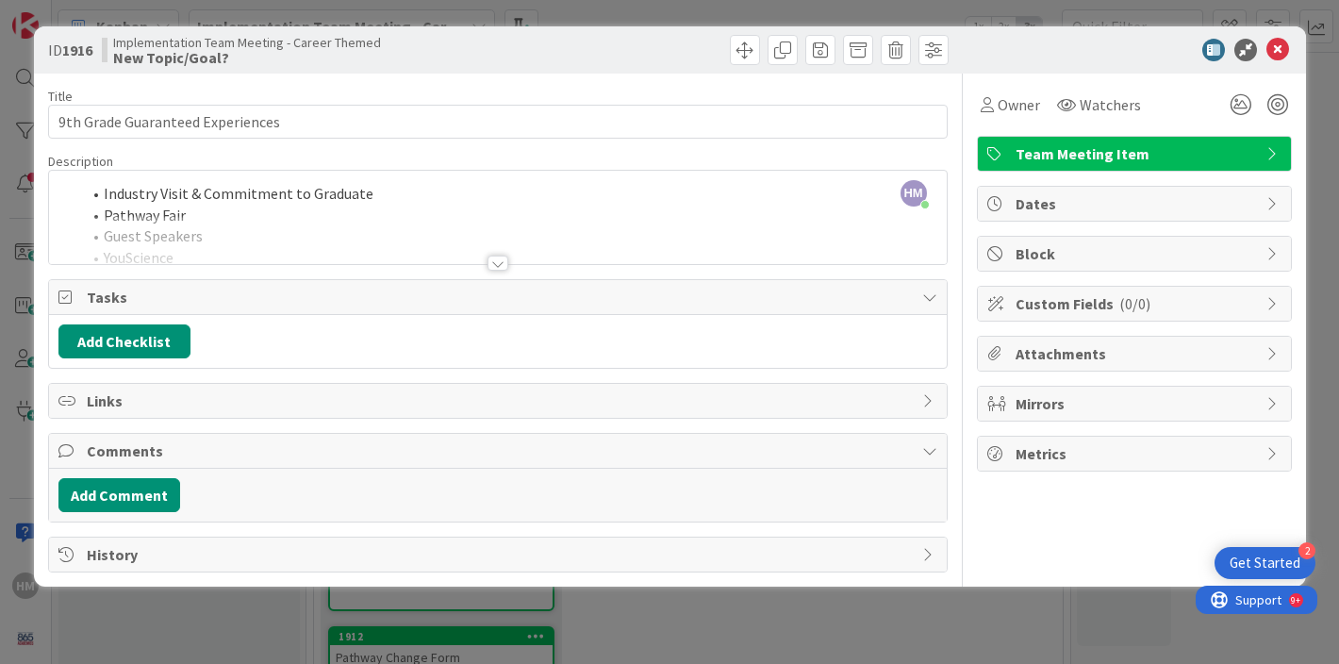
click at [290, 225] on div at bounding box center [498, 240] width 898 height 48
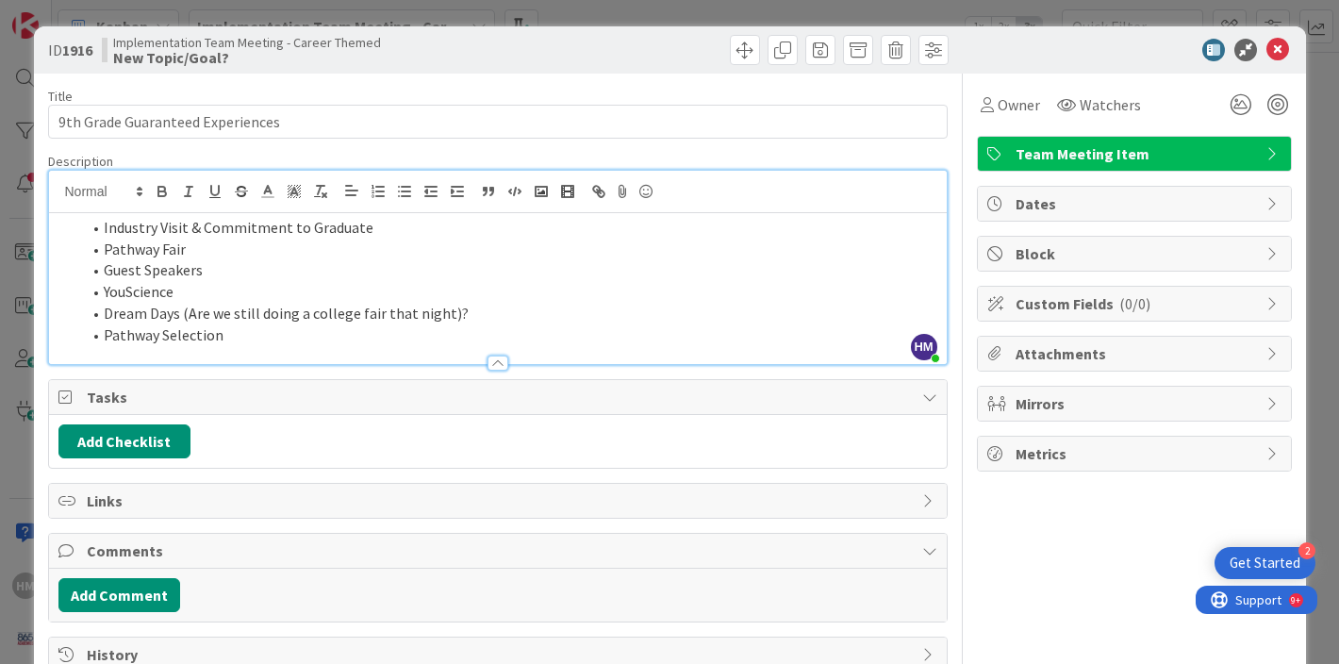
click at [386, 345] on div at bounding box center [498, 354] width 898 height 20
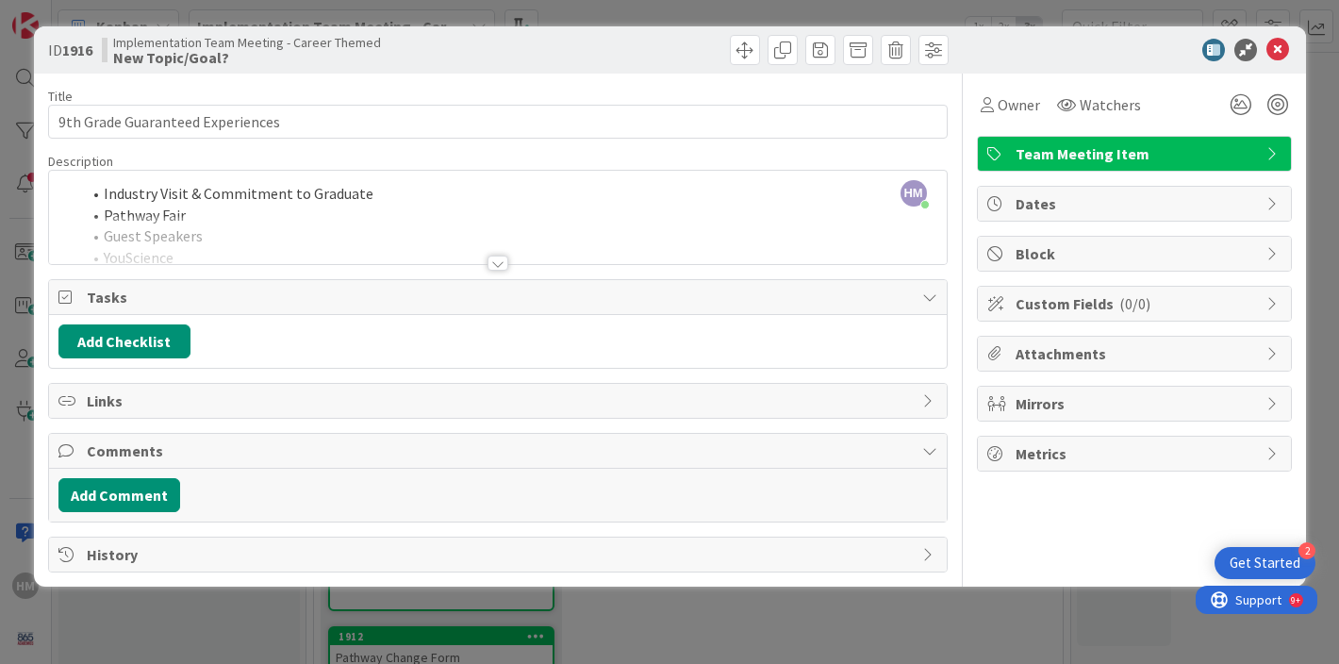
click at [303, 228] on div at bounding box center [498, 240] width 898 height 48
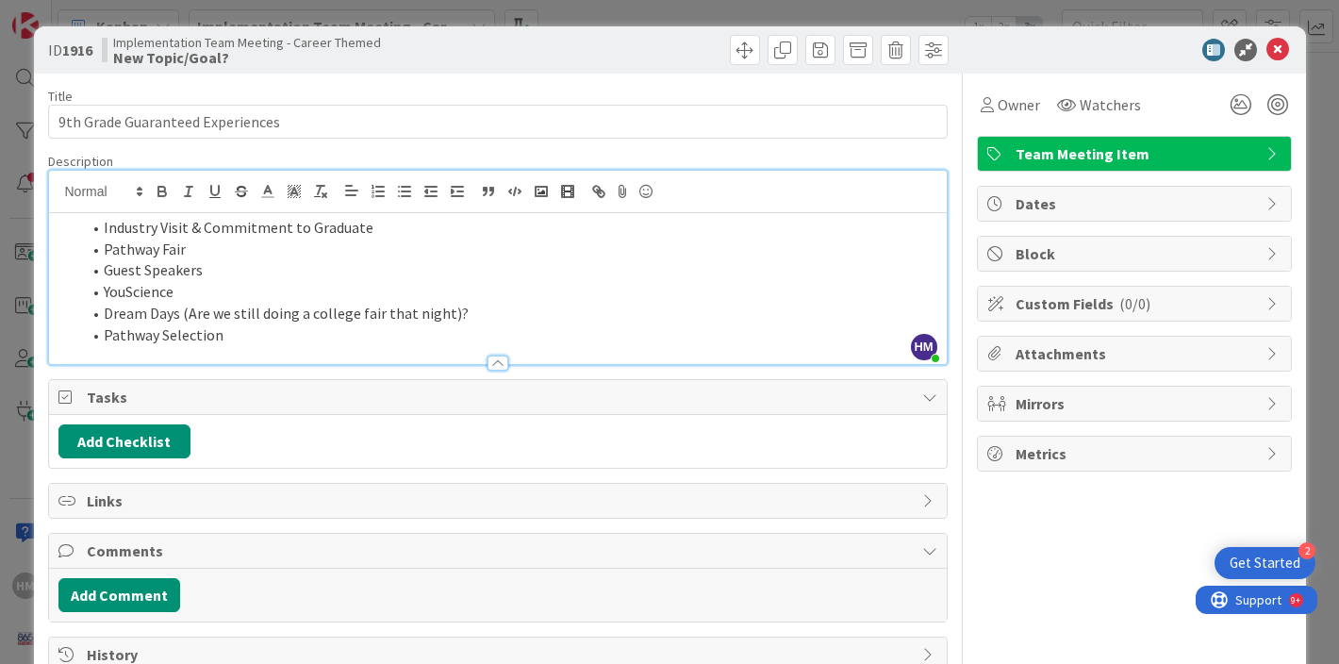
click at [250, 333] on li "Pathway Selection" at bounding box center [509, 335] width 856 height 22
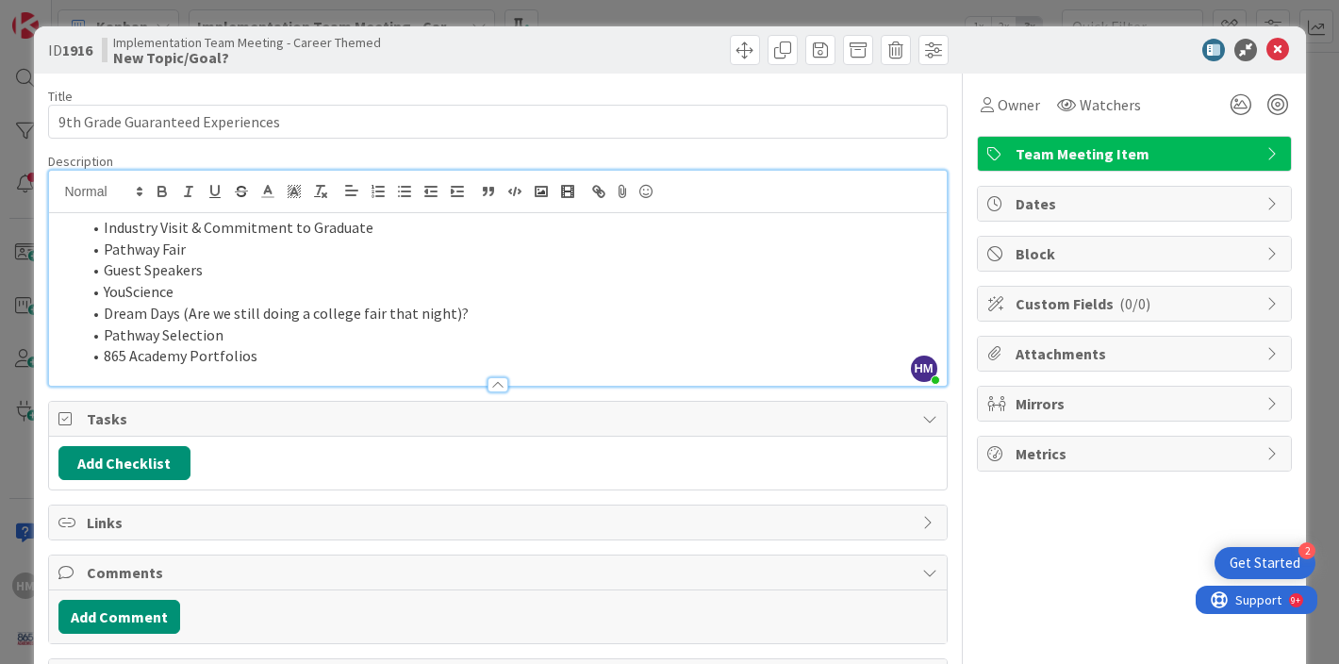
click at [582, 444] on div "Add Checklist Back" at bounding box center [498, 463] width 898 height 53
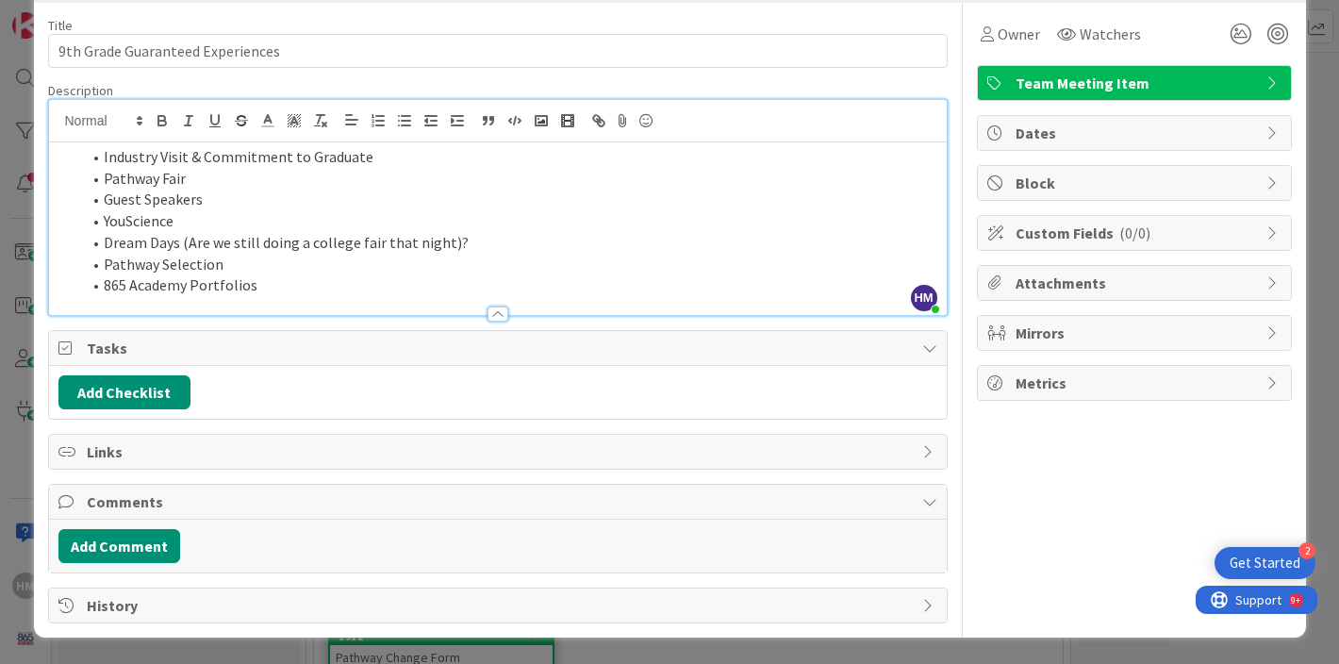
click at [1115, 419] on div "Owner Watchers Team Meeting Item Dates Block Custom Fields ( 0/0 ) Attachments …" at bounding box center [1134, 313] width 315 height 621
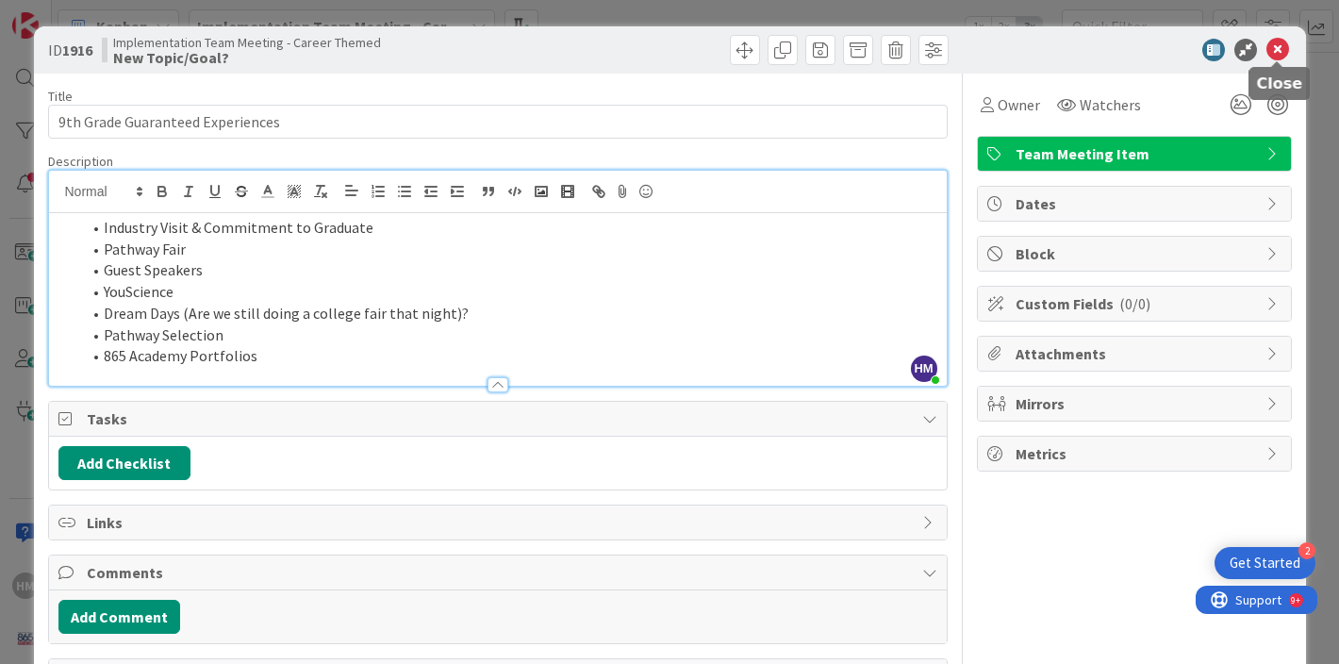
click at [1276, 51] on icon at bounding box center [1278, 50] width 23 height 23
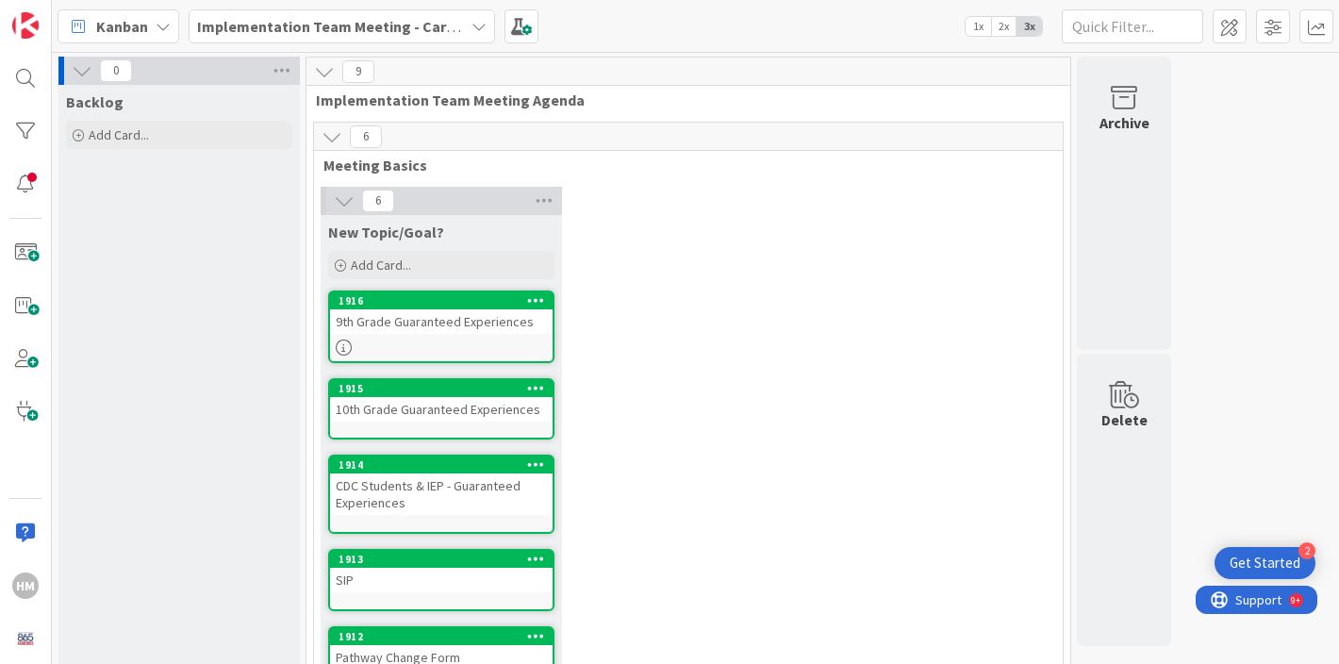
click at [449, 429] on link "1915 10th Grade Guaranteed Experiences" at bounding box center [441, 408] width 226 height 61
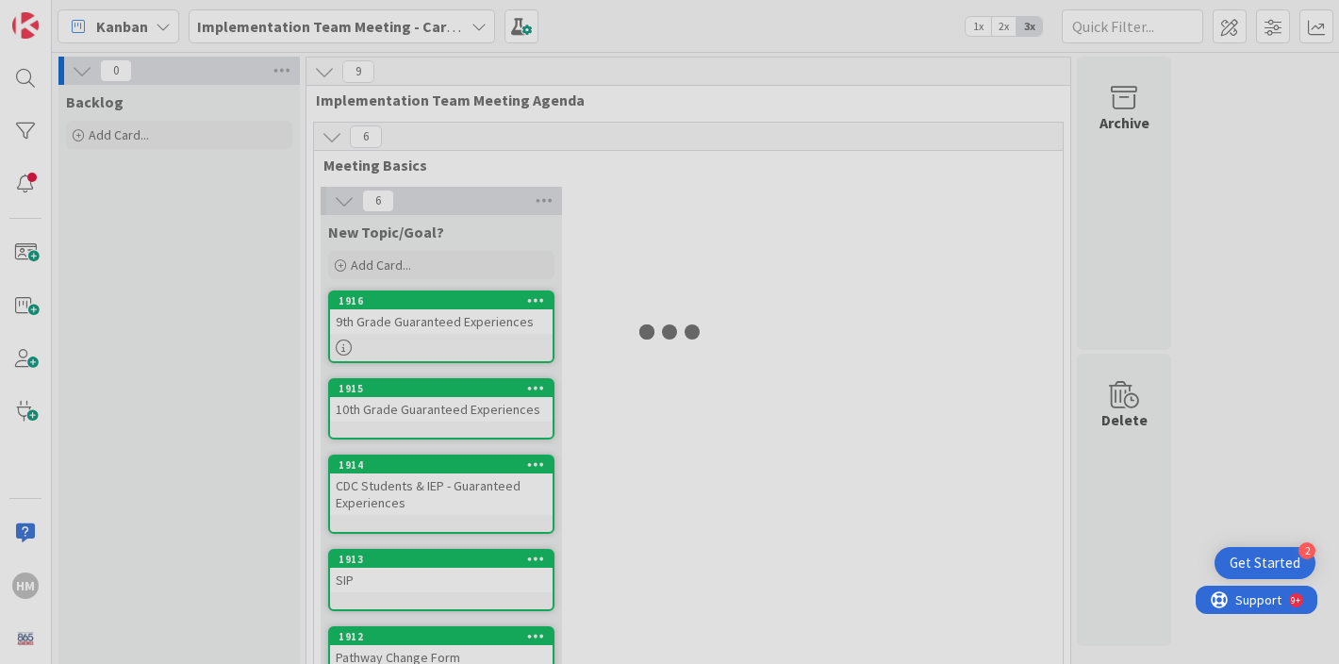
click at [449, 429] on div at bounding box center [669, 332] width 1339 height 664
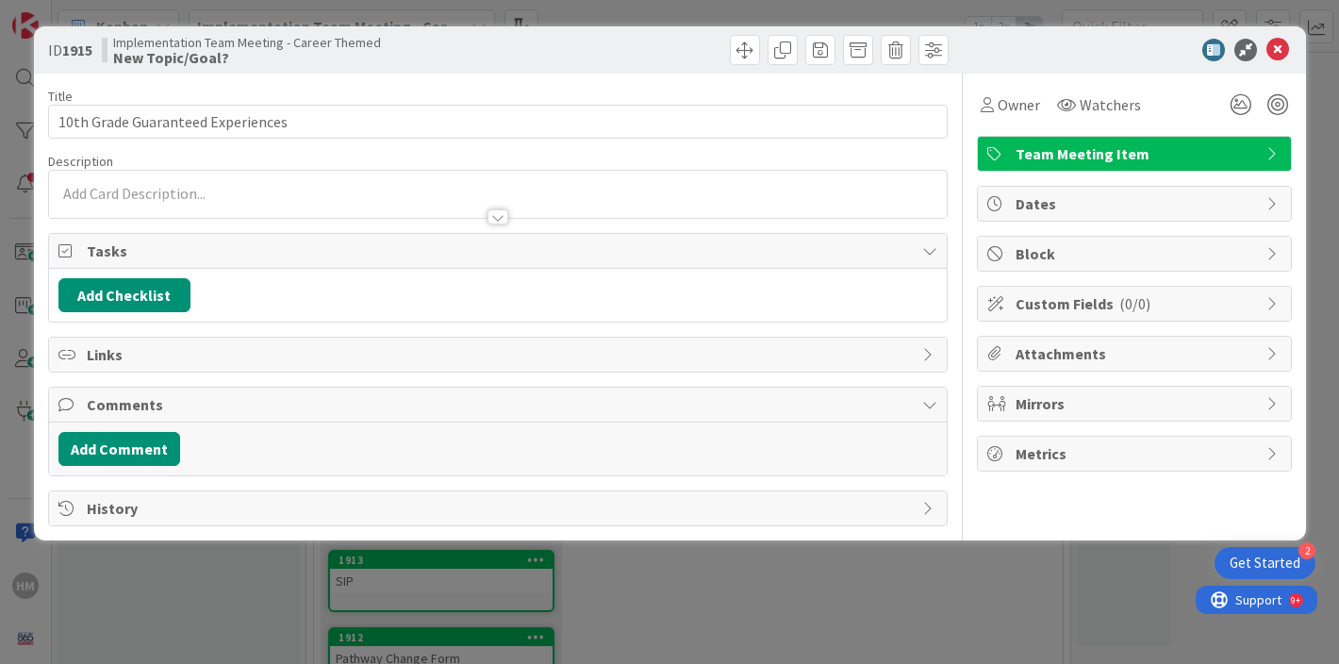
click at [172, 190] on div at bounding box center [498, 194] width 898 height 47
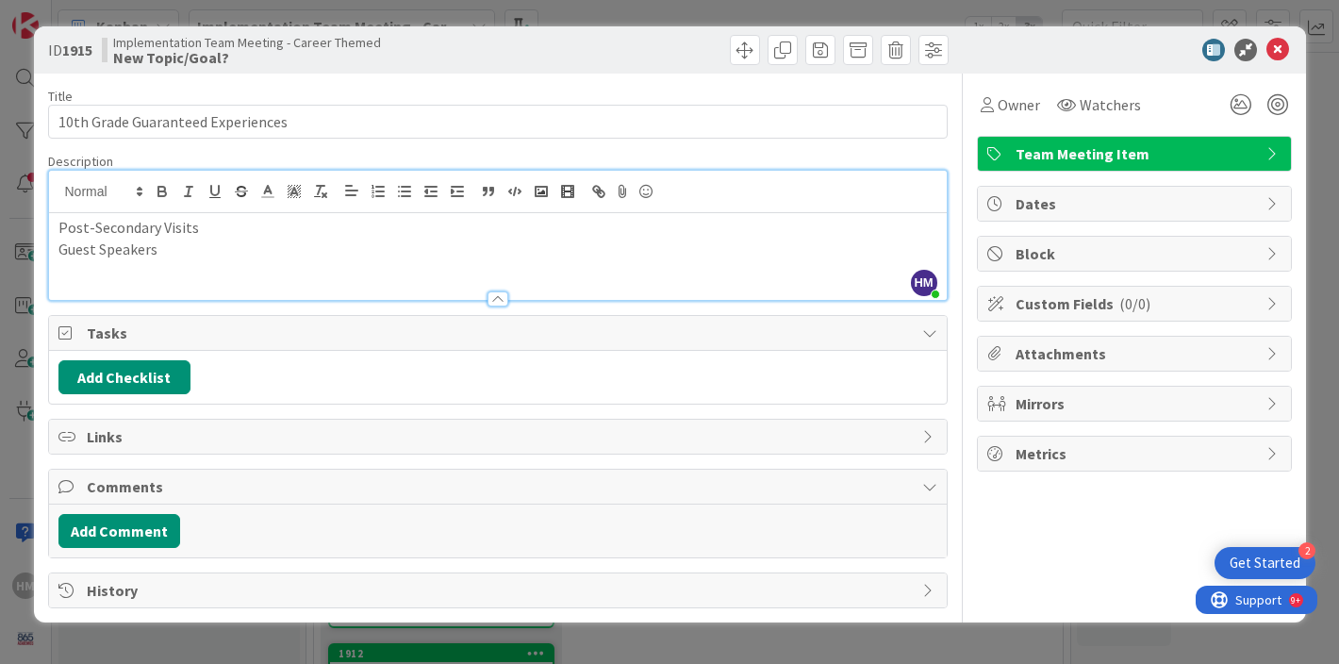
click at [1012, 526] on div "Owner Watchers Team Meeting Item Dates Block Custom Fields ( 0/0 ) Attachments …" at bounding box center [1134, 341] width 315 height 535
click at [1283, 45] on icon at bounding box center [1278, 50] width 23 height 23
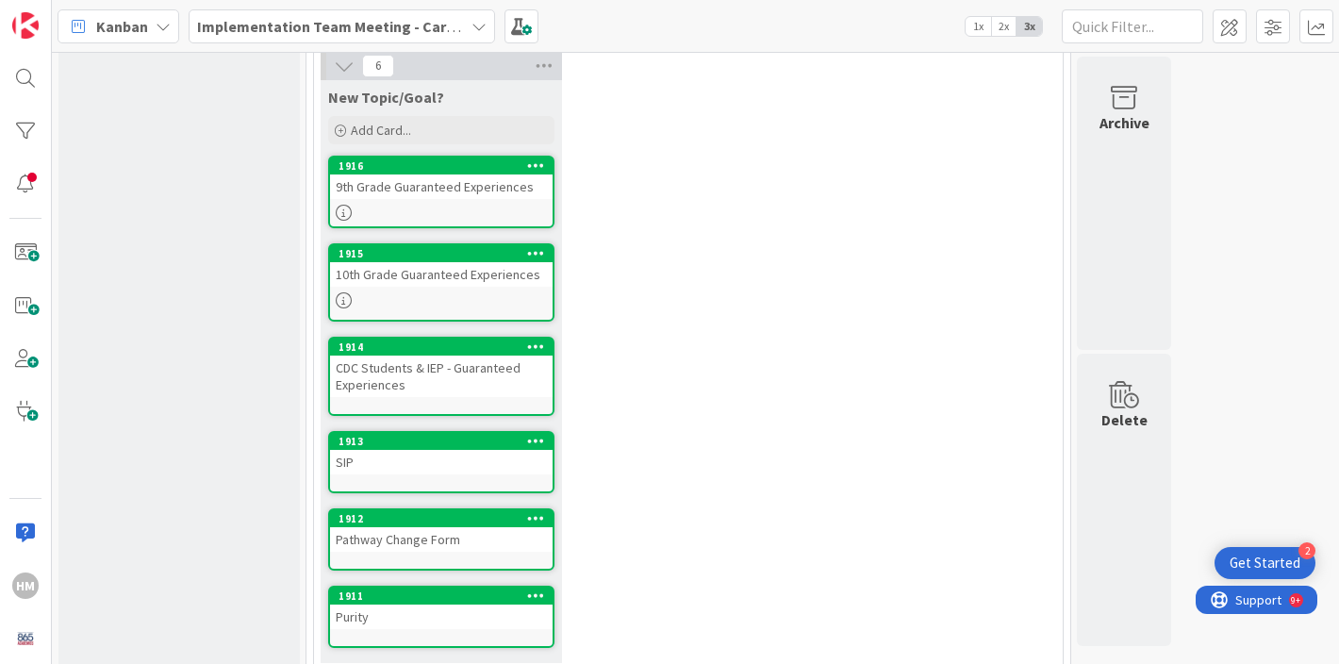
click at [433, 370] on div "CDC Students & IEP - Guaranteed Experiences" at bounding box center [441, 376] width 223 height 41
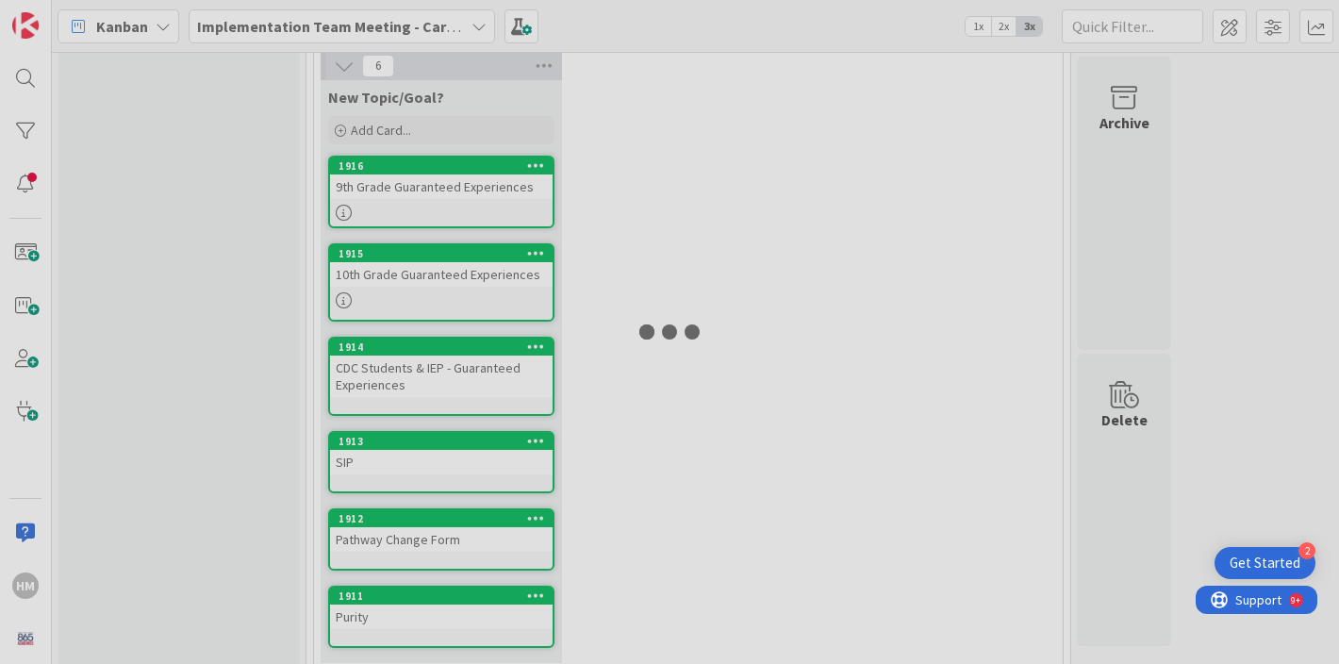
click at [433, 370] on div at bounding box center [669, 332] width 1339 height 664
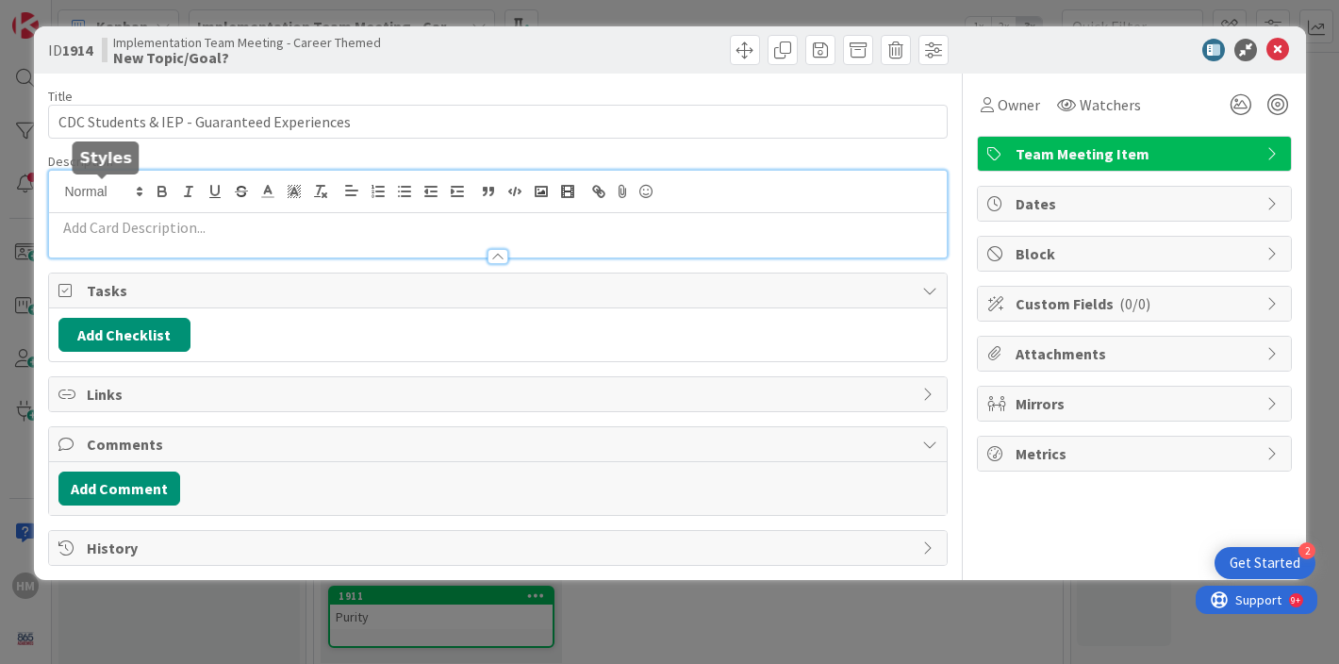
click at [131, 191] on div at bounding box center [498, 214] width 898 height 87
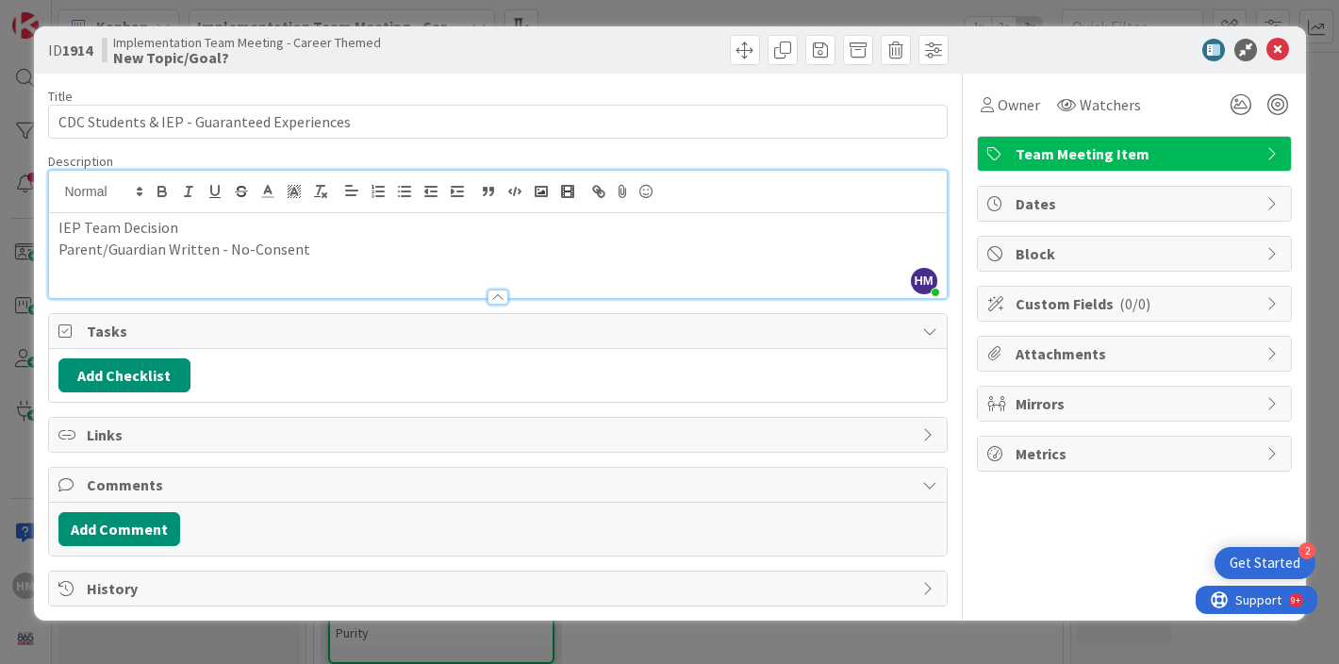
click at [544, 73] on div "ID 1914 Implementation Team Meeting - Career Themed New Topic/Goal?" at bounding box center [670, 49] width 1272 height 47
click at [1276, 50] on icon at bounding box center [1278, 50] width 23 height 23
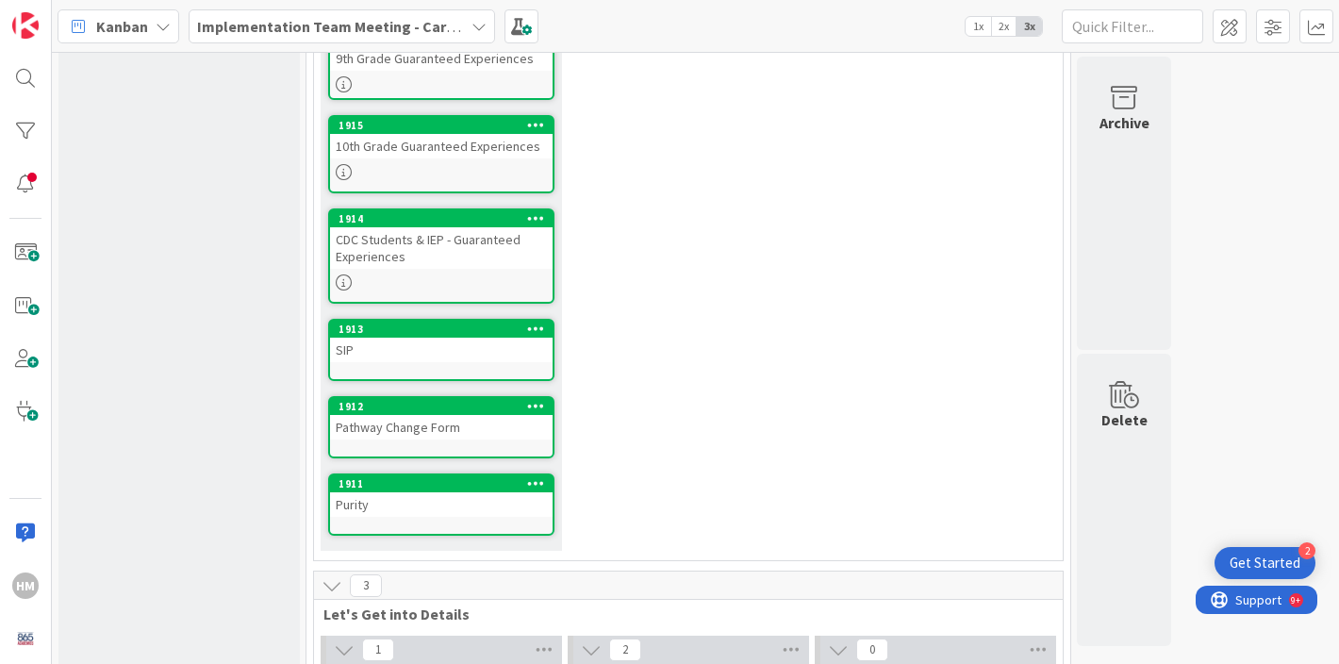
click at [388, 355] on div "SIP" at bounding box center [441, 350] width 223 height 25
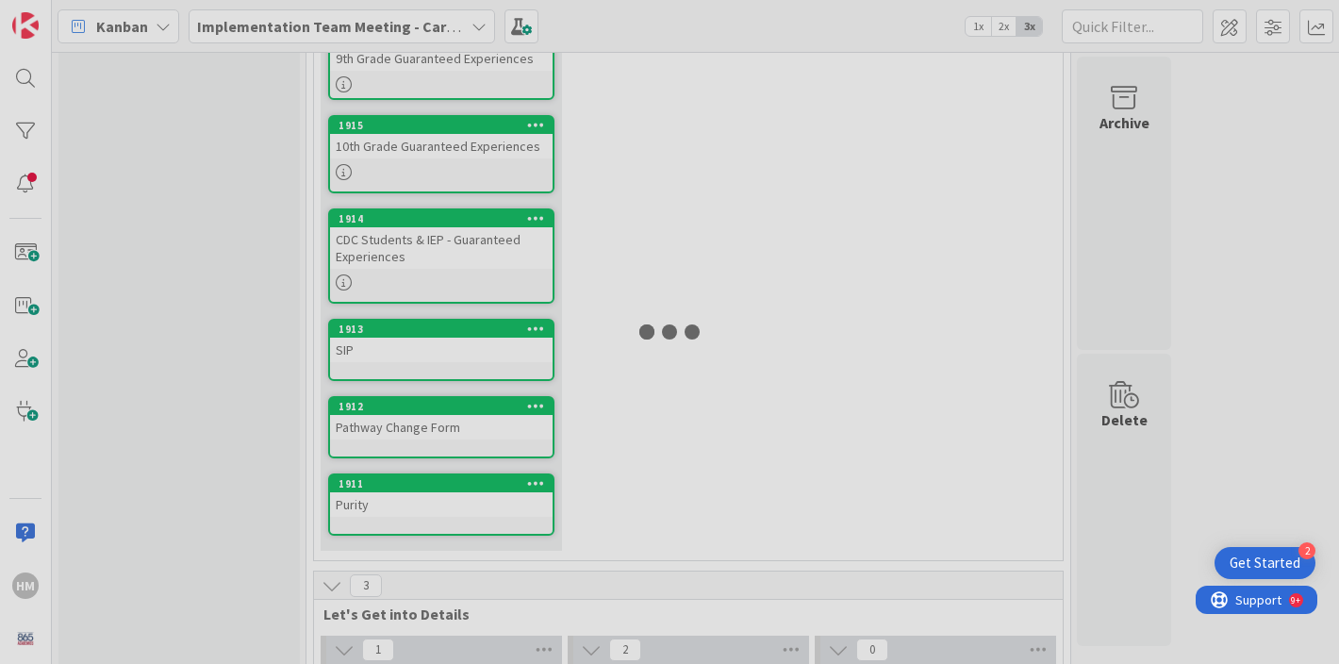
click at [388, 355] on div at bounding box center [669, 332] width 1339 height 664
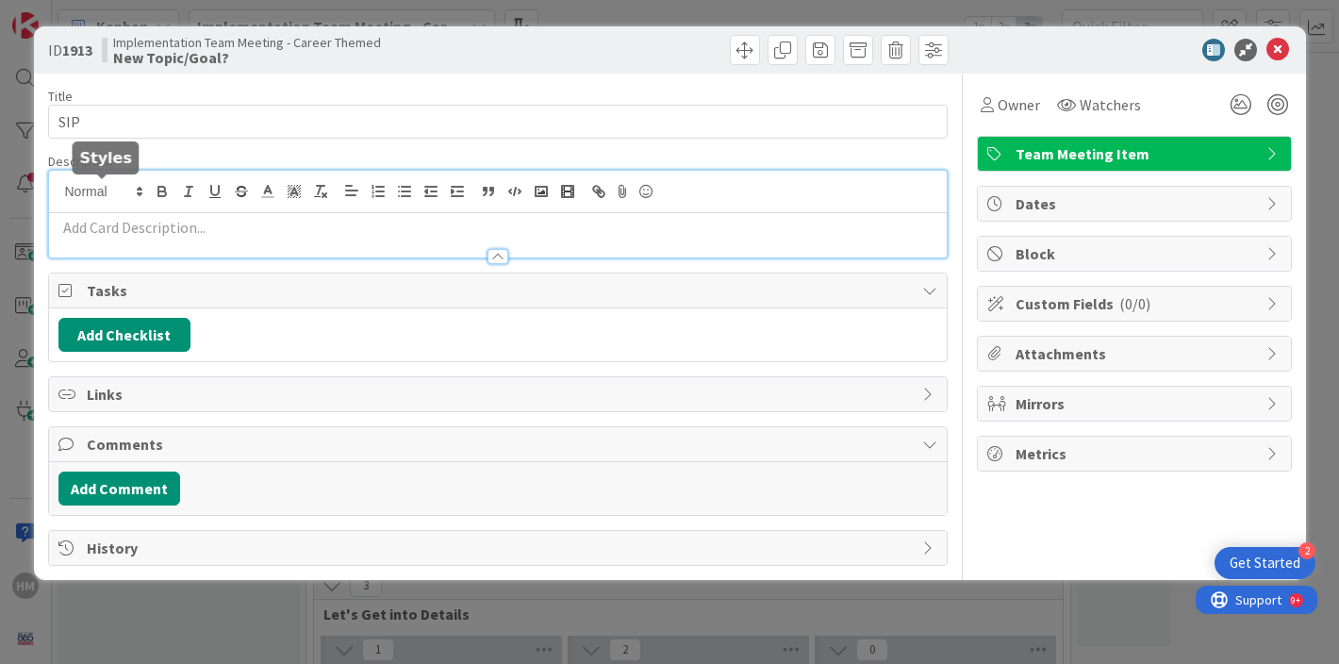
click at [138, 188] on div at bounding box center [498, 214] width 898 height 87
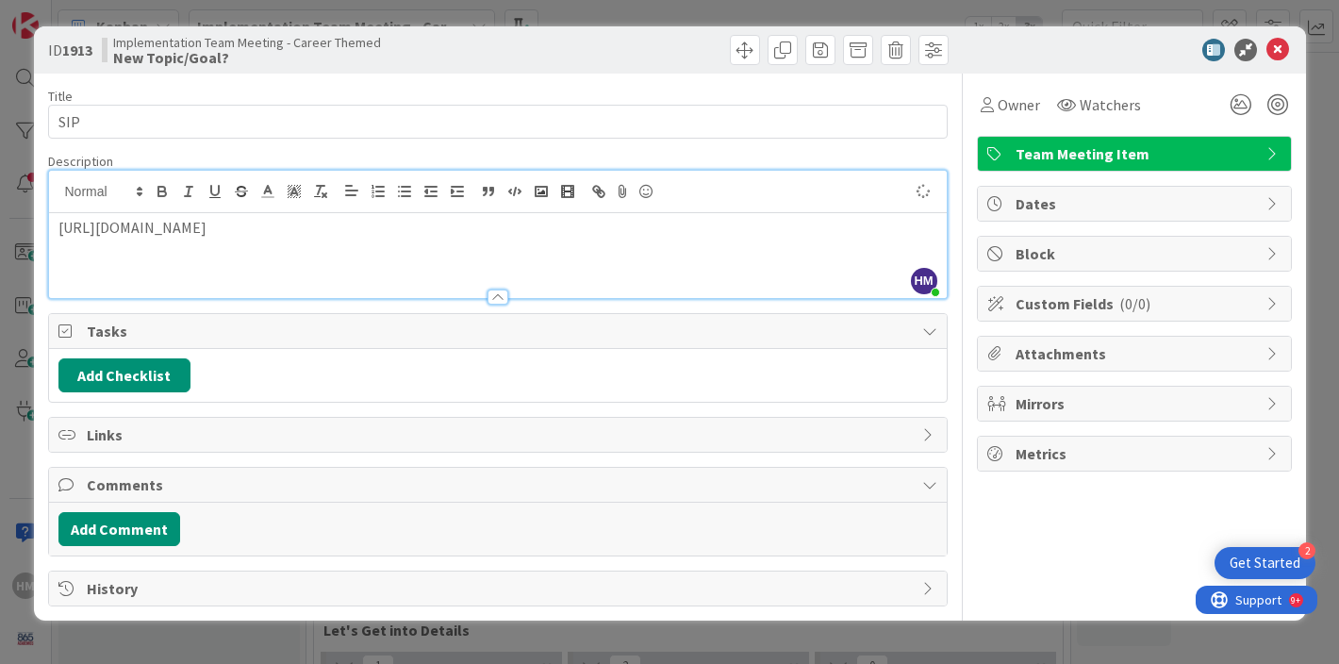
click at [425, 236] on p "[URL][DOMAIN_NAME]" at bounding box center [497, 228] width 879 height 22
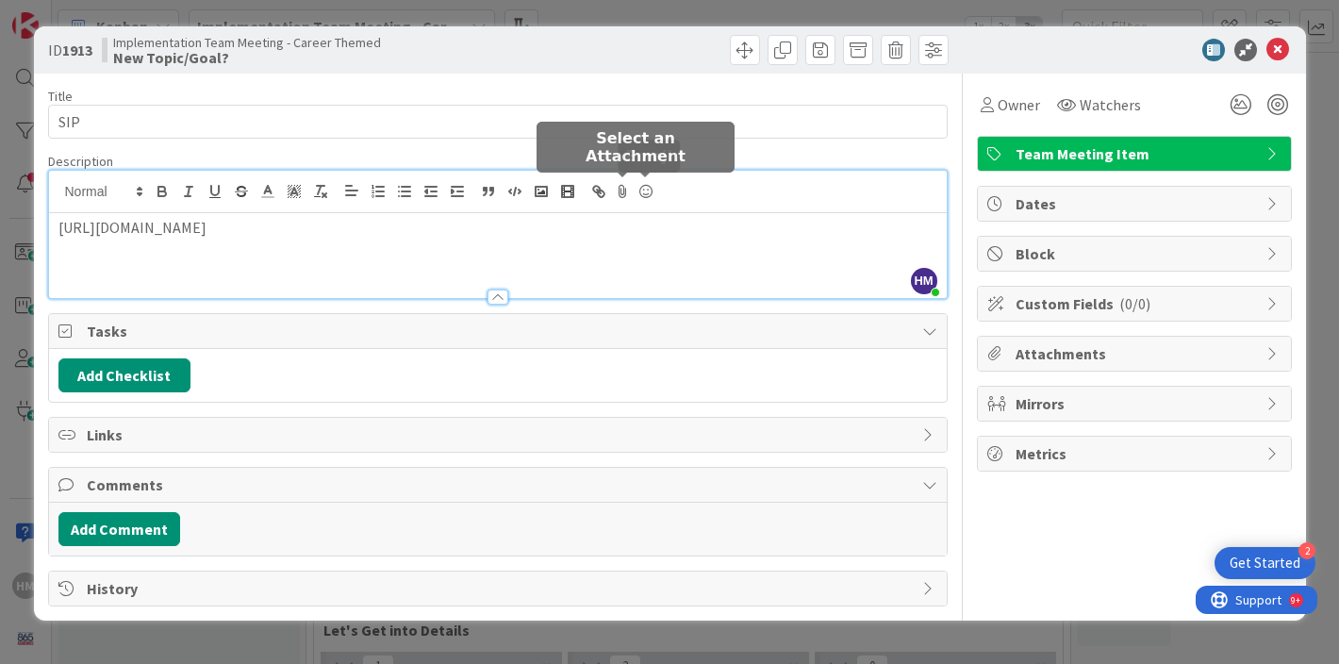
click at [626, 182] on icon at bounding box center [623, 191] width 23 height 26
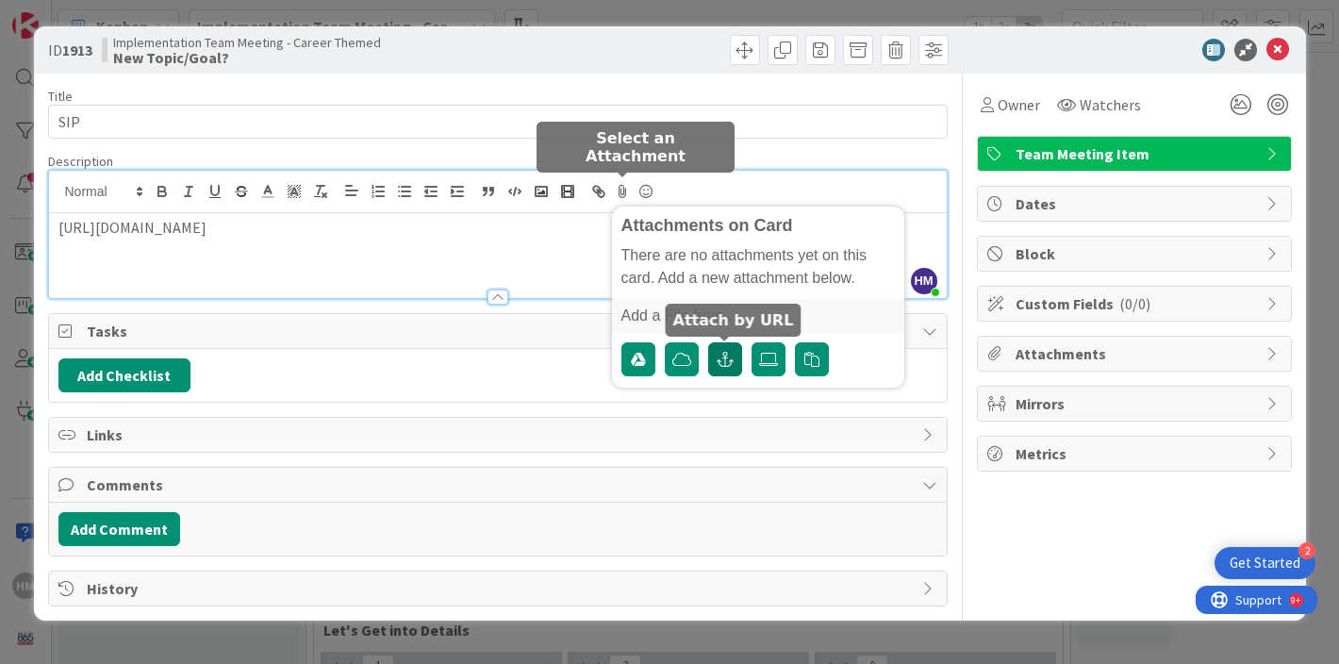
click at [734, 356] on button "button" at bounding box center [725, 359] width 34 height 34
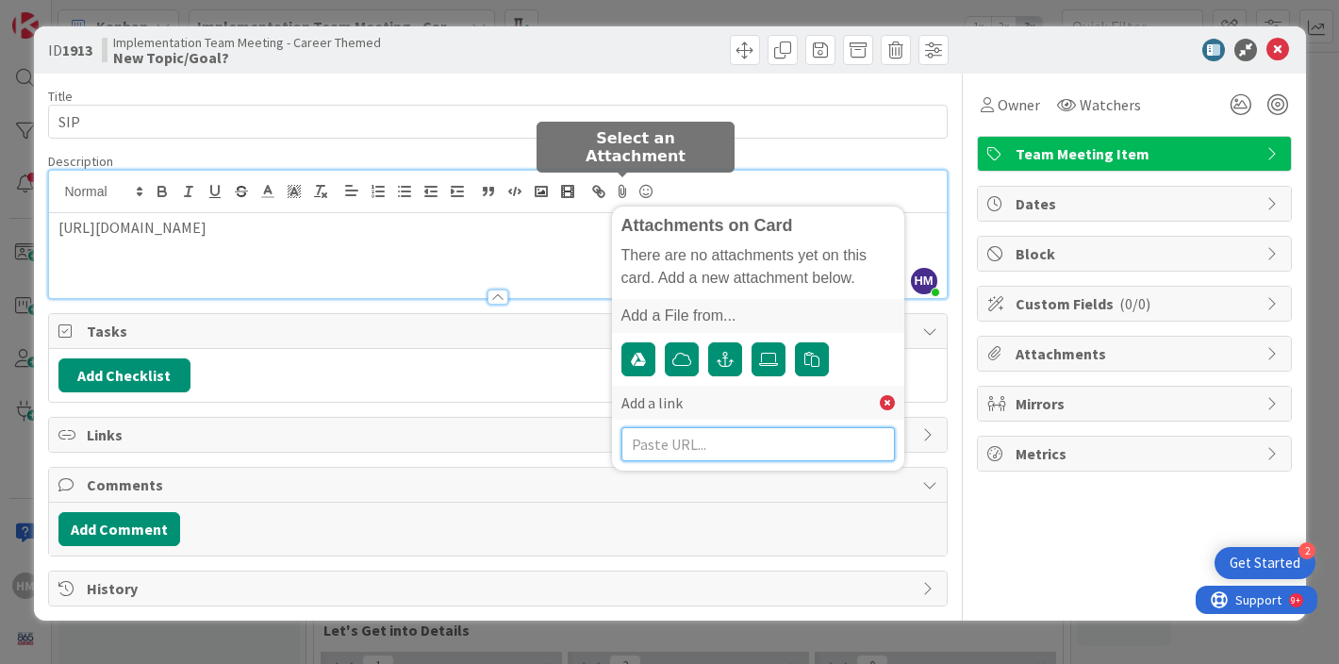
click at [695, 433] on input "text" at bounding box center [759, 444] width 274 height 34
paste input "[URL][DOMAIN_NAME]"
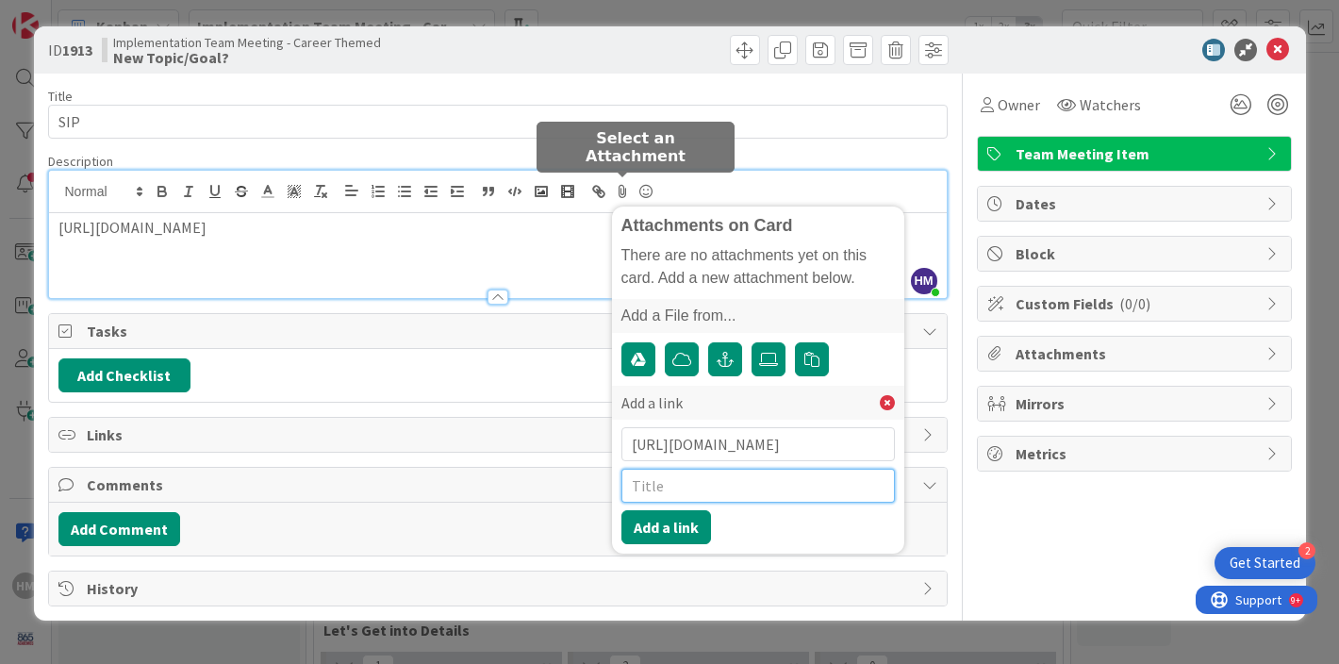
click at [674, 493] on input "text" at bounding box center [759, 486] width 274 height 34
click at [661, 527] on button "Add a link" at bounding box center [667, 527] width 90 height 34
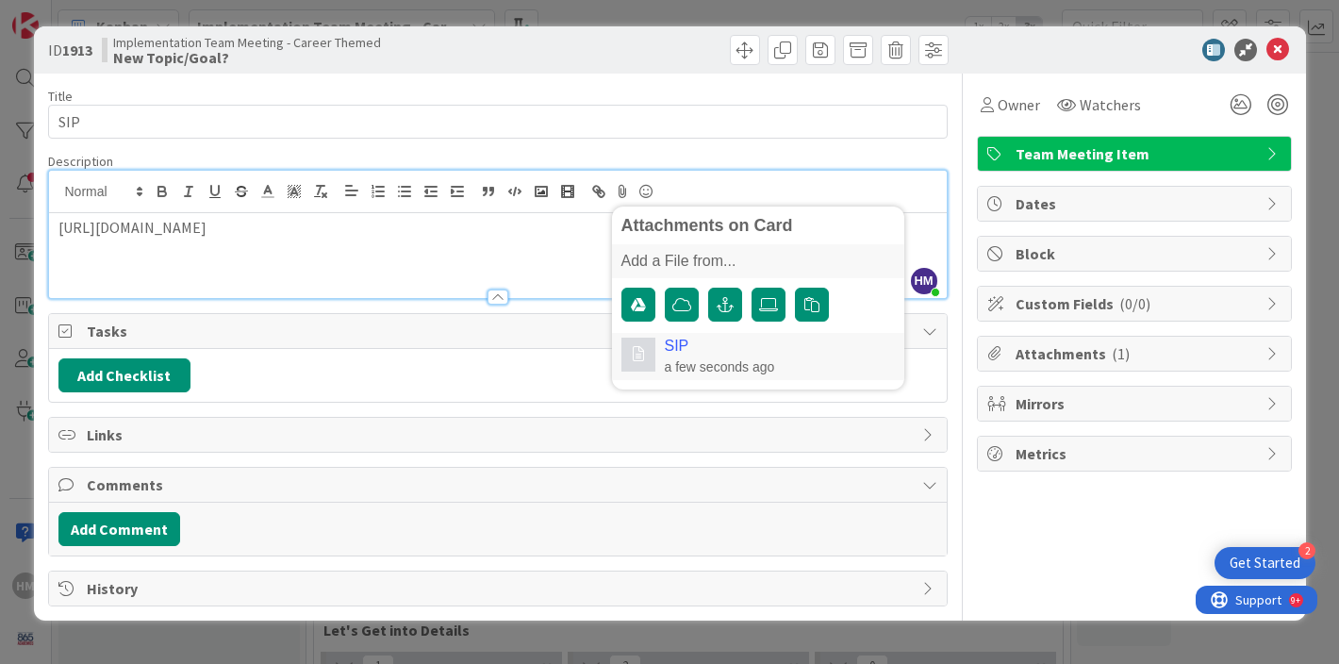
click at [544, 264] on div "[URL][DOMAIN_NAME]" at bounding box center [498, 255] width 898 height 85
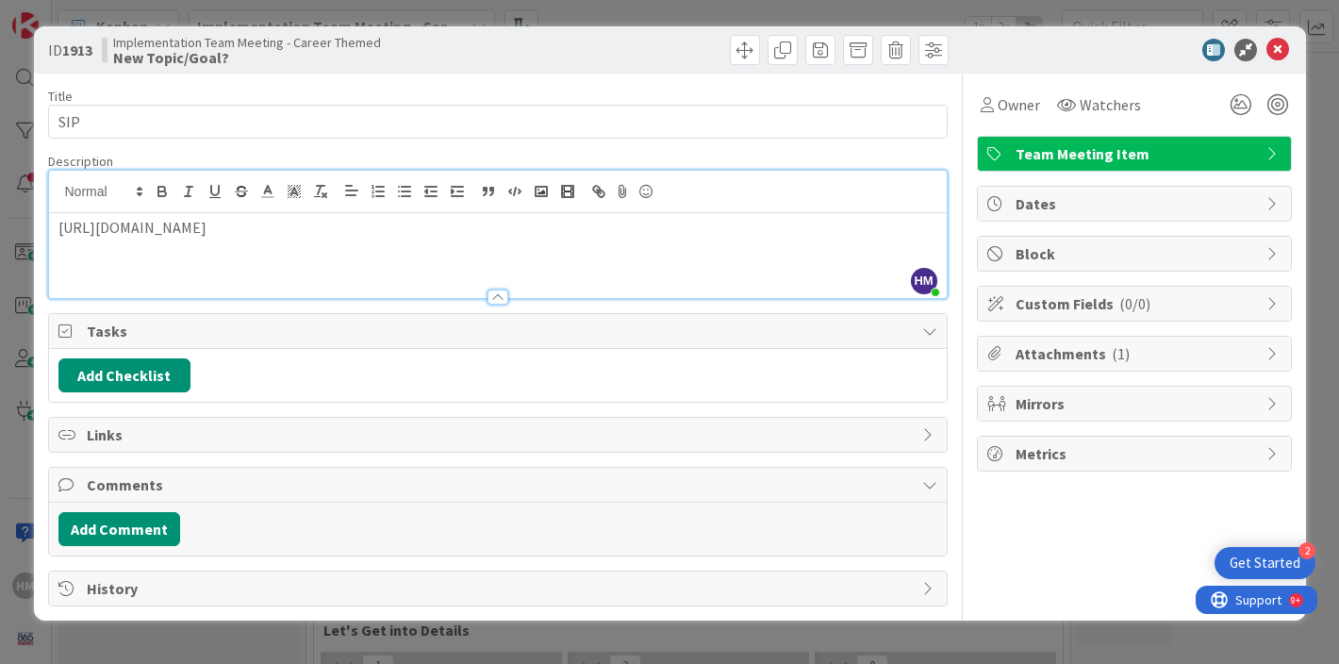
click at [900, 160] on div "Description" at bounding box center [498, 161] width 900 height 17
click at [1279, 49] on icon at bounding box center [1278, 50] width 23 height 23
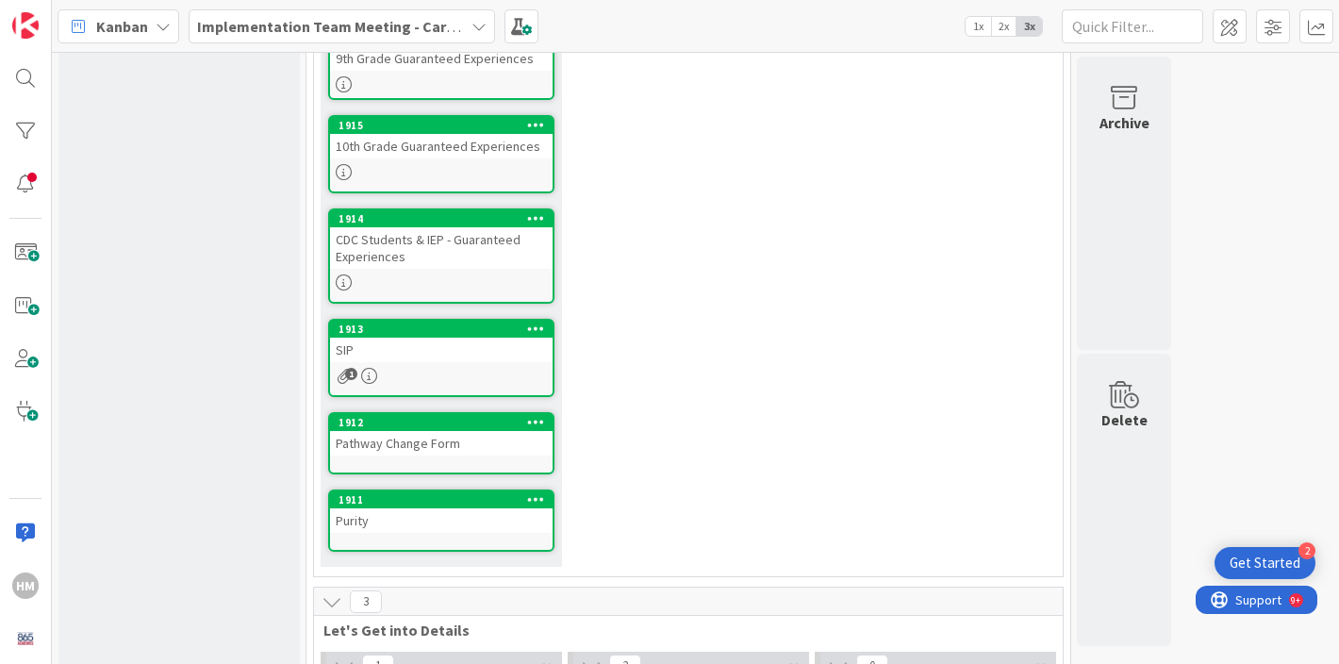
click at [393, 376] on div "1" at bounding box center [441, 376] width 223 height 16
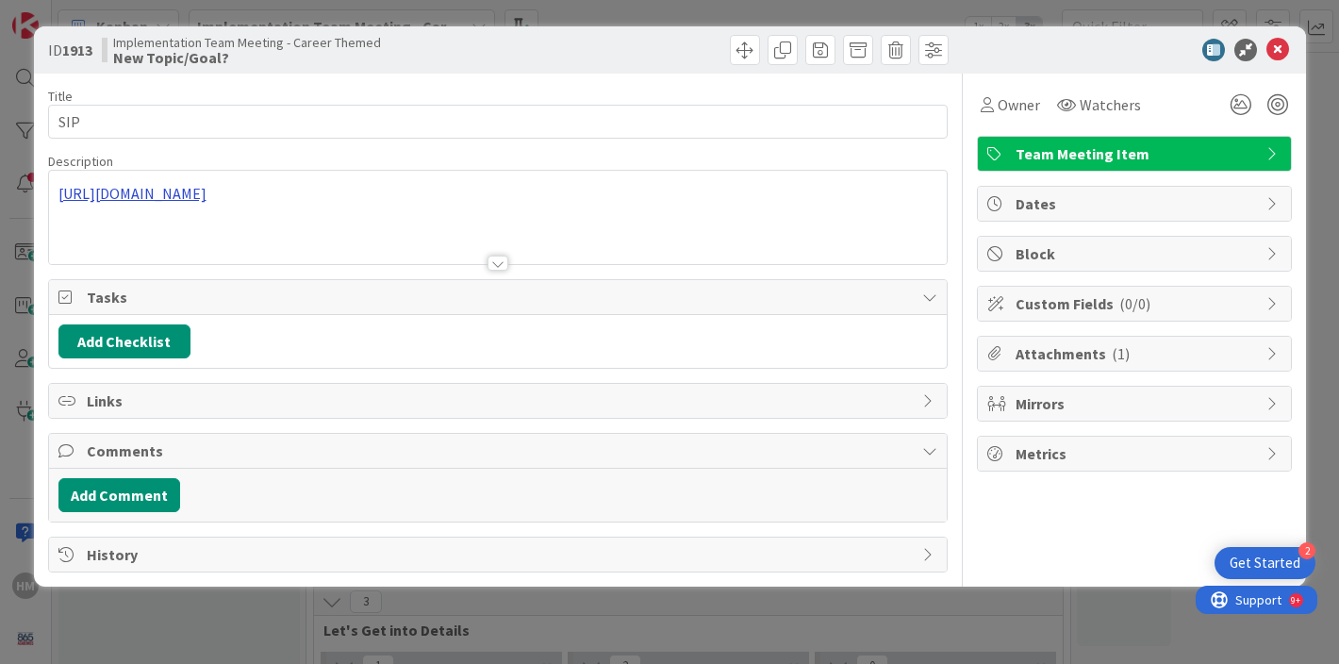
click at [282, 193] on div "[URL][DOMAIN_NAME]" at bounding box center [498, 217] width 898 height 93
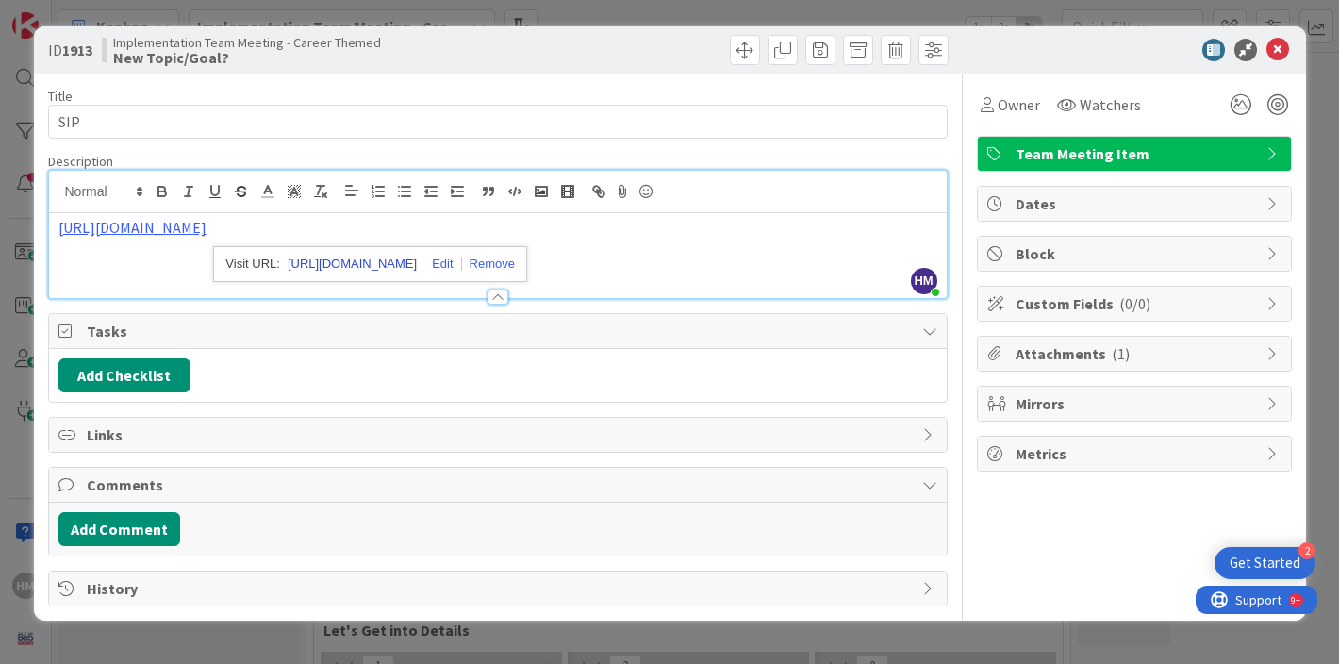
click at [361, 260] on link "[URL][DOMAIN_NAME]" at bounding box center [352, 264] width 129 height 25
click at [1282, 48] on icon at bounding box center [1278, 50] width 23 height 23
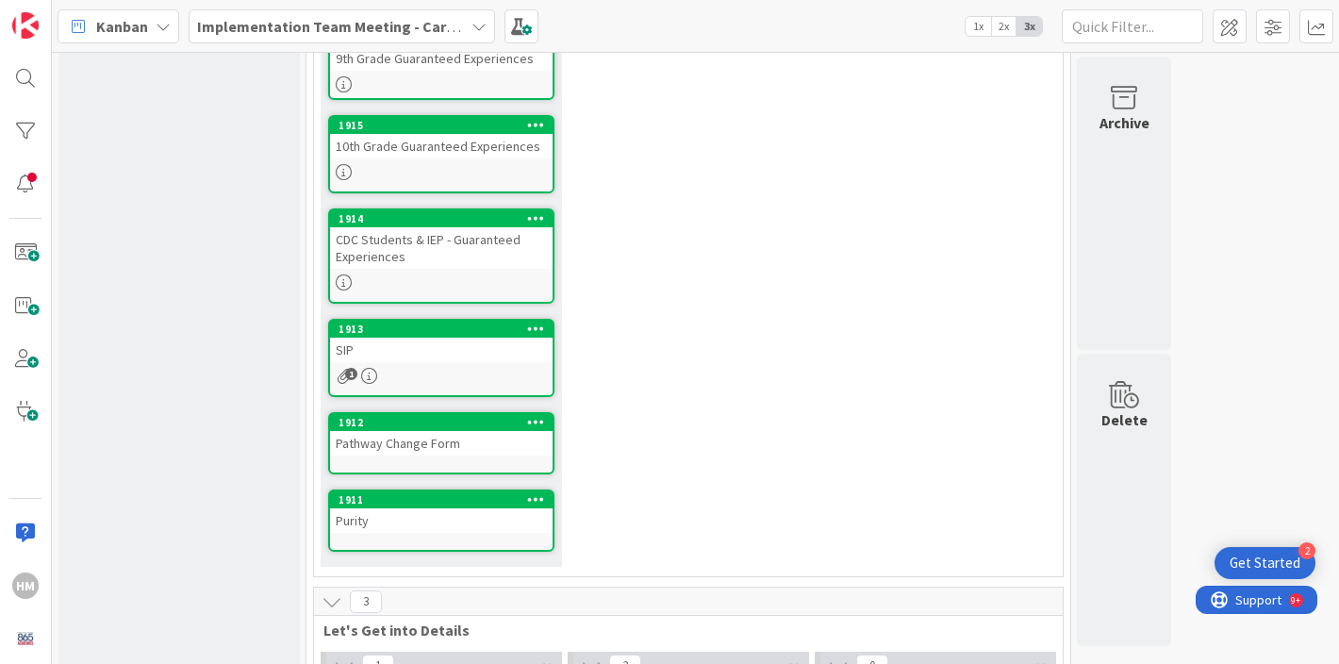
click at [441, 450] on div "Pathway Change Form" at bounding box center [441, 443] width 223 height 25
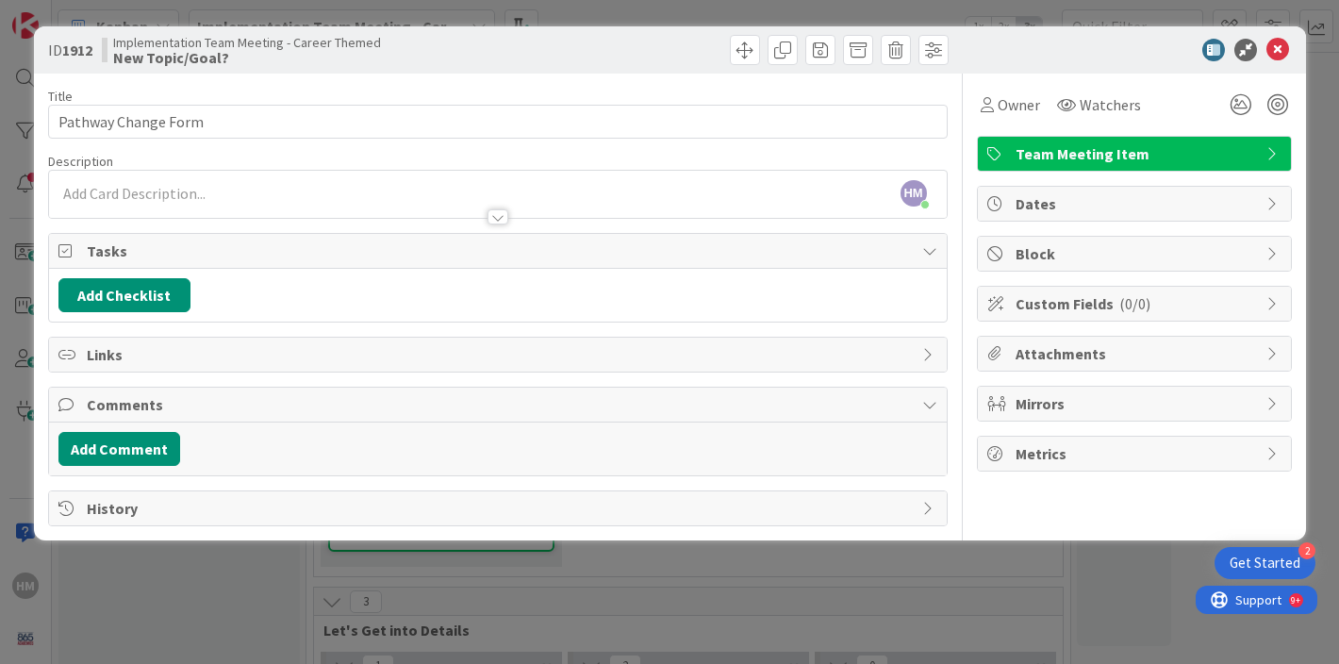
click at [183, 201] on div at bounding box center [498, 208] width 898 height 20
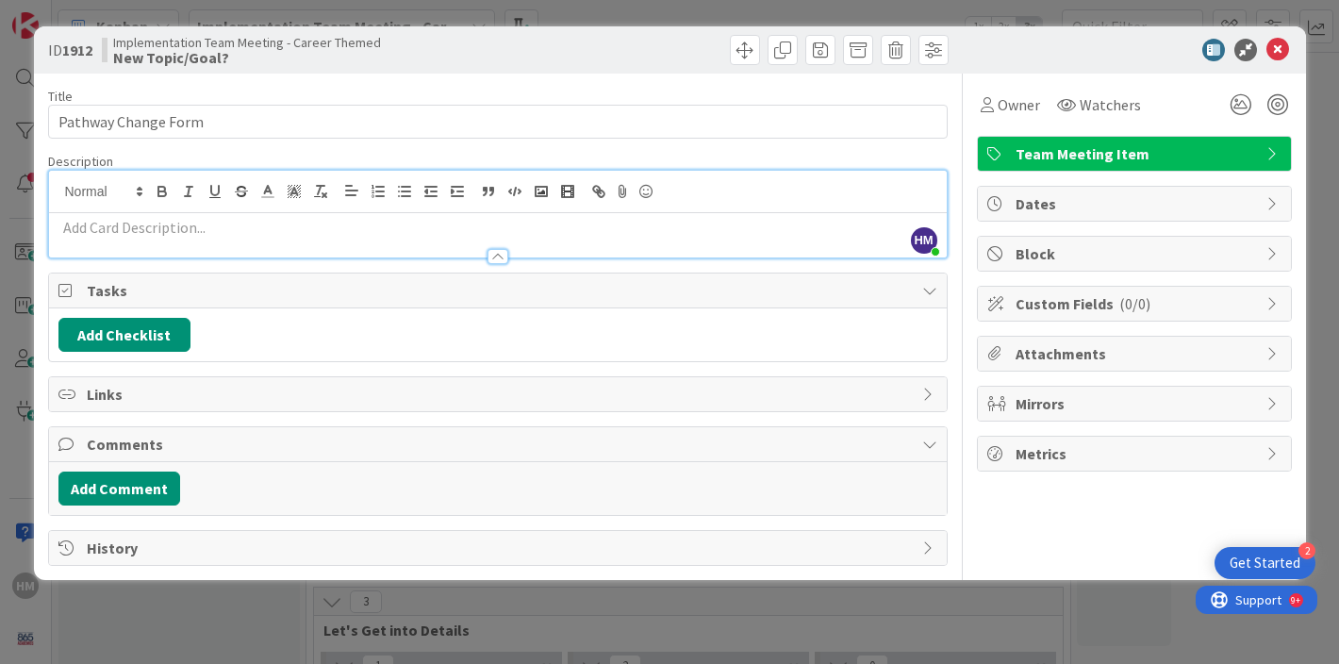
click at [159, 229] on p at bounding box center [497, 228] width 879 height 22
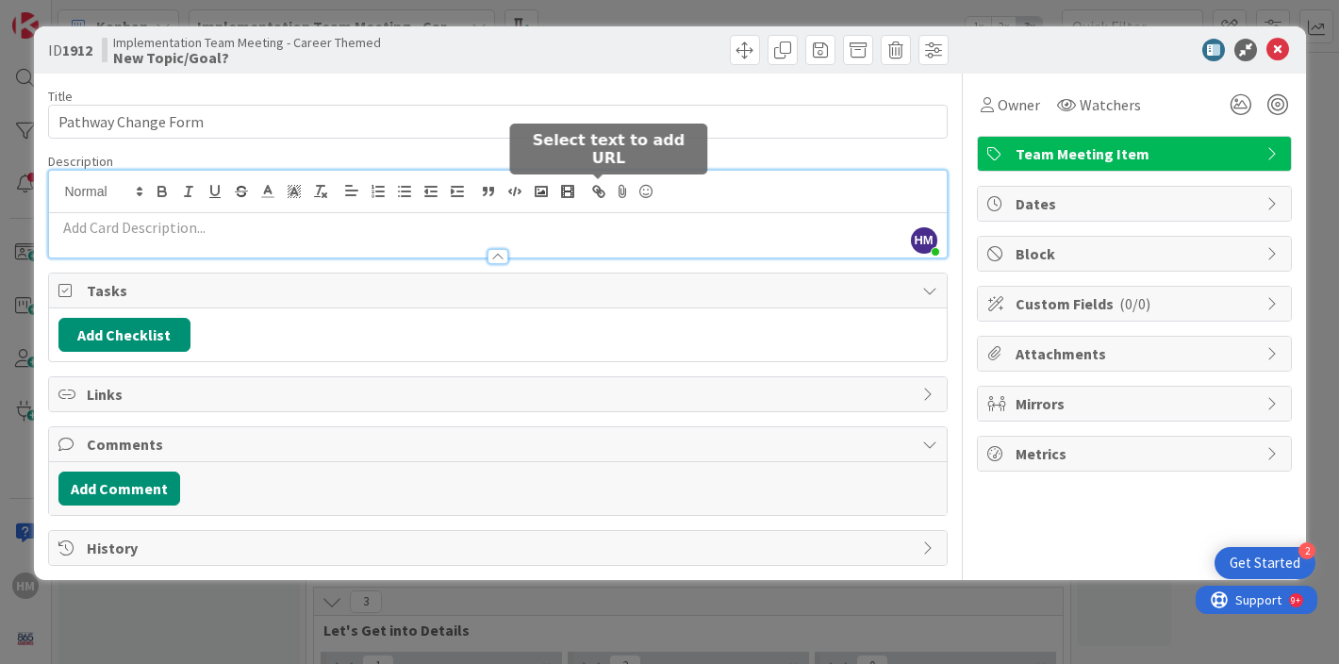
click at [604, 187] on icon "button" at bounding box center [598, 191] width 17 height 17
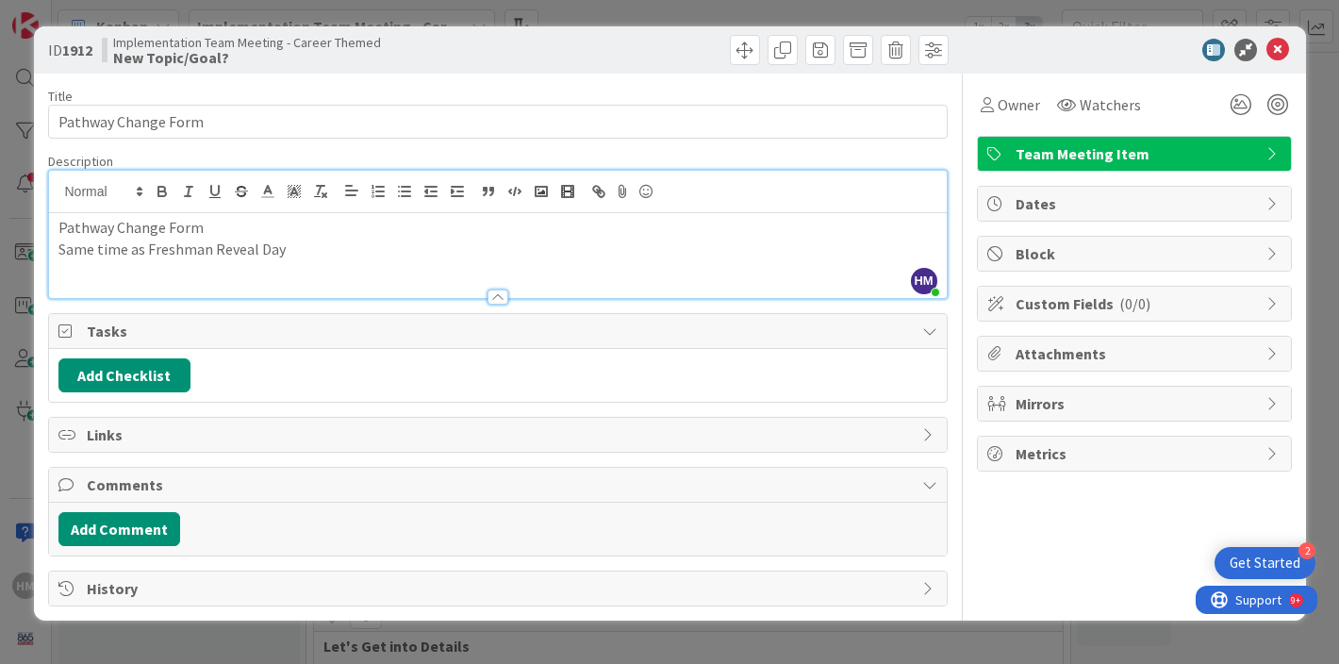
click at [265, 219] on p "Pathway Change Form" at bounding box center [497, 228] width 879 height 22
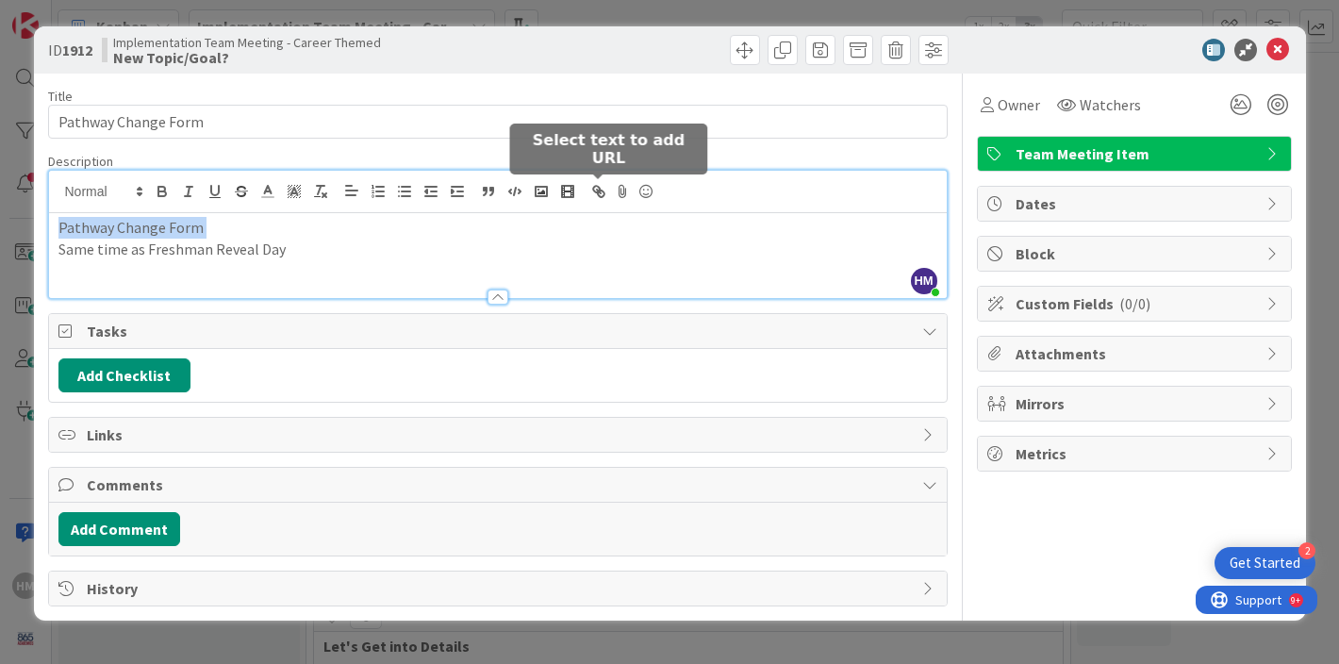
click at [606, 196] on icon "button" at bounding box center [598, 191] width 17 height 17
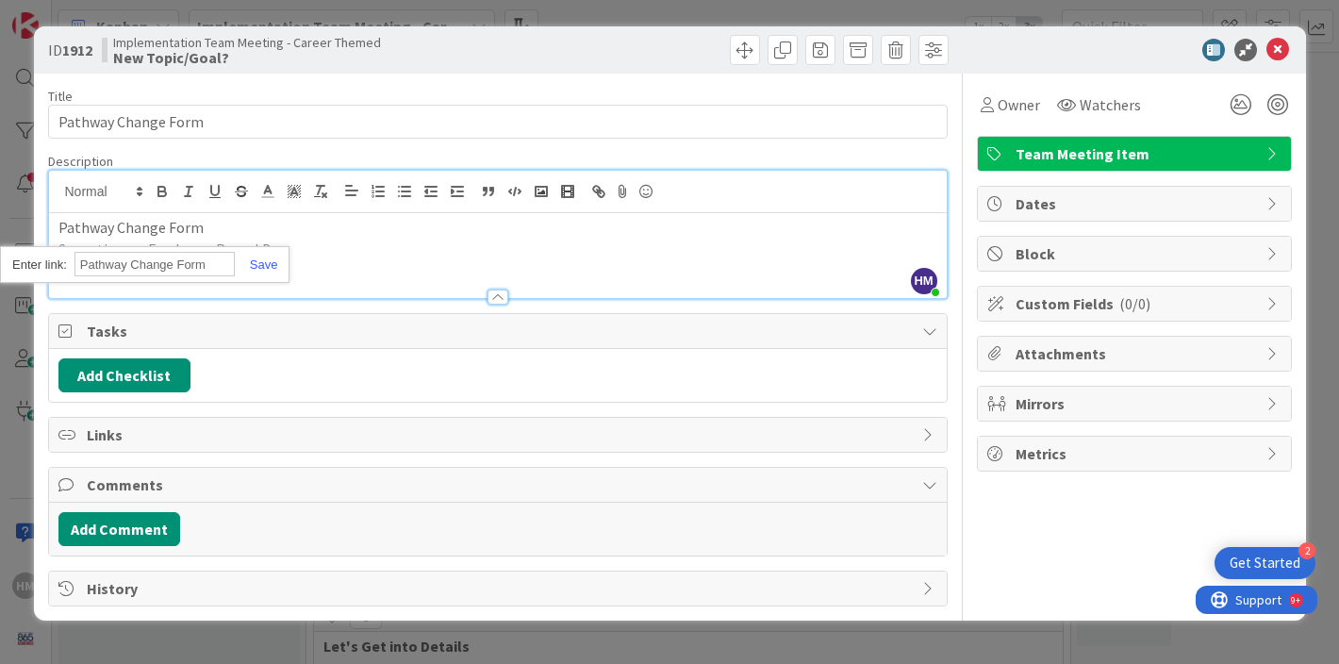
paste input "[URL][DOMAIN_NAME]"
click at [264, 265] on link at bounding box center [256, 264] width 43 height 14
click at [362, 252] on p "Same time as Freshman Reveal Day" at bounding box center [497, 250] width 879 height 22
click at [466, 263] on div "Pathway Change Form Same time as Freshman Reveal Day" at bounding box center [498, 255] width 898 height 85
click at [217, 273] on div "Pathway Change Form Same time as Freshman Reveal Day" at bounding box center [498, 255] width 898 height 85
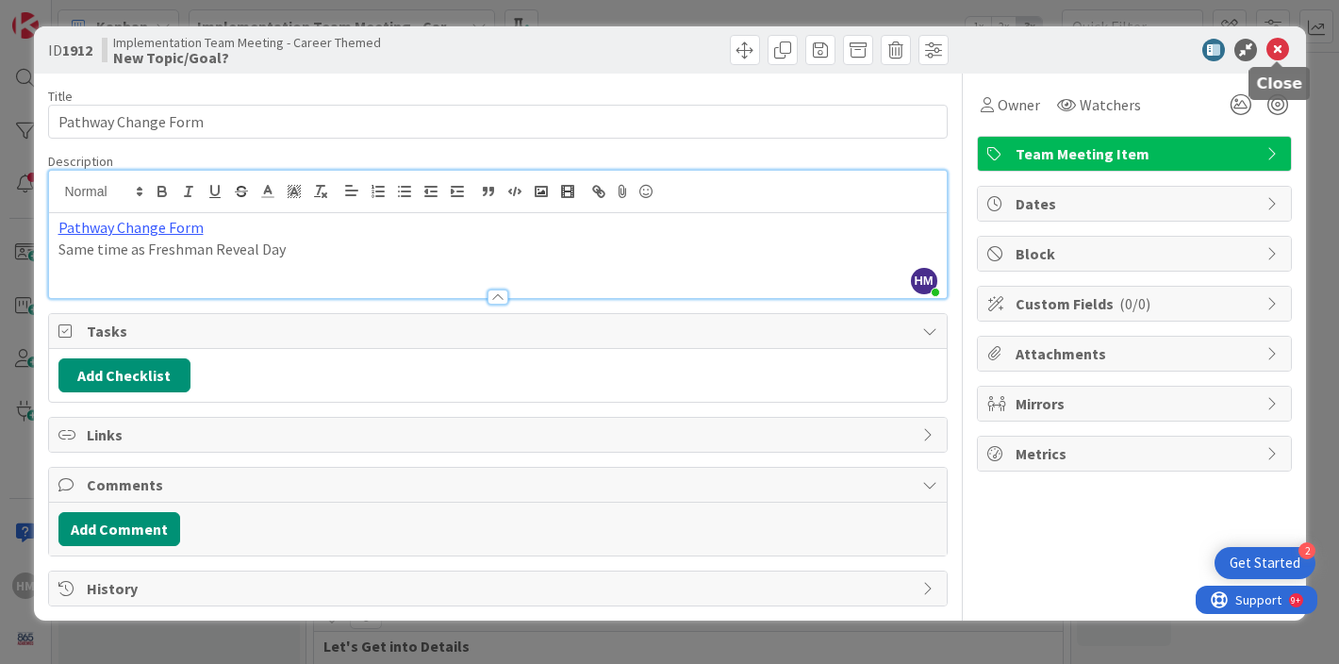
click at [1273, 48] on icon at bounding box center [1278, 50] width 23 height 23
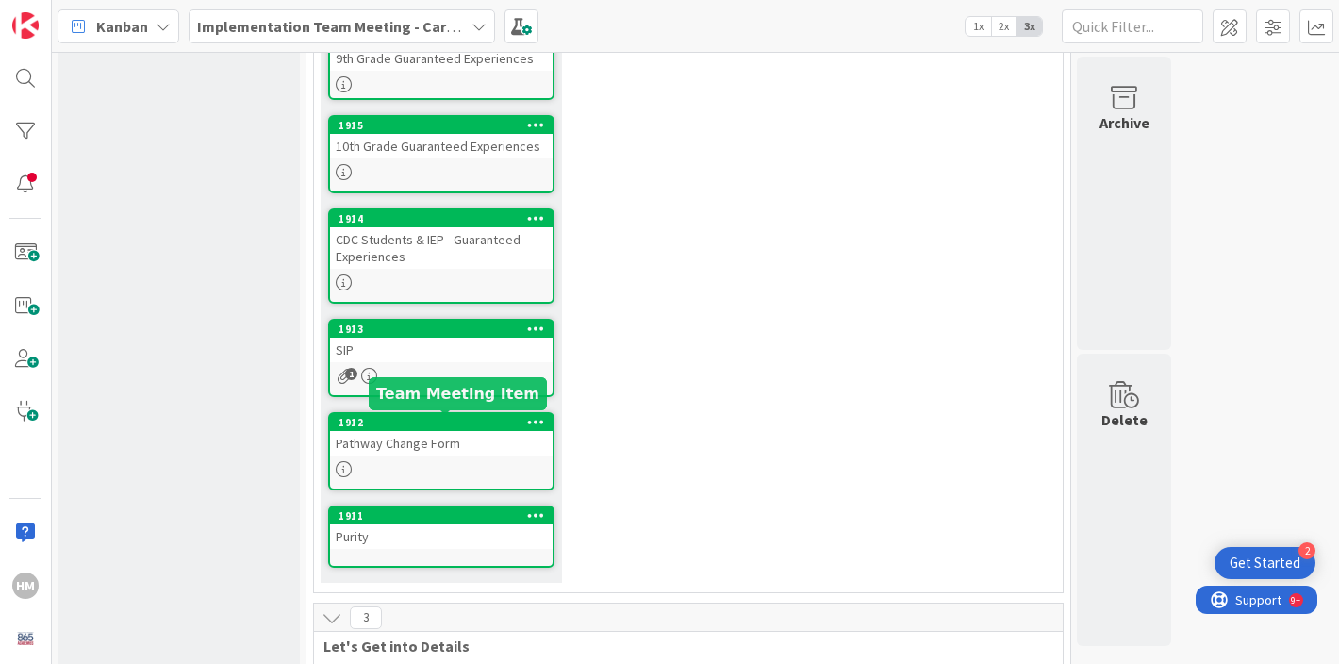
click at [456, 455] on div "Pathway Change Form" at bounding box center [441, 443] width 223 height 25
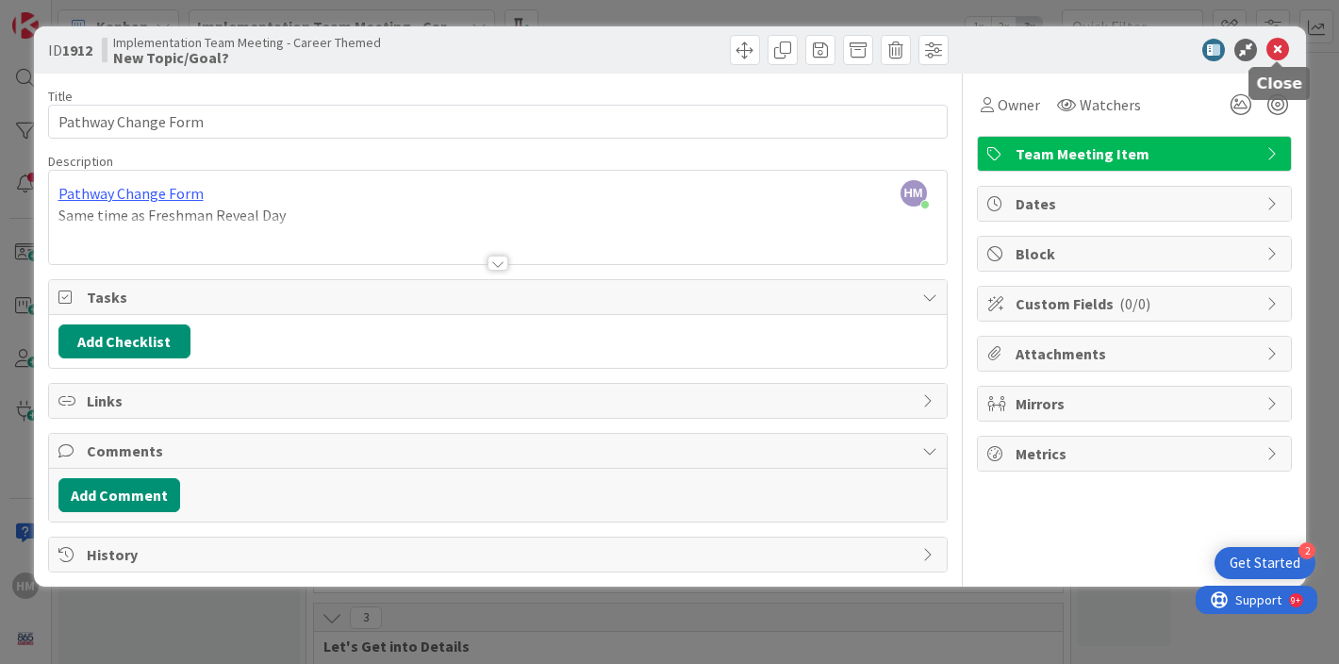
click at [1278, 54] on icon at bounding box center [1278, 50] width 23 height 23
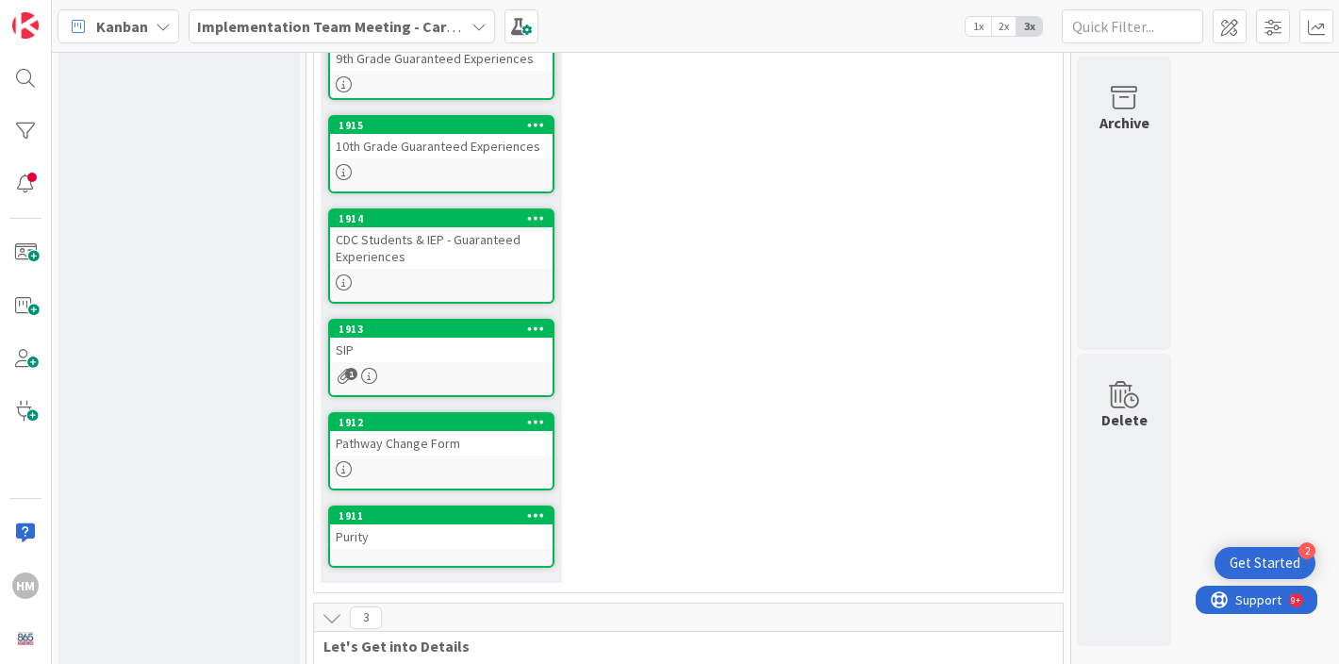
click at [412, 544] on div "Purity" at bounding box center [441, 536] width 223 height 25
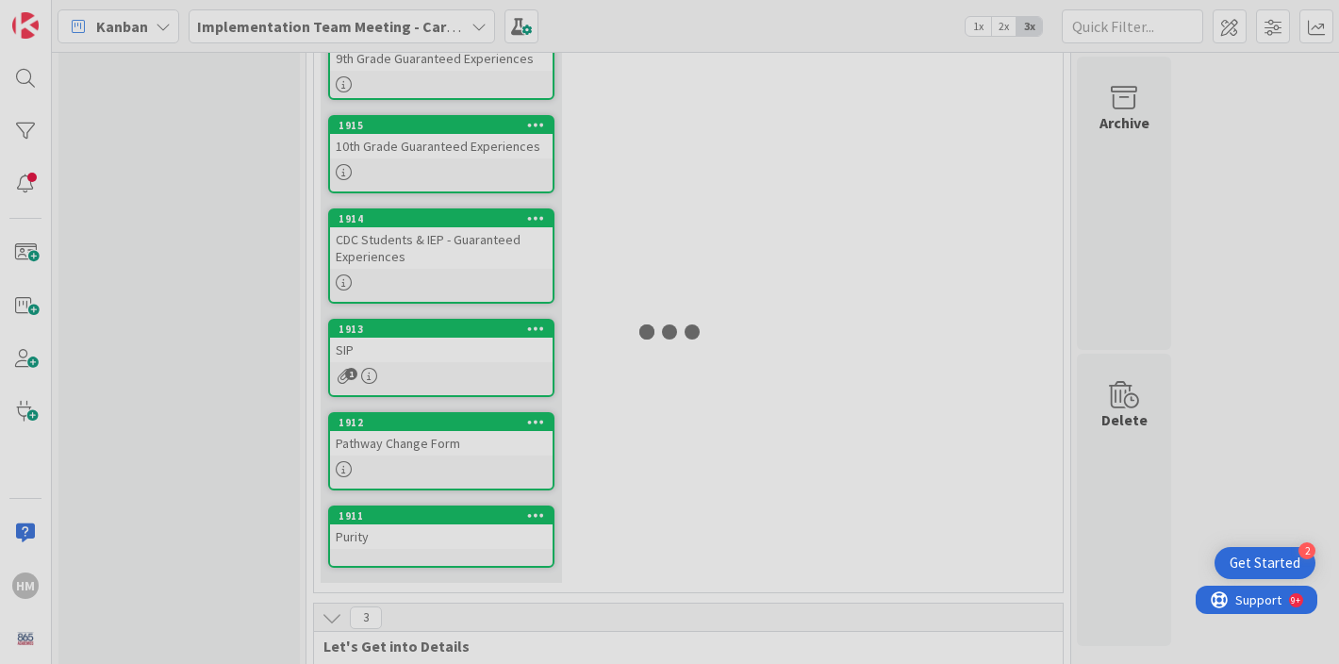
click at [412, 544] on div at bounding box center [669, 332] width 1339 height 664
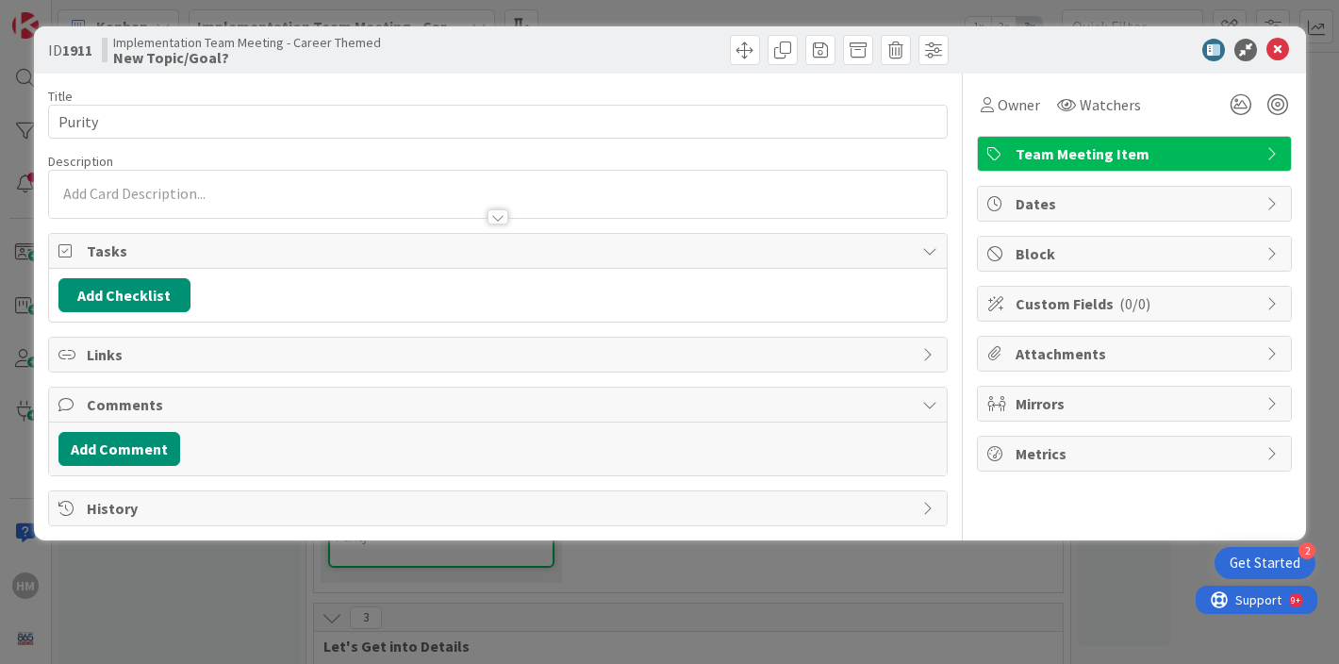
click at [166, 191] on p at bounding box center [497, 194] width 879 height 22
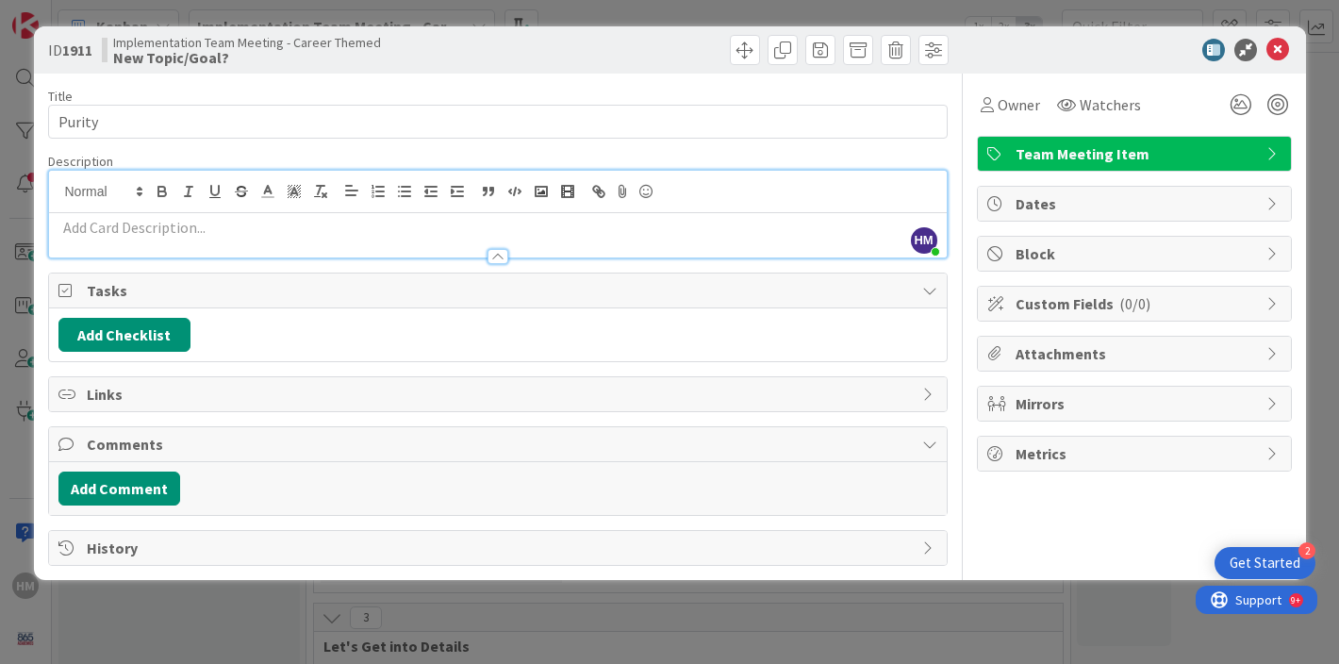
click at [147, 228] on p at bounding box center [497, 228] width 879 height 22
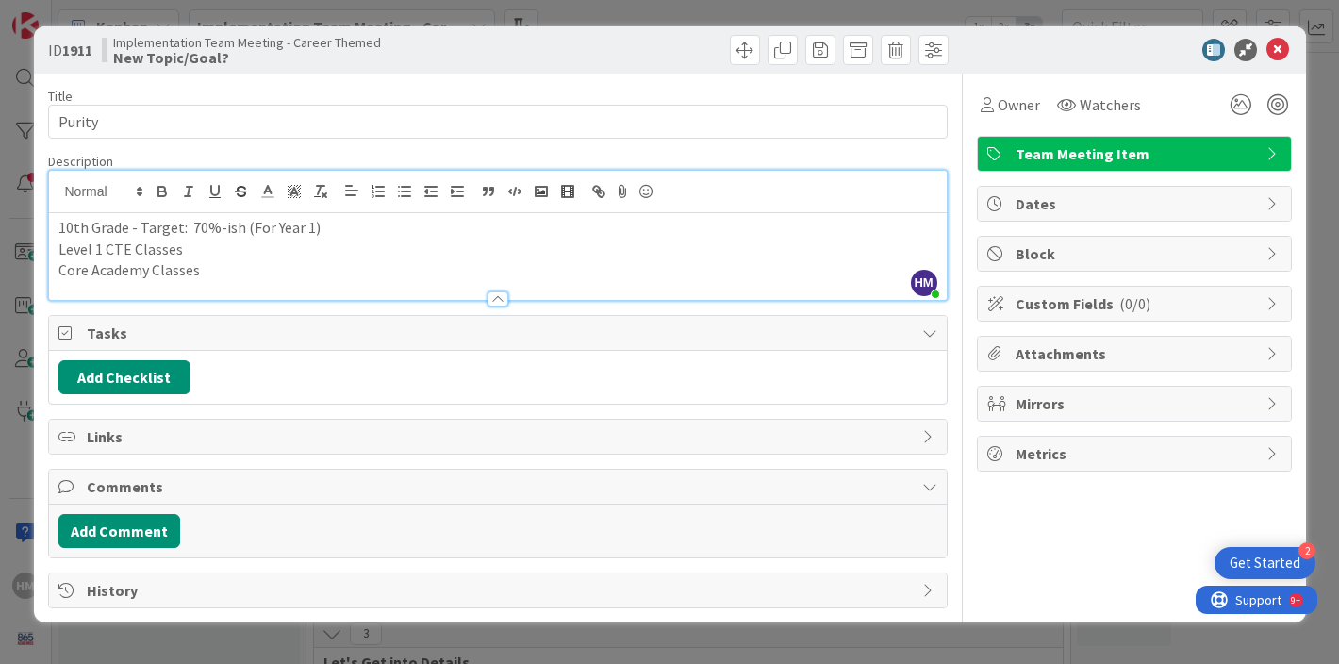
click at [1026, 554] on div "Owner Watchers Team Meeting Item Dates Block Custom Fields ( 0/0 ) Attachments …" at bounding box center [1134, 341] width 315 height 535
click at [760, 308] on div "Title 6 / 128 Purity Description HM [PERSON_NAME] just joined 10th Grade - Targ…" at bounding box center [498, 341] width 900 height 535
click at [987, 55] on div at bounding box center [1125, 50] width 334 height 23
click at [1273, 48] on icon at bounding box center [1278, 50] width 23 height 23
